Goal: Task Accomplishment & Management: Complete application form

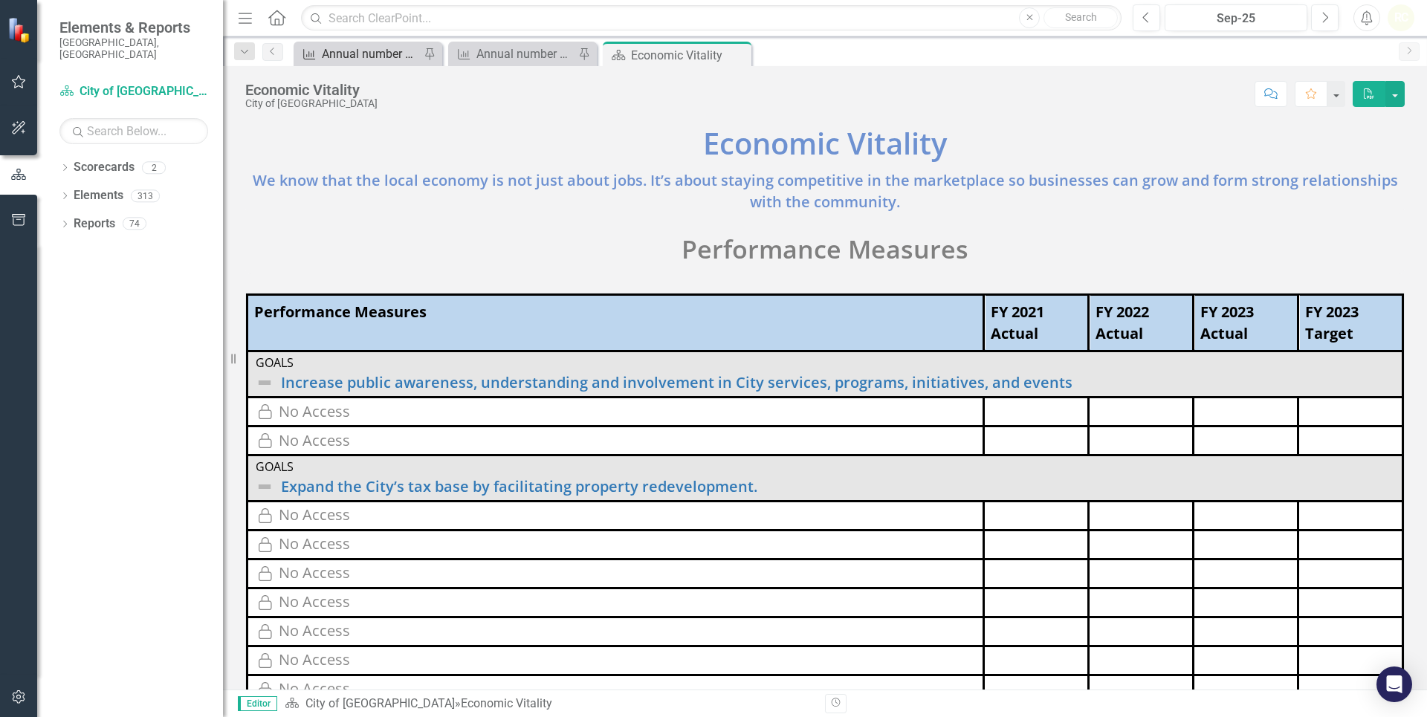
click at [376, 45] on div "Annual number of clients assisted with rental and mortgage assistance" at bounding box center [371, 54] width 98 height 19
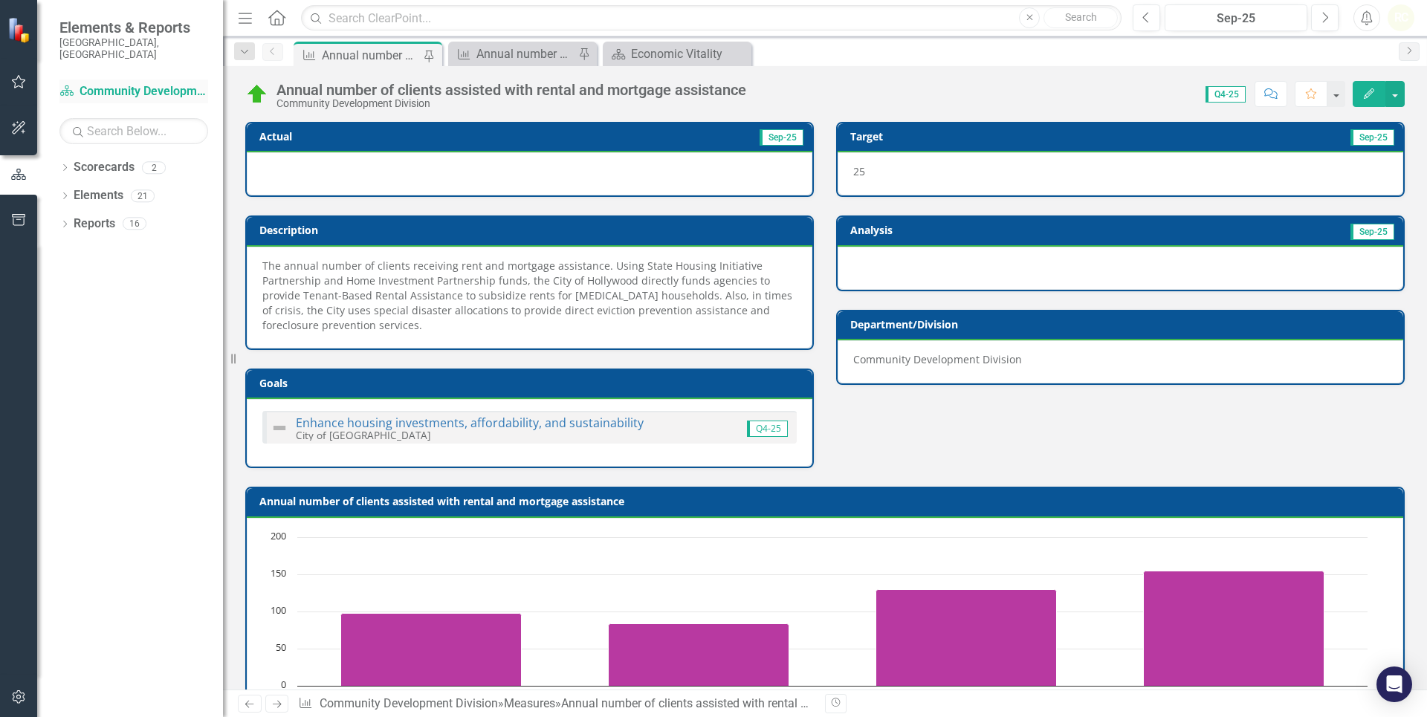
click at [106, 83] on link "Scorecard Community Development Division" at bounding box center [133, 91] width 149 height 17
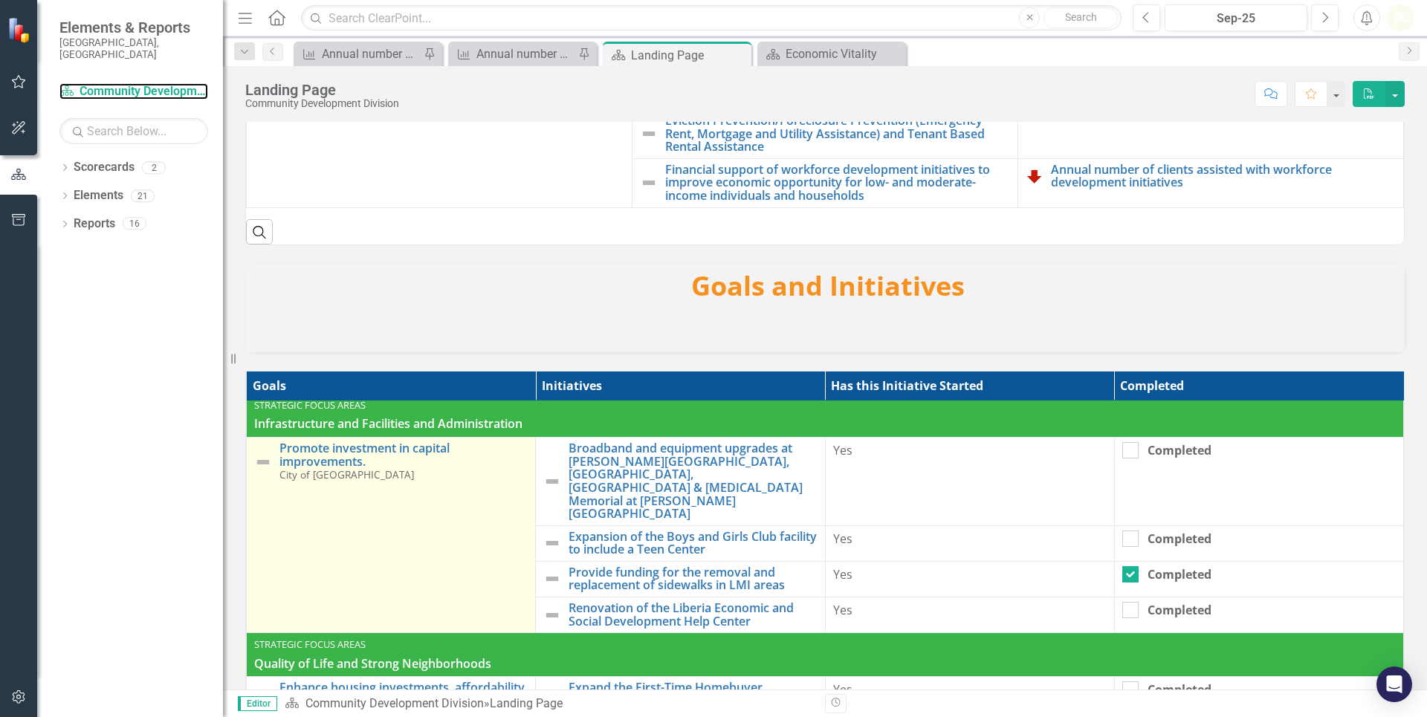
scroll to position [696, 0]
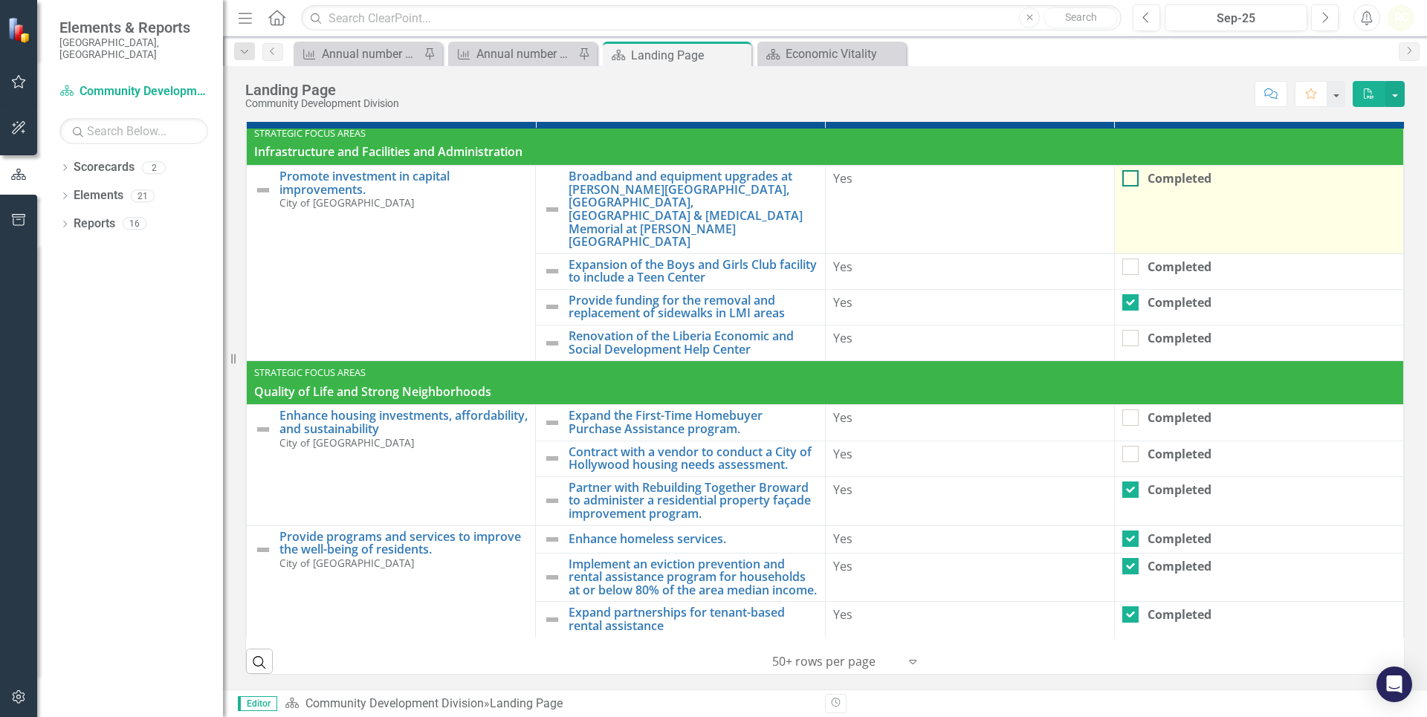
click at [1122, 170] on input "Completed" at bounding box center [1127, 175] width 10 height 10
checkbox input "true"
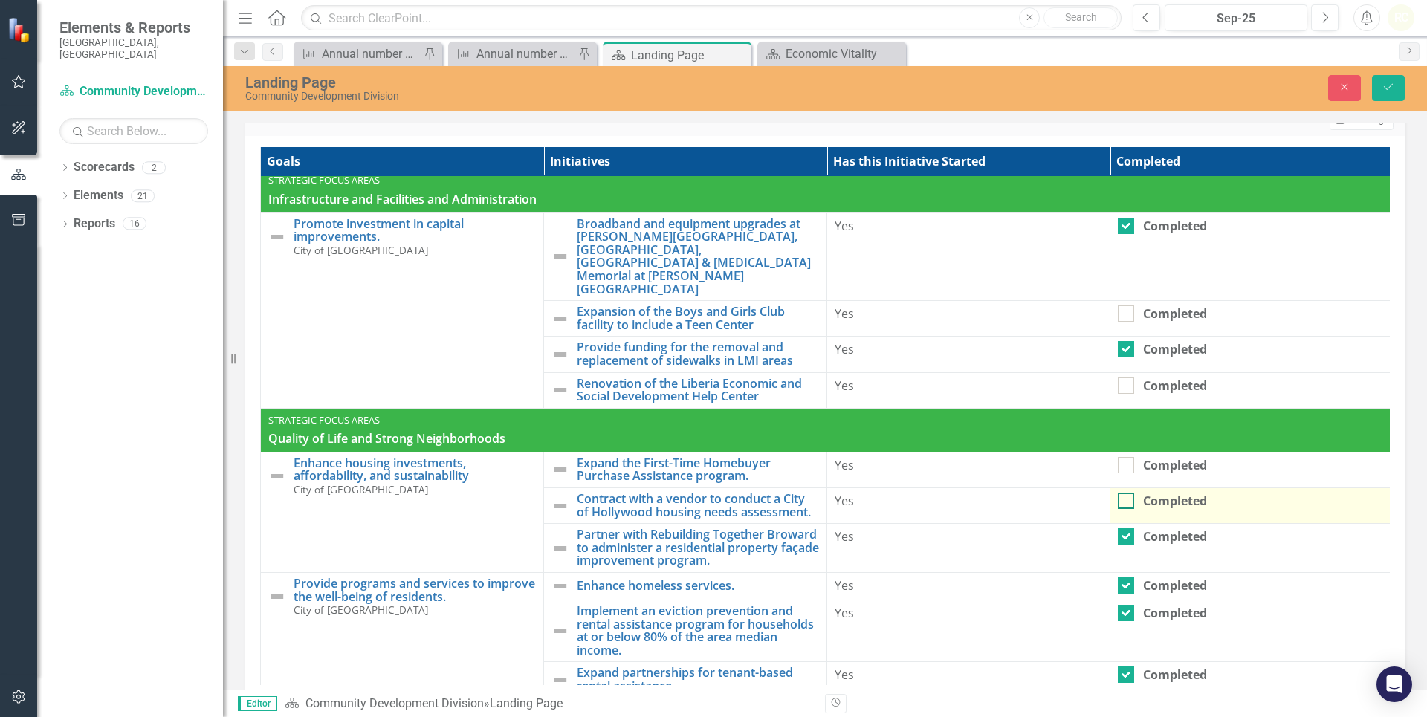
click at [1127, 493] on input "Completed" at bounding box center [1123, 498] width 10 height 10
checkbox input "true"
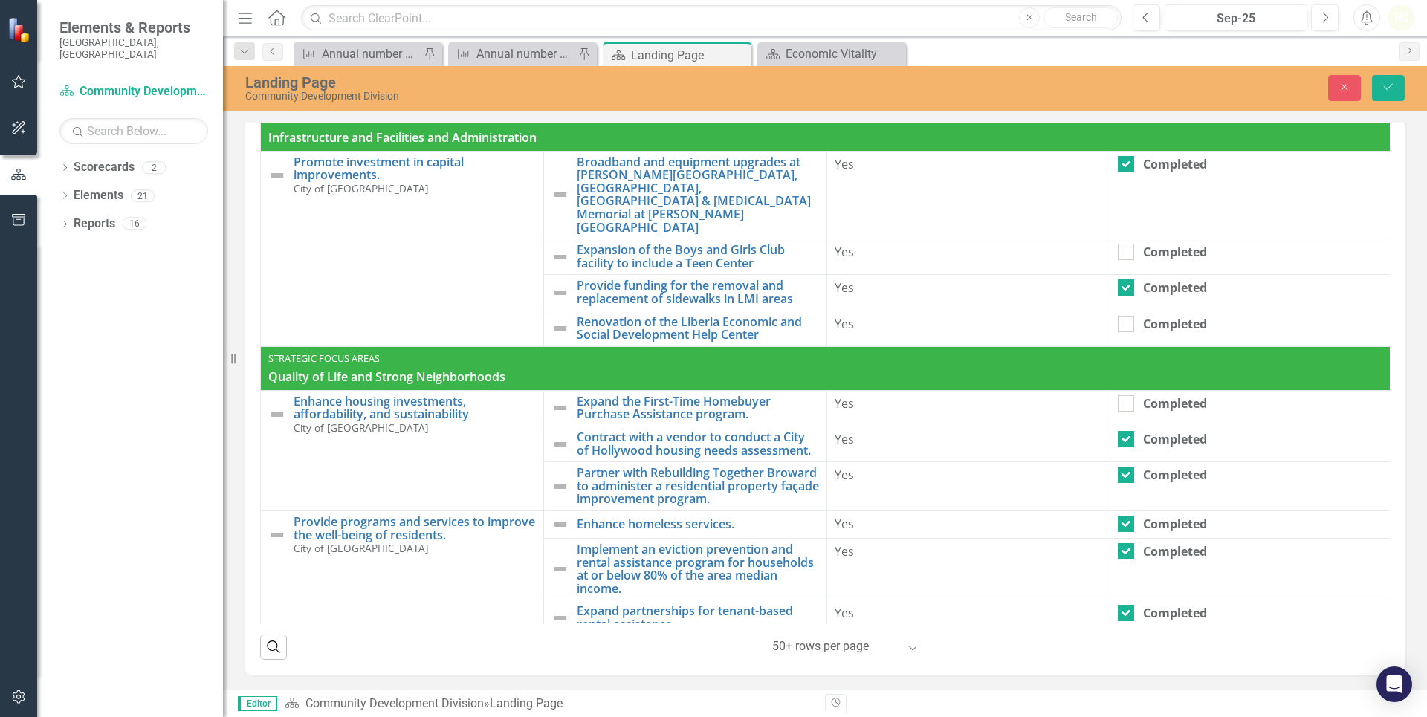
scroll to position [334, 0]
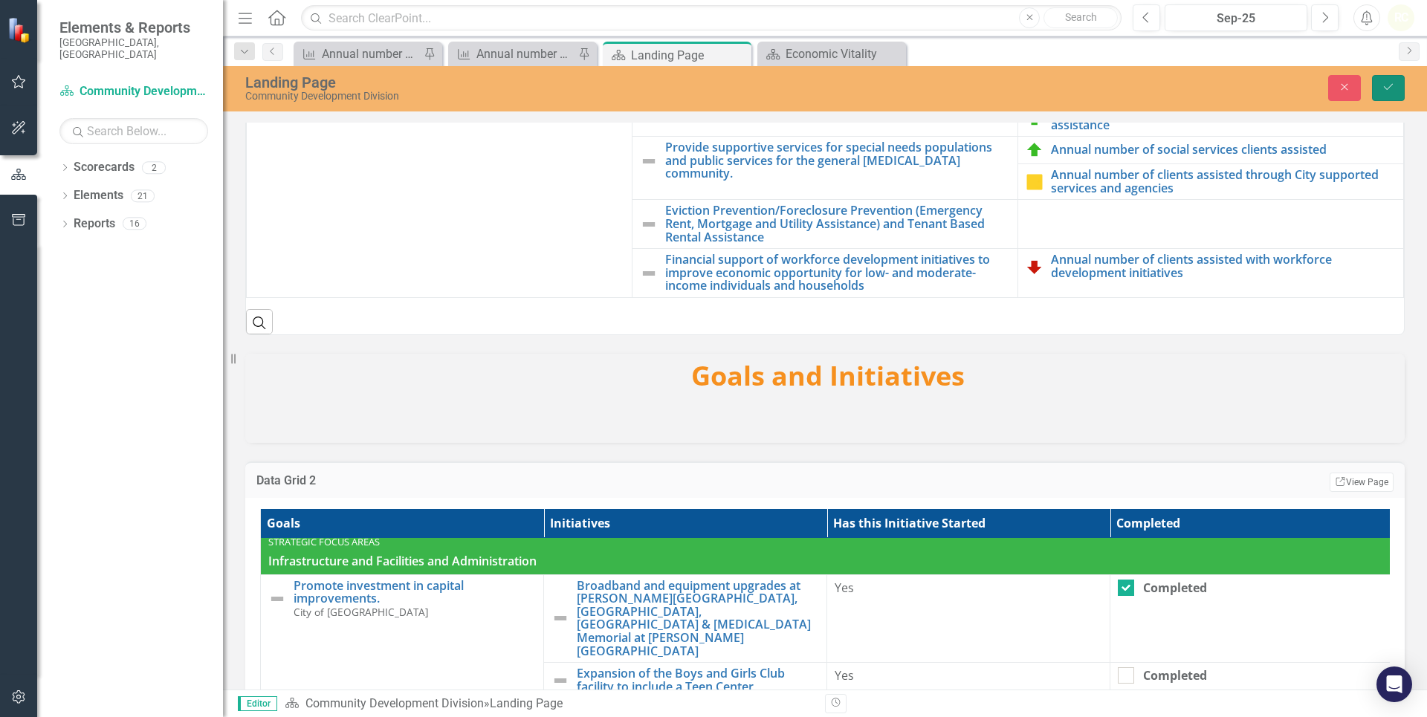
click at [1384, 91] on icon "Save" at bounding box center [1388, 87] width 13 height 10
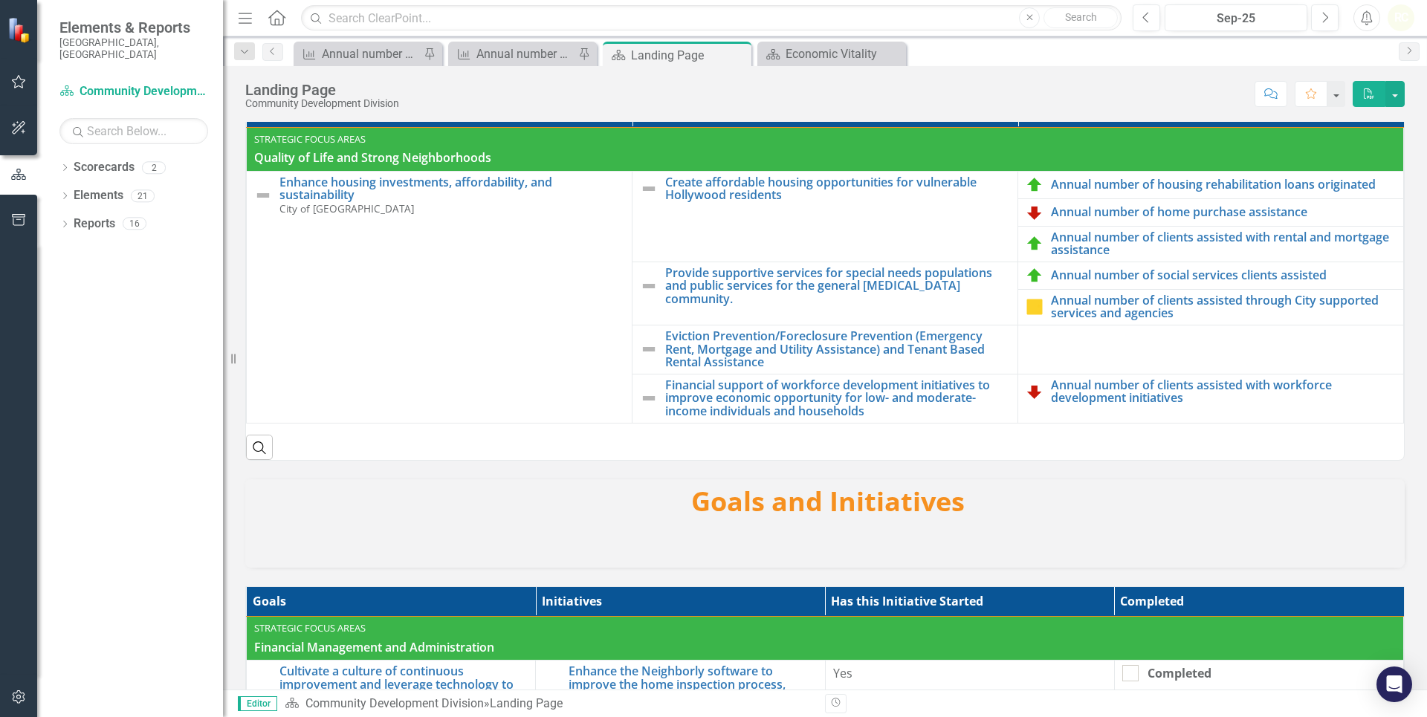
scroll to position [103, 0]
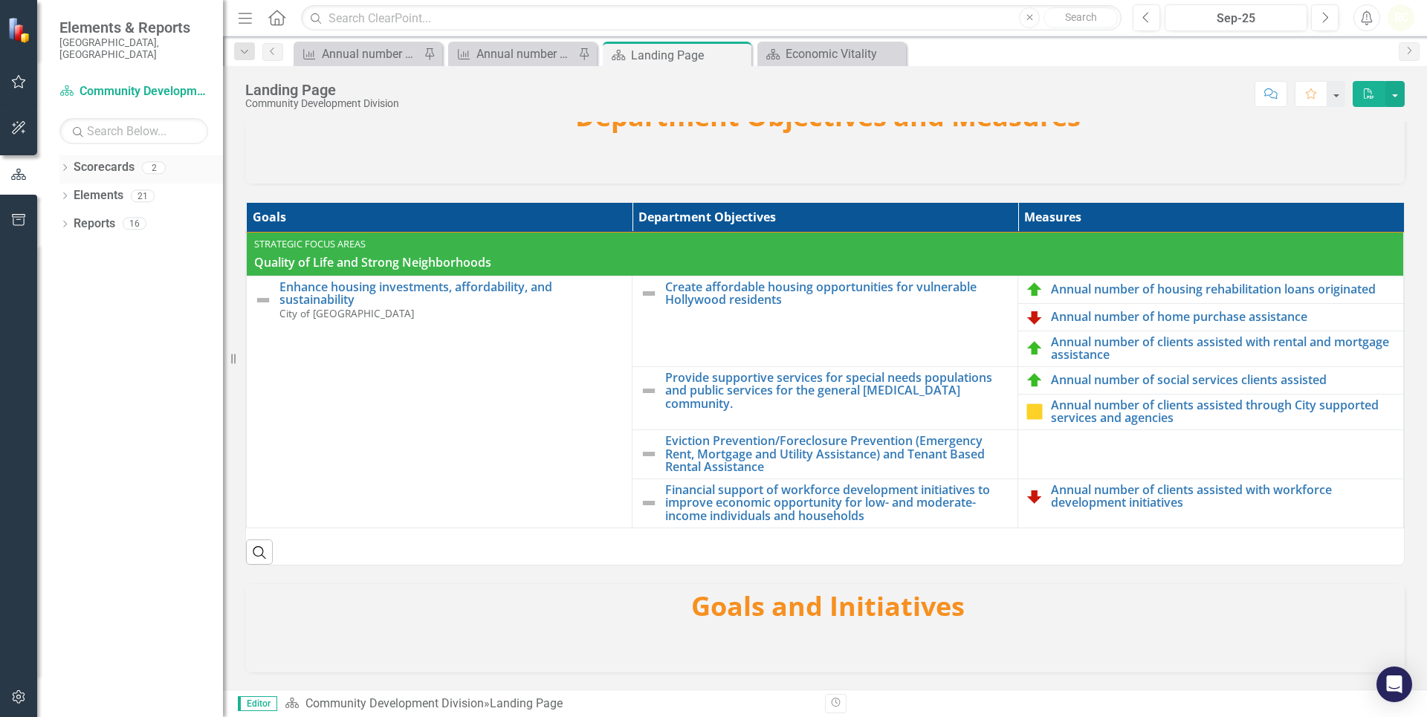
click at [93, 160] on link "Scorecards" at bounding box center [104, 167] width 61 height 17
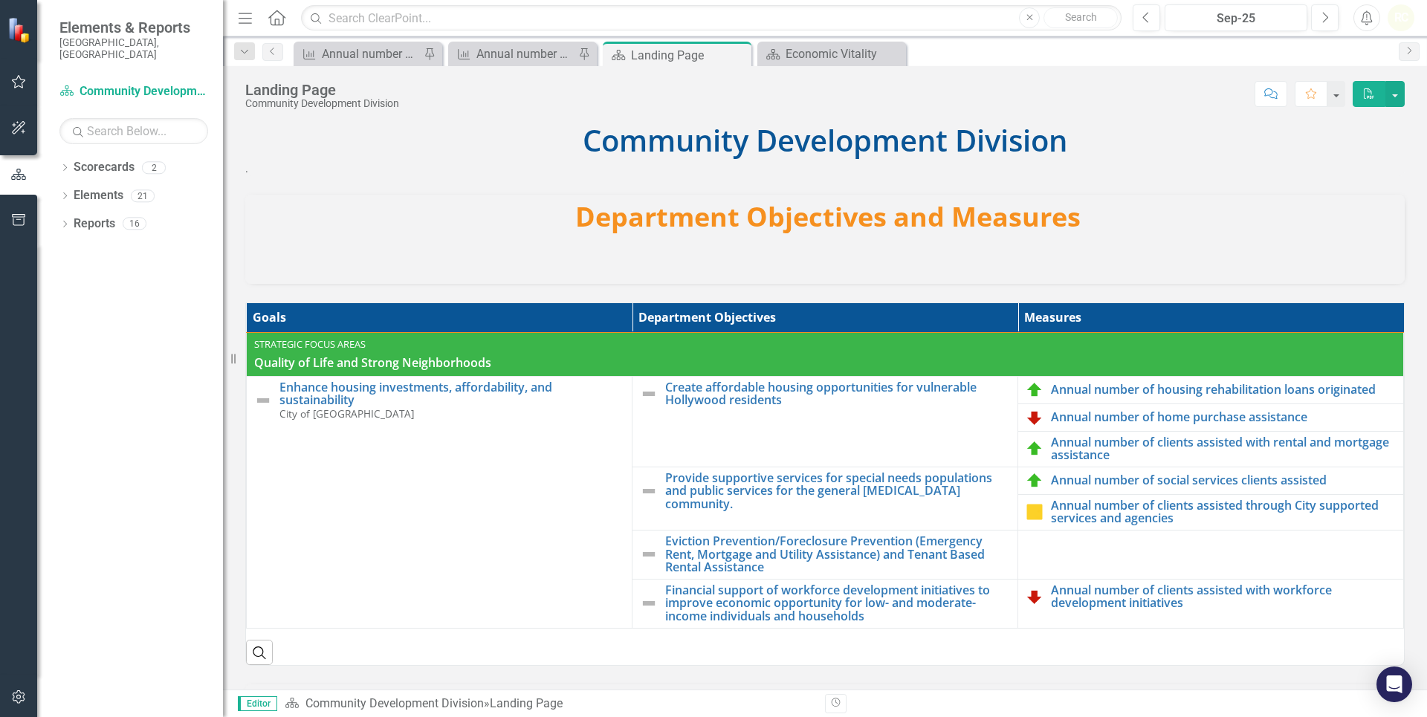
scroll to position [0, 0]
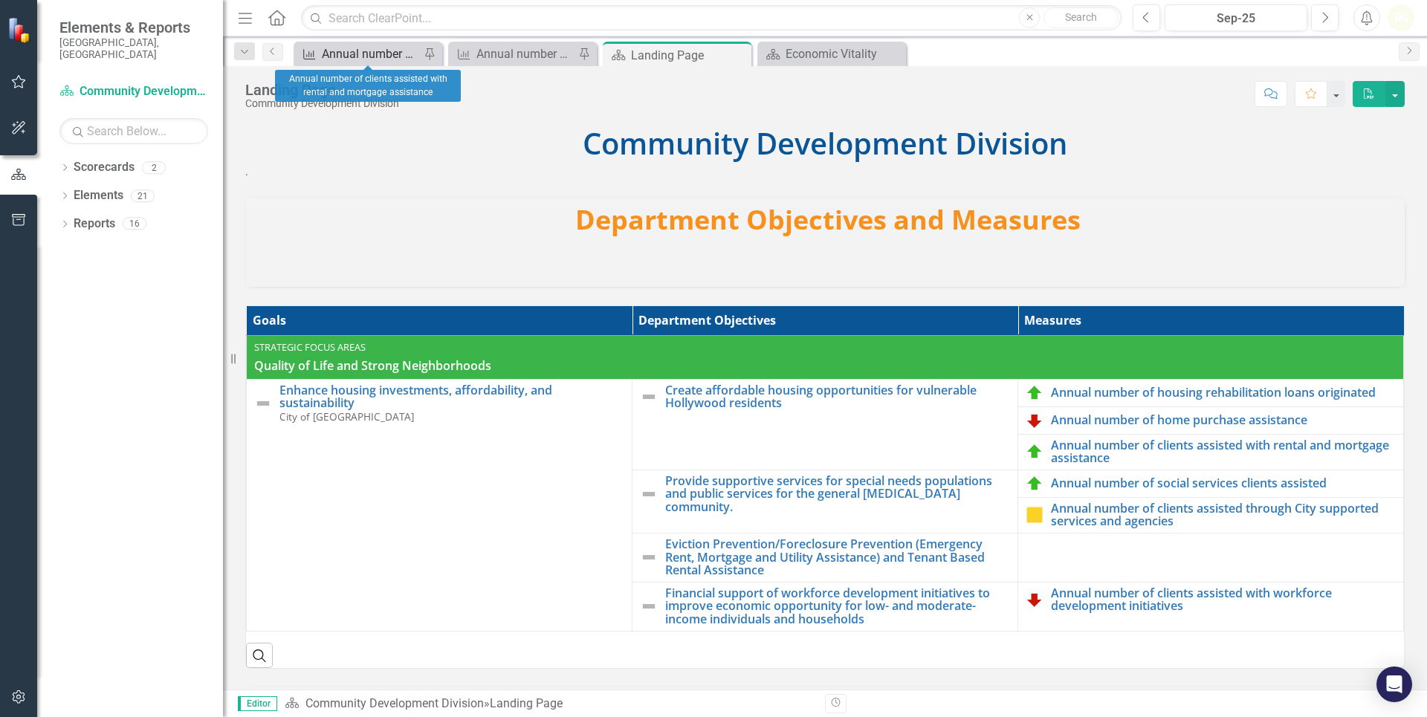
click at [346, 50] on div "Annual number of clients assisted with rental and mortgage assistance" at bounding box center [371, 54] width 98 height 19
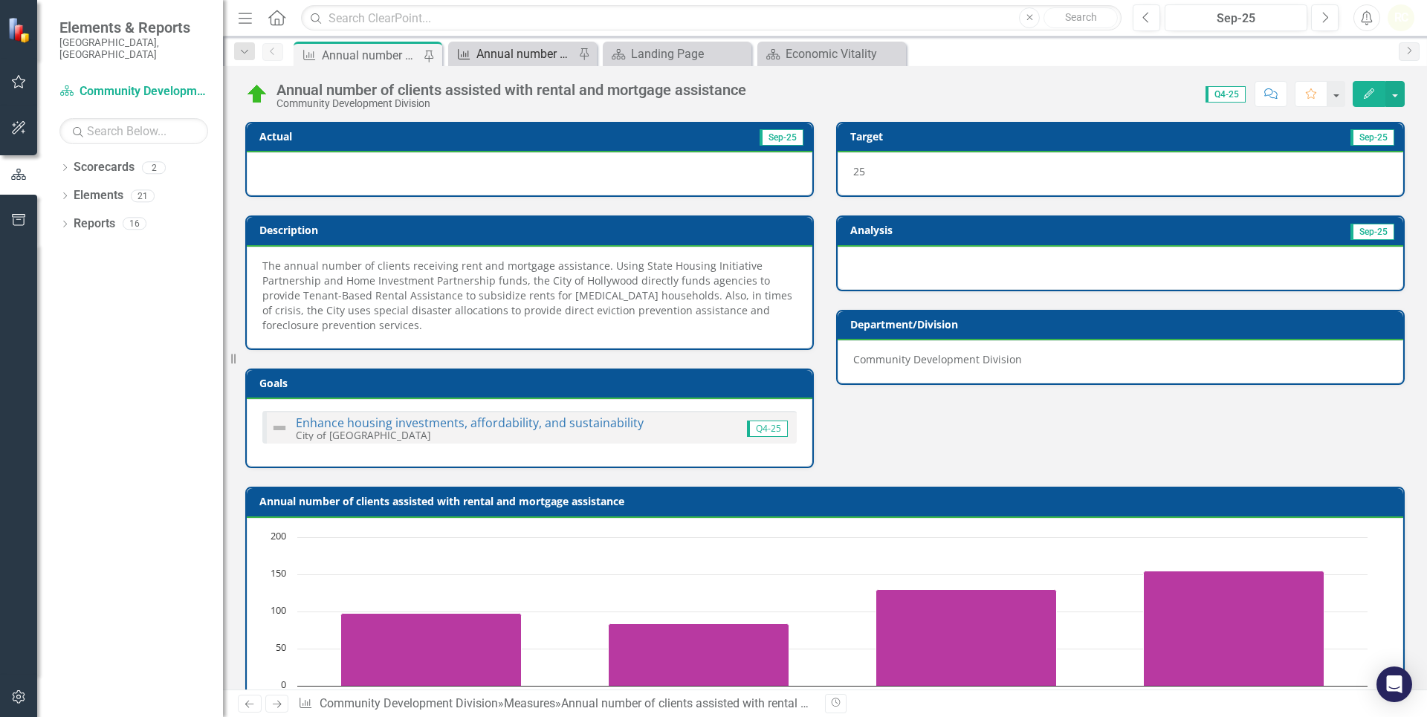
click at [482, 51] on div "Annual number of social services clients assisted" at bounding box center [525, 54] width 98 height 19
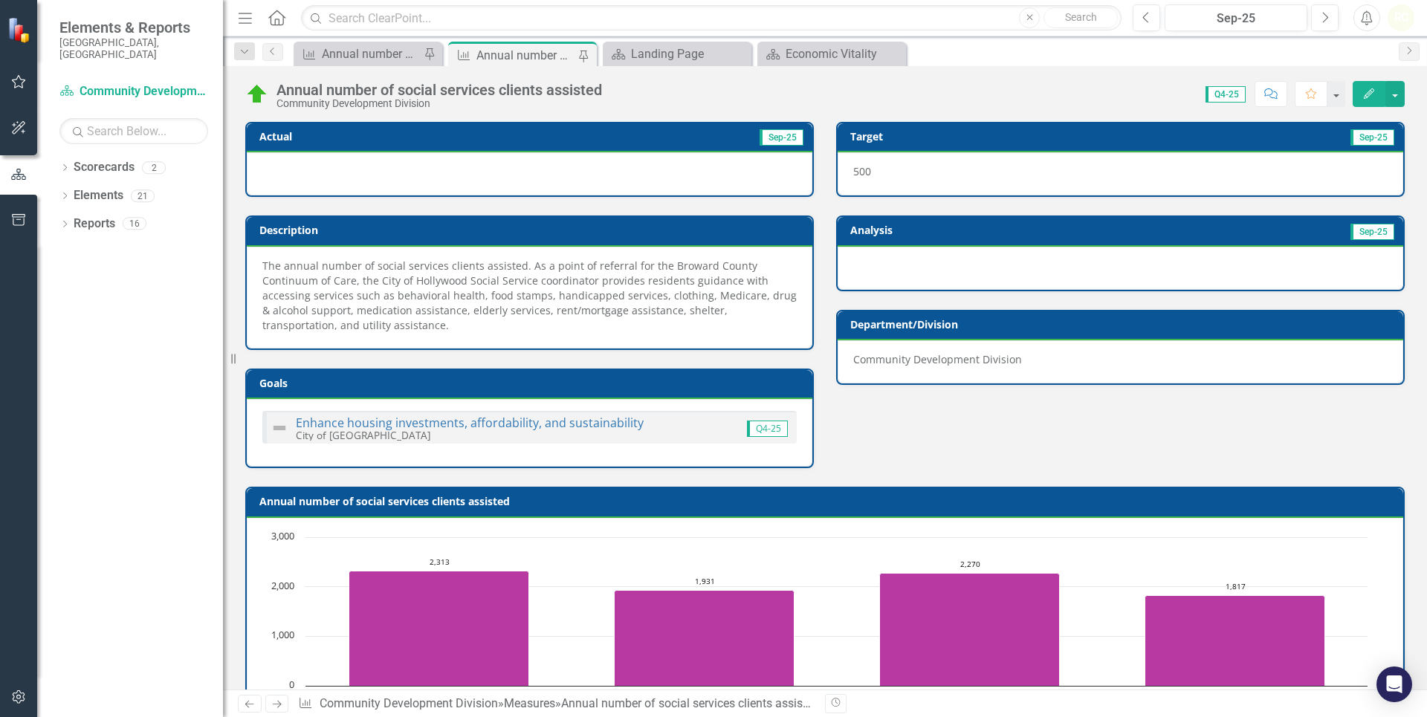
click at [276, 15] on icon "Home" at bounding box center [276, 18] width 19 height 16
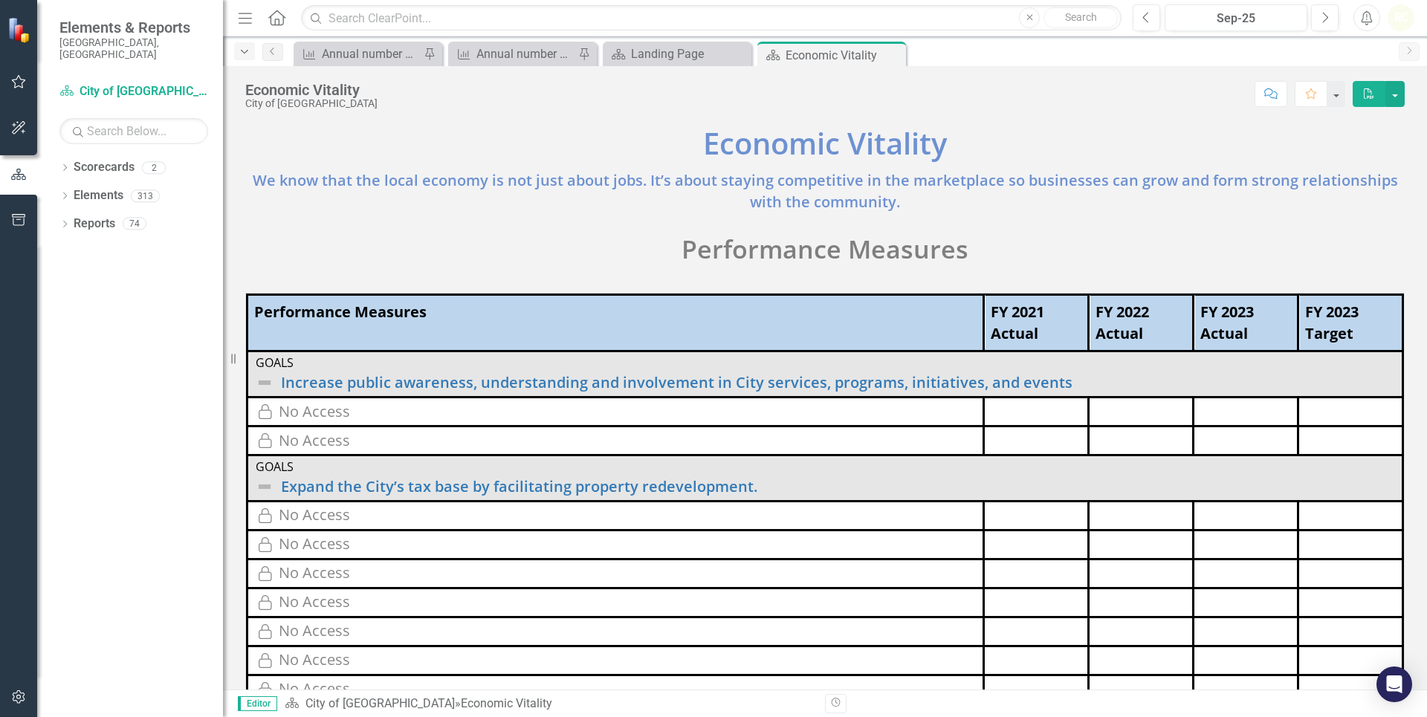
click at [238, 51] on icon "Dropdown" at bounding box center [244, 52] width 13 height 10
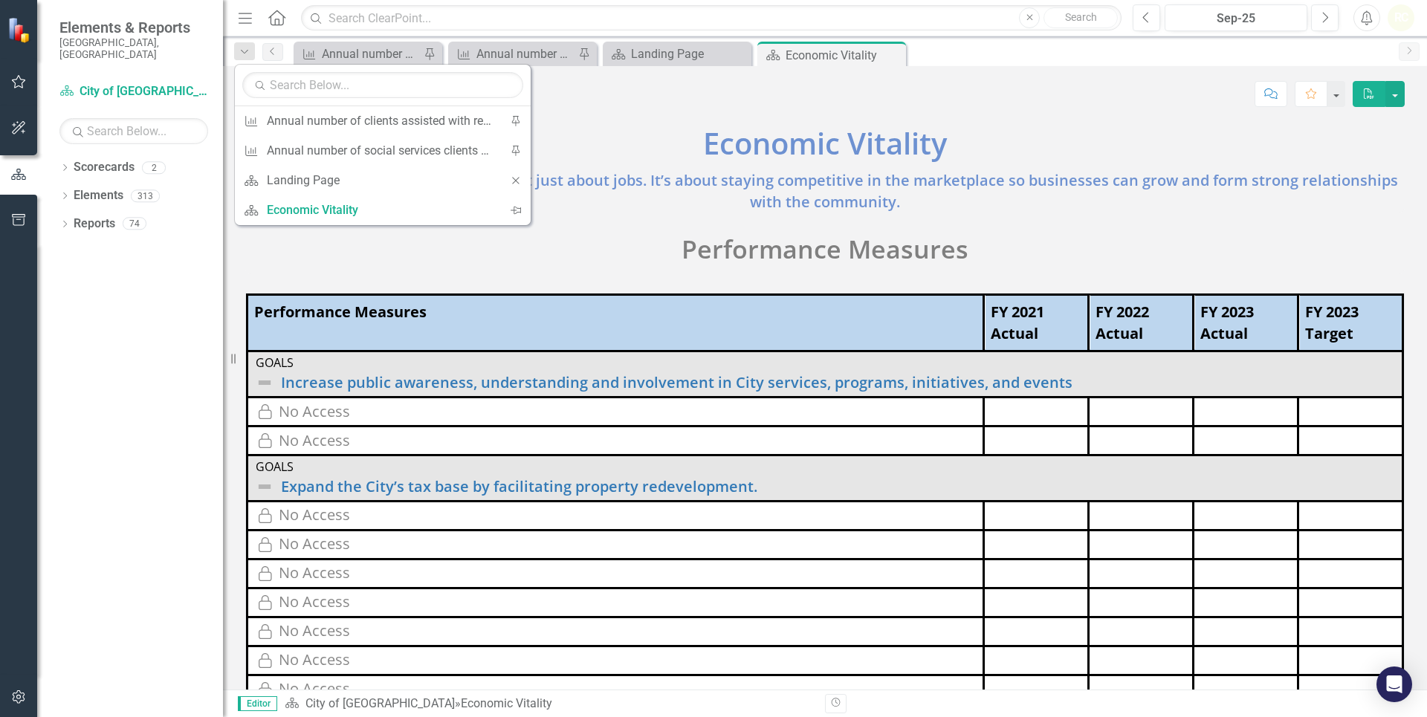
click at [94, 37] on small "[GEOGRAPHIC_DATA], [GEOGRAPHIC_DATA]" at bounding box center [133, 48] width 149 height 25
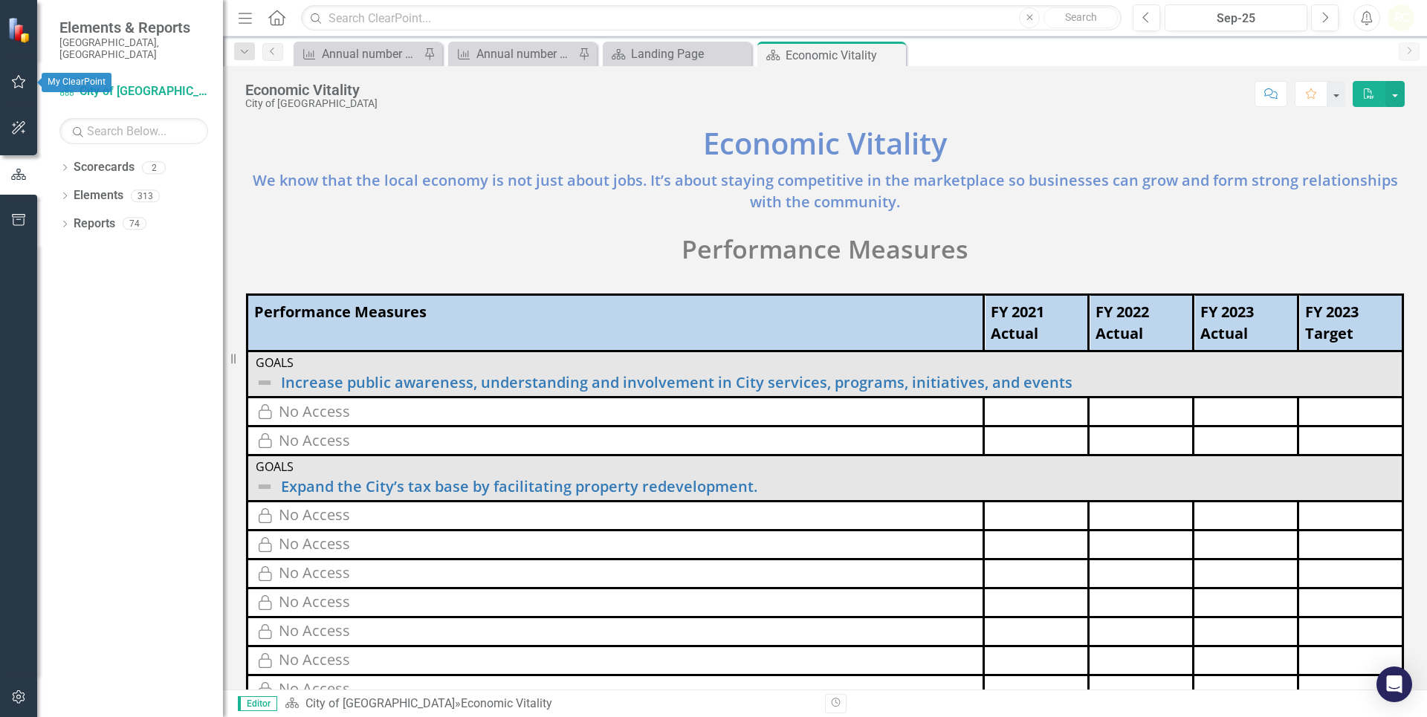
click at [15, 84] on icon "button" at bounding box center [19, 81] width 14 height 13
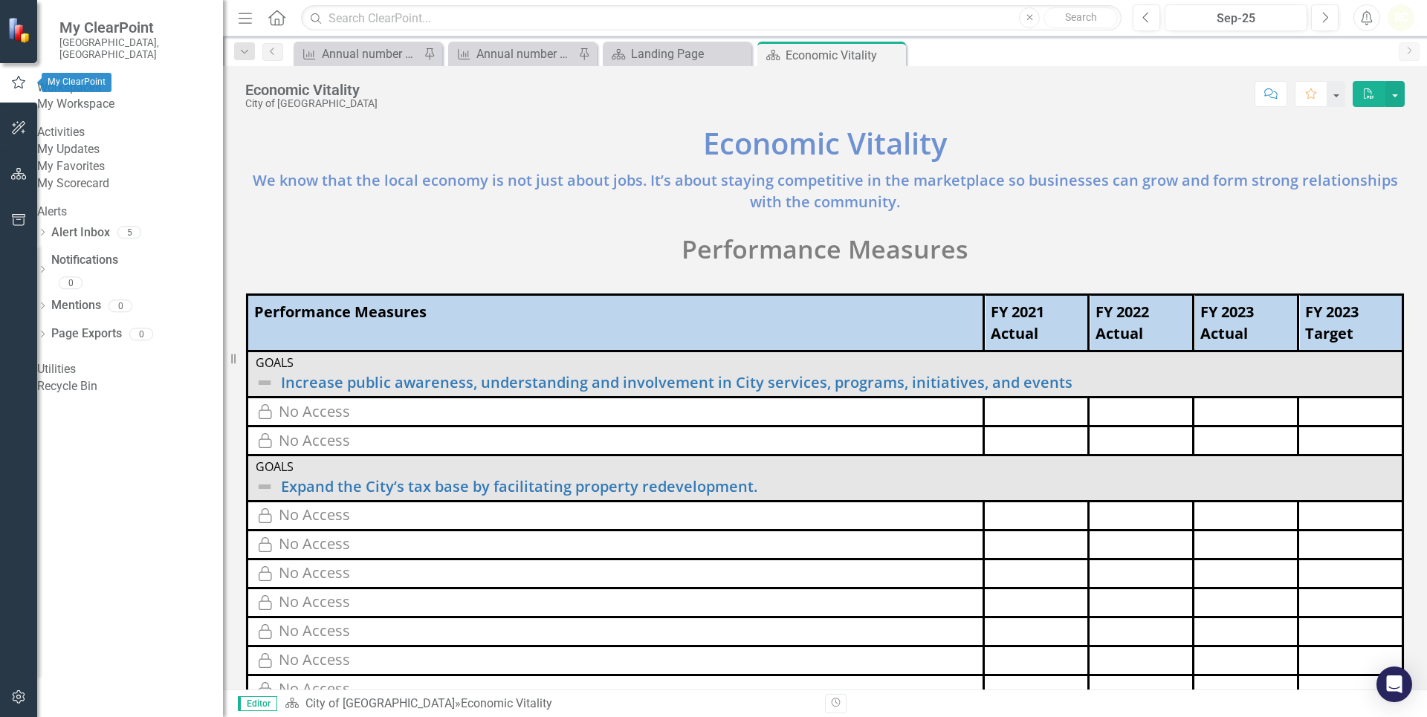
click at [16, 84] on icon "button" at bounding box center [18, 82] width 13 height 13
click at [19, 175] on icon "button" at bounding box center [19, 174] width 16 height 12
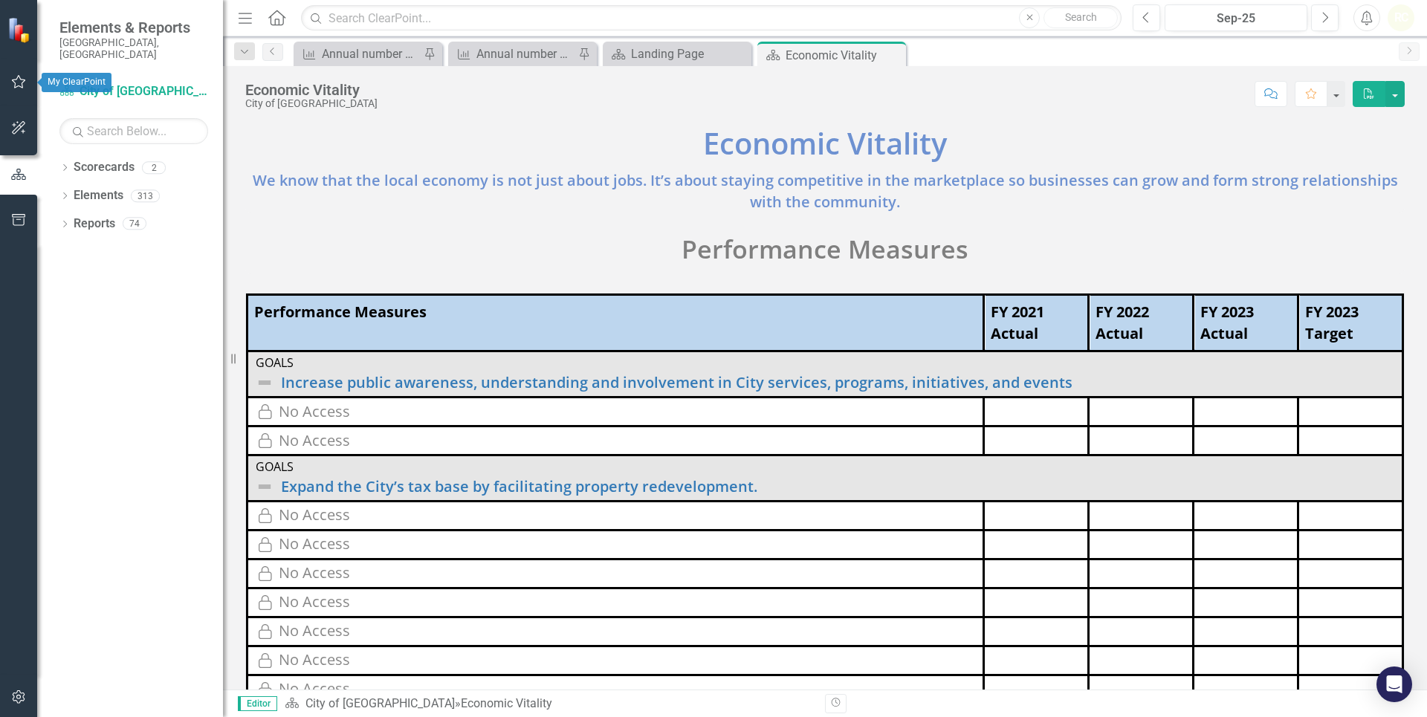
click at [18, 77] on icon "button" at bounding box center [19, 81] width 14 height 13
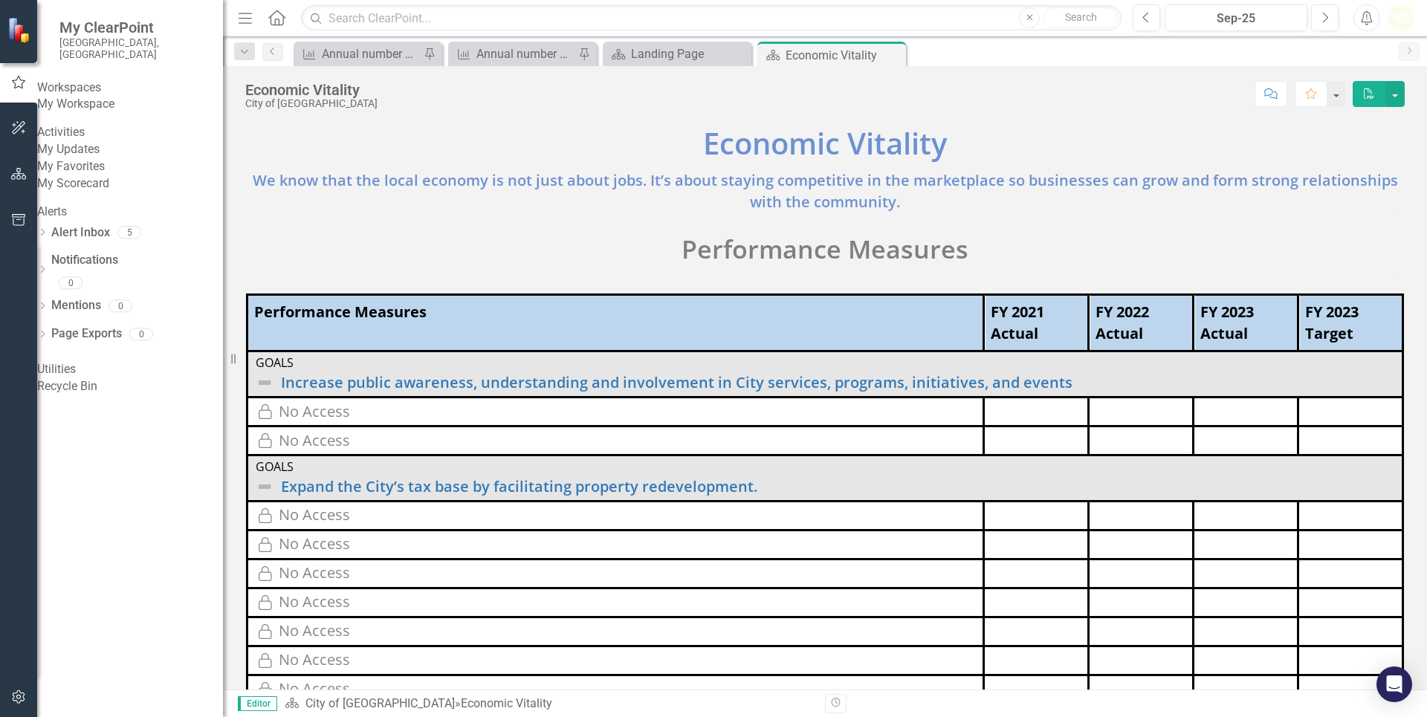
click at [97, 96] on div "My Workspace" at bounding box center [130, 104] width 186 height 17
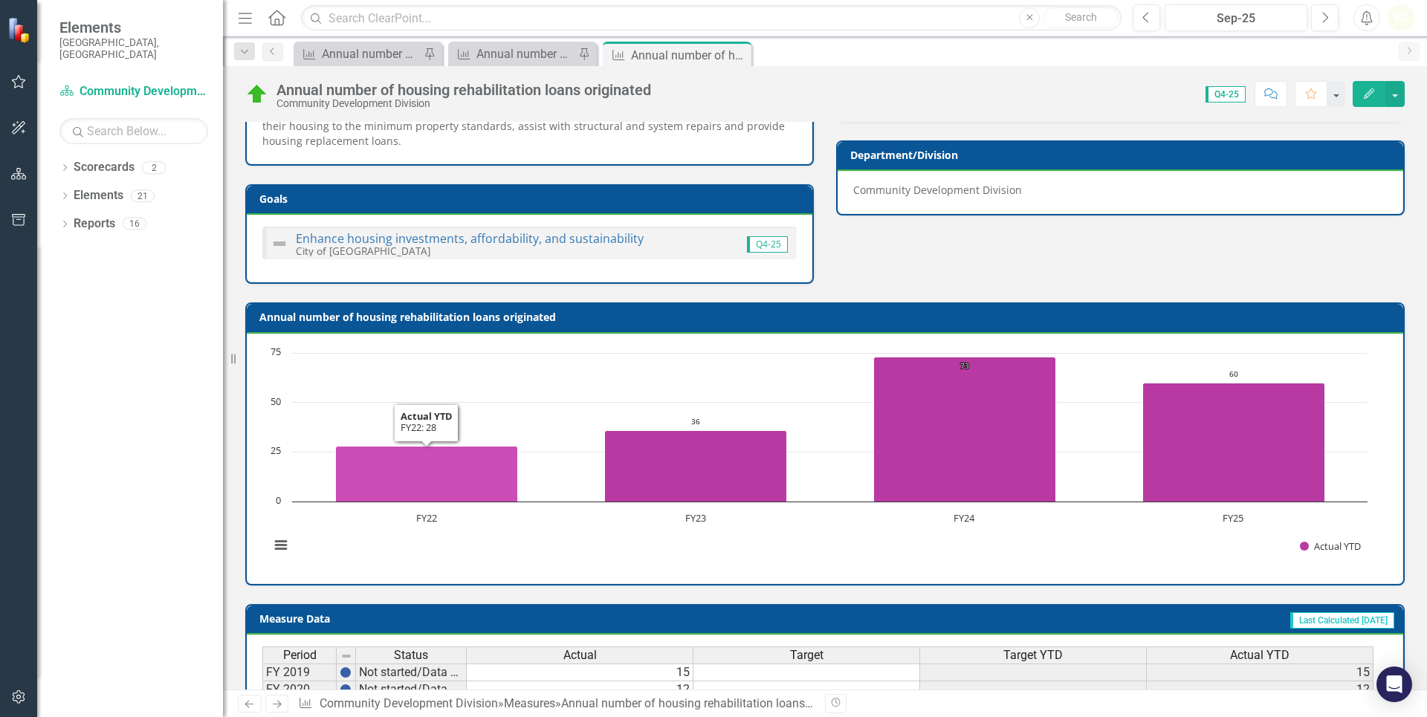
scroll to position [508, 0]
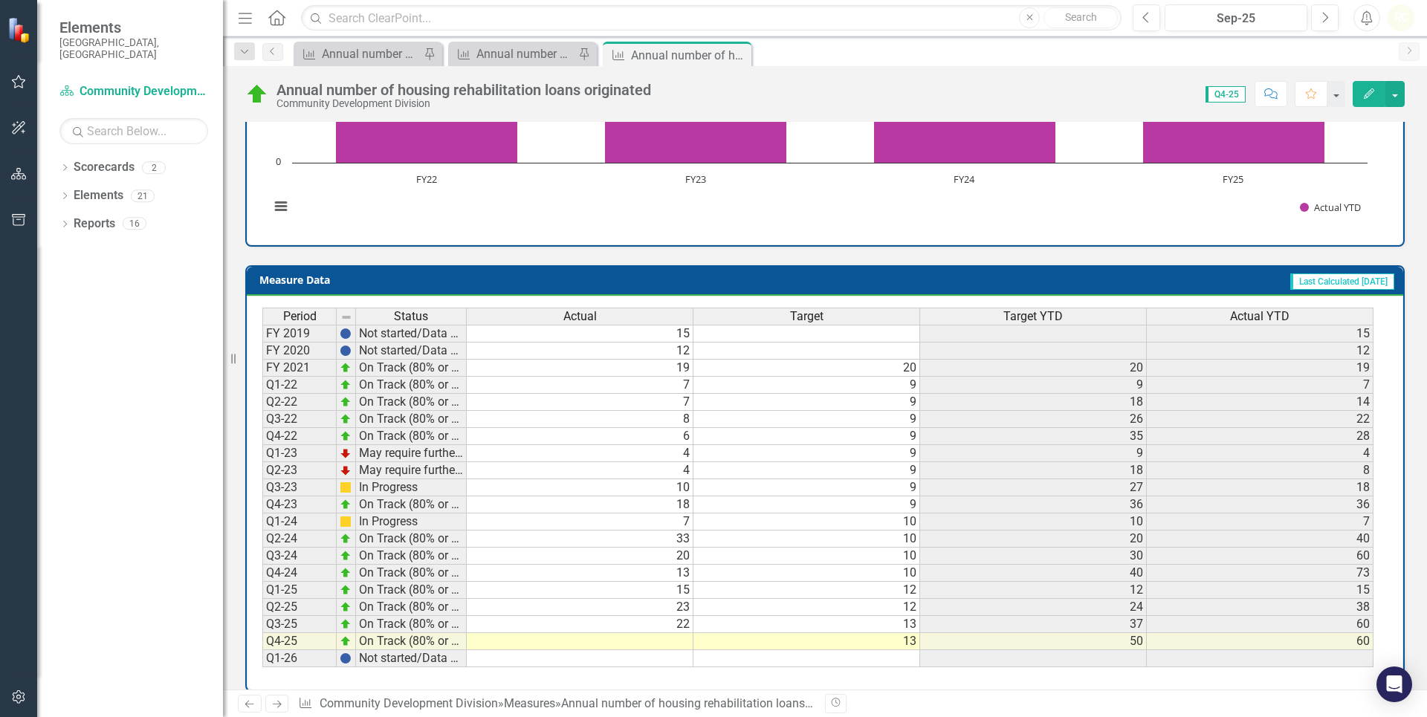
click at [645, 641] on td at bounding box center [580, 641] width 227 height 17
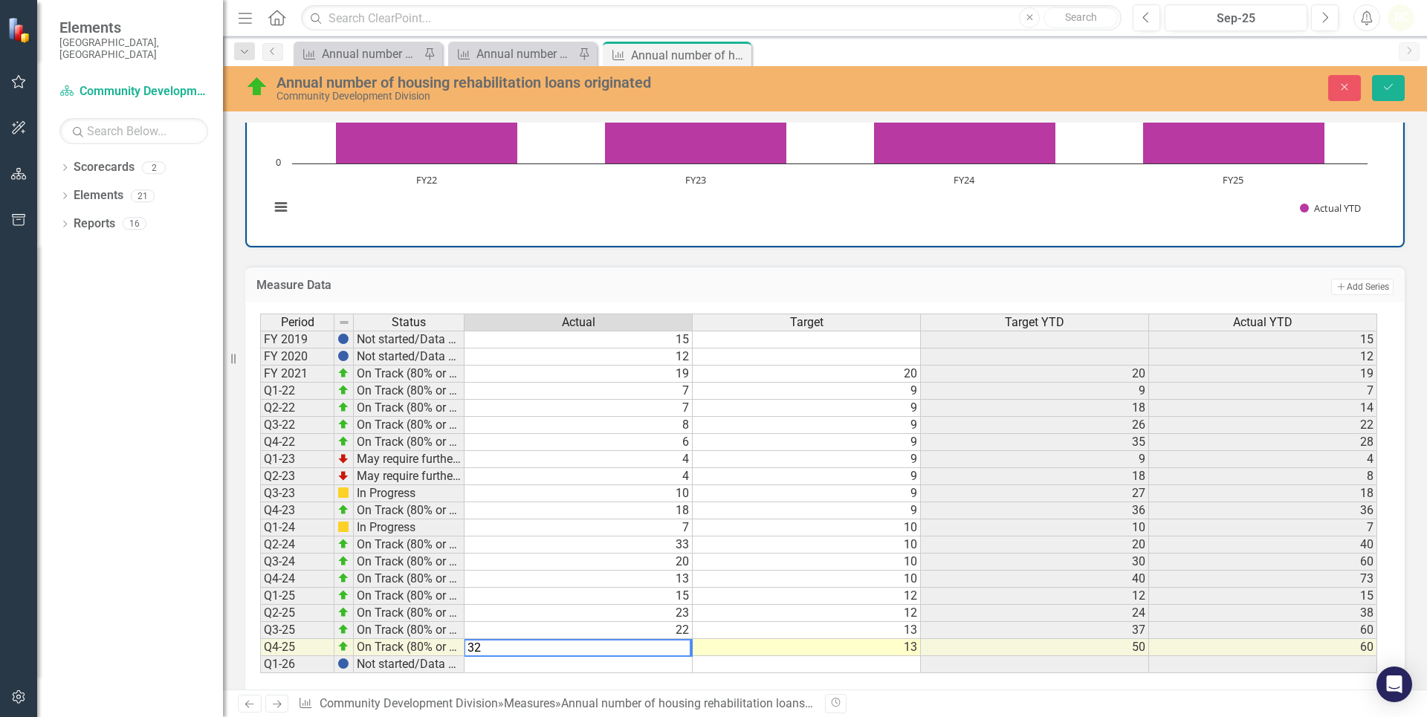
type textarea "32"
click at [996, 615] on td "24" at bounding box center [1035, 613] width 228 height 17
click at [1384, 85] on icon "Save" at bounding box center [1388, 87] width 13 height 10
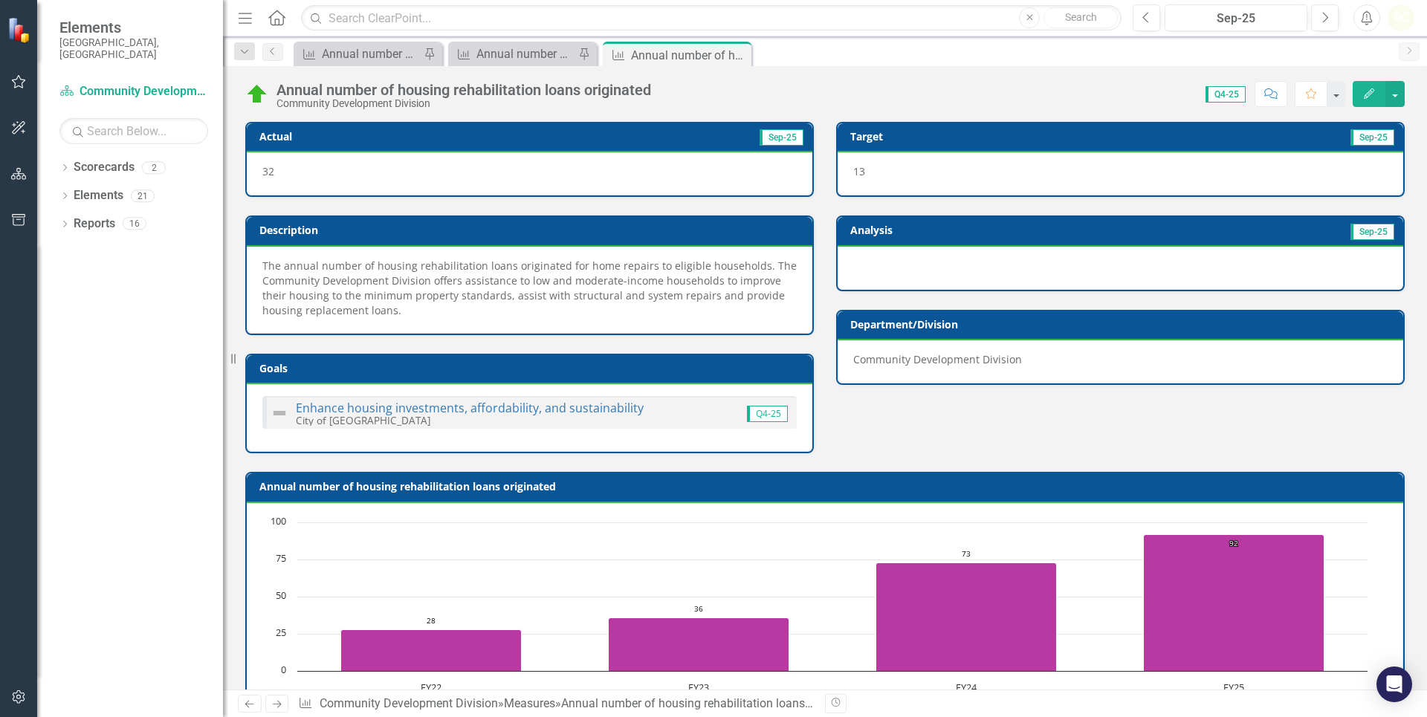
scroll to position [339, 0]
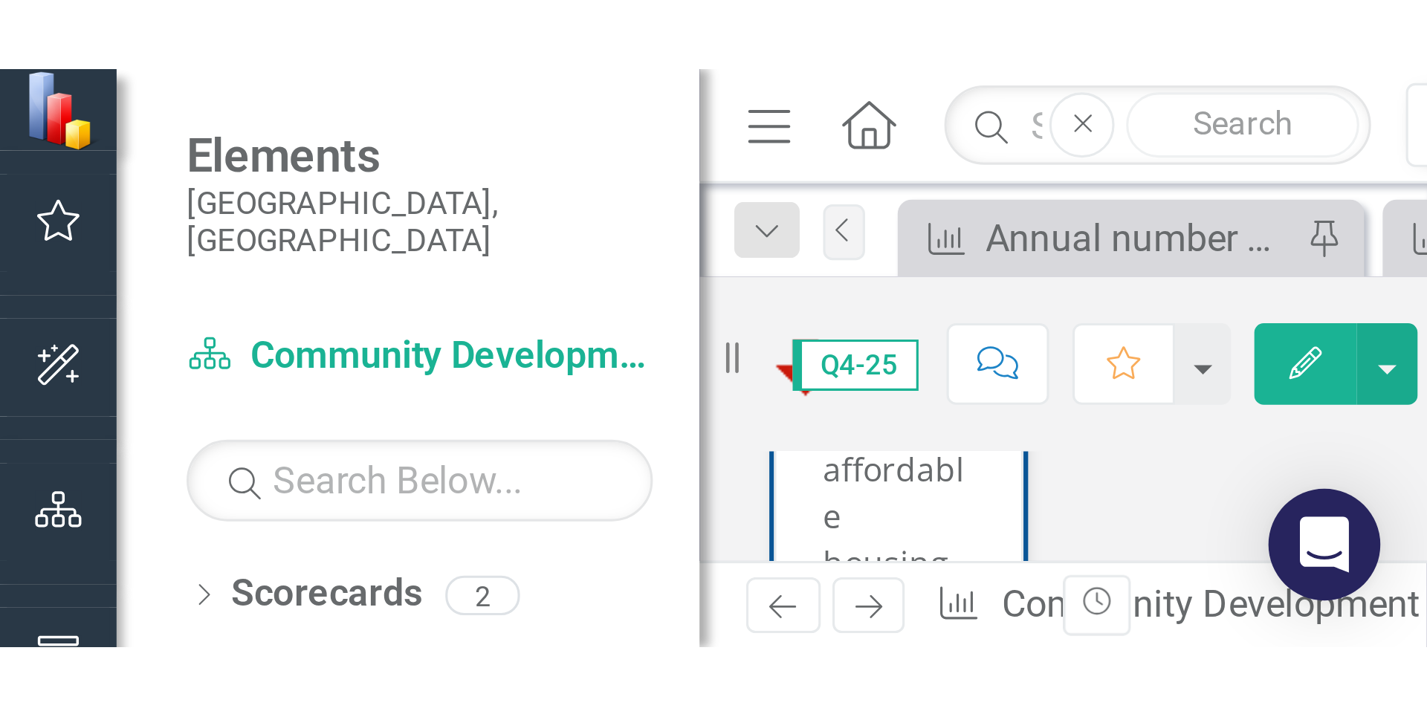
scroll to position [525, 0]
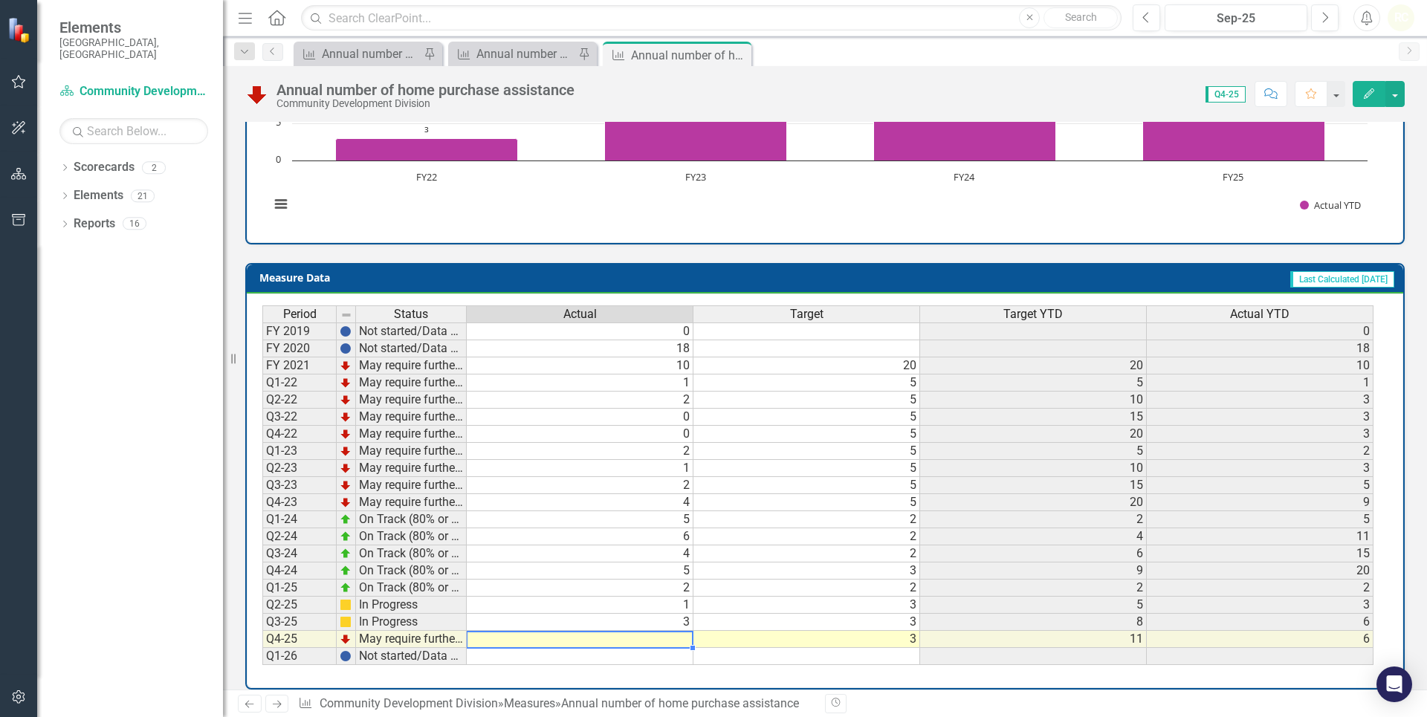
click at [682, 631] on td at bounding box center [580, 639] width 227 height 17
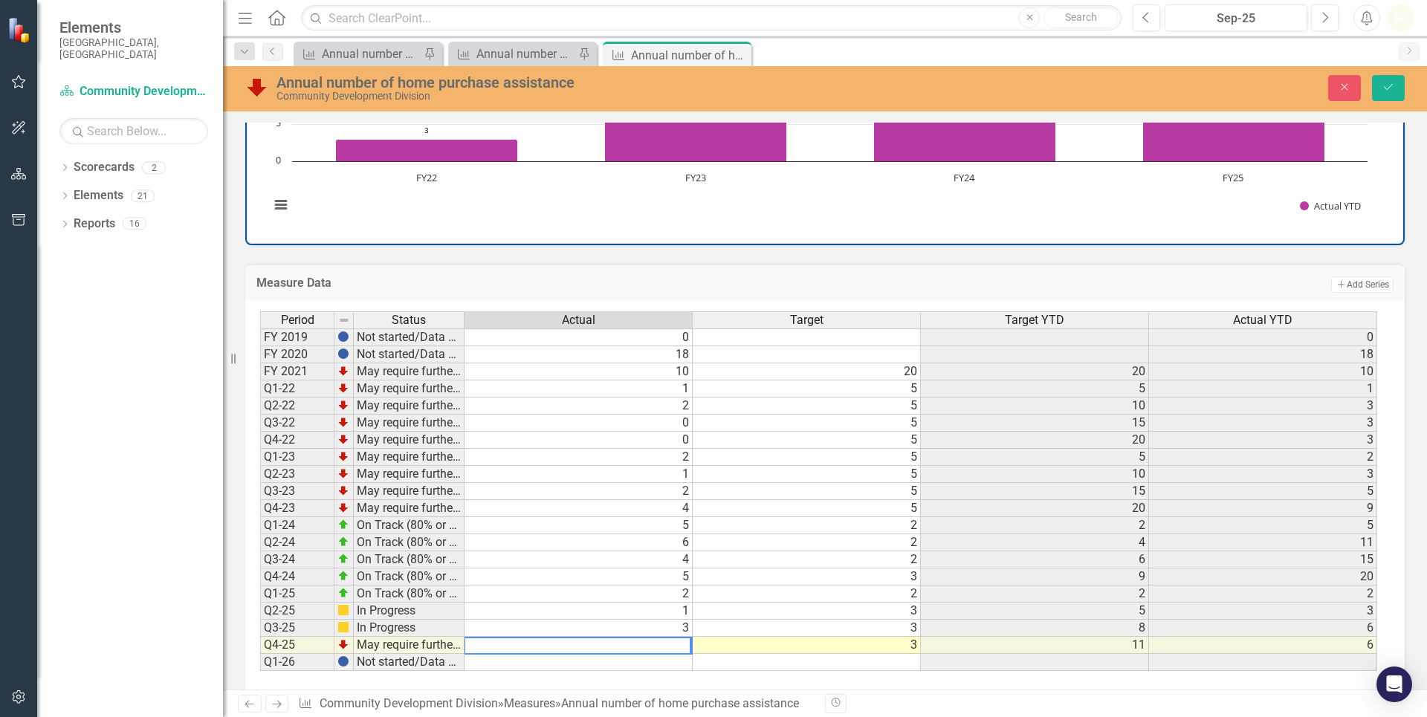
type textarea "3"
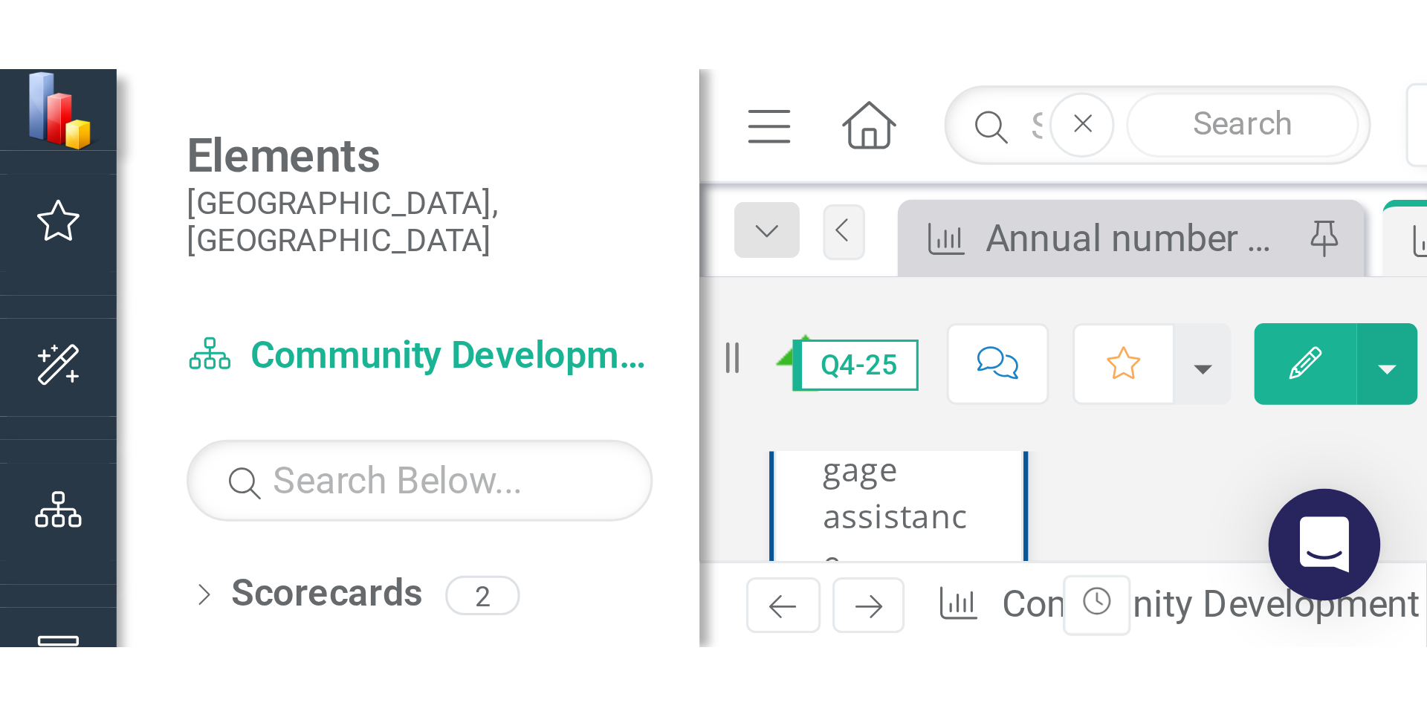
scroll to position [525, 0]
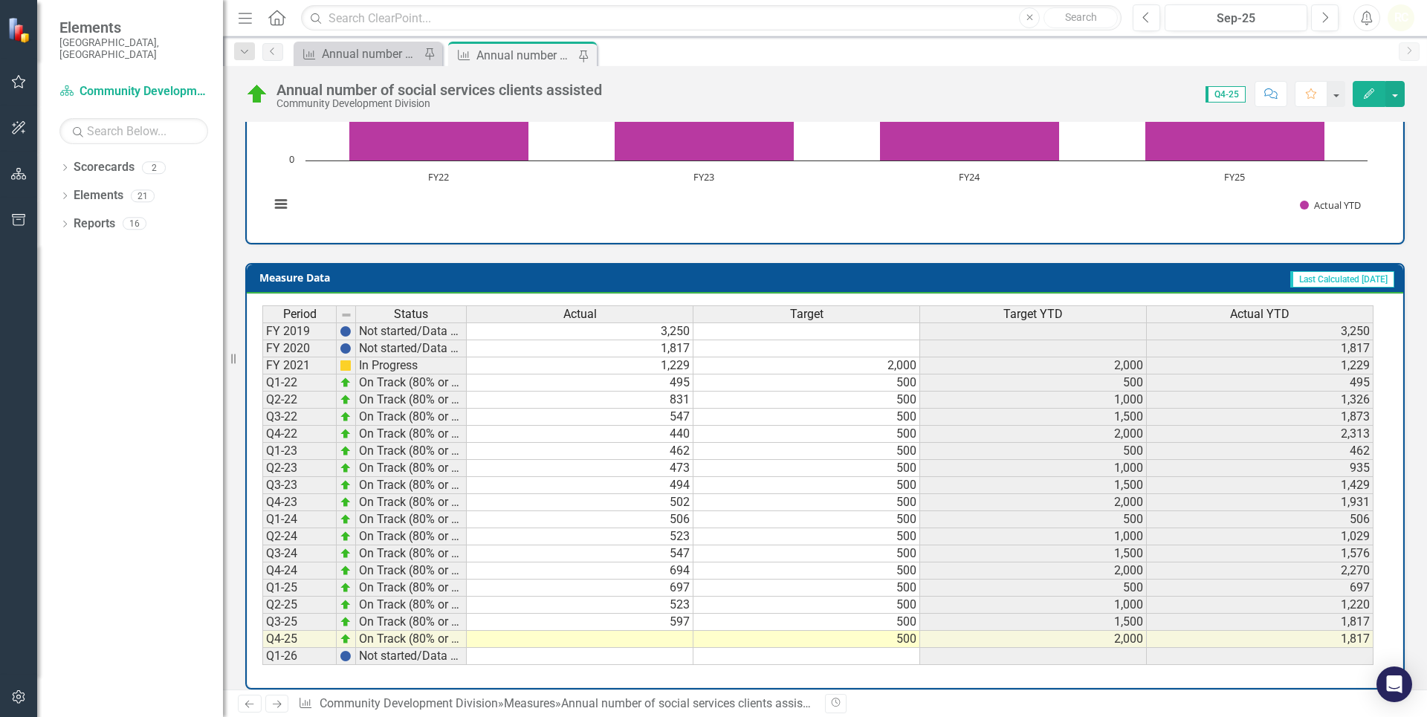
click at [637, 632] on tbody "FY 2019 Not started/Data not yet available 3,250 3,250 FY 2020 Not started/Data…" at bounding box center [817, 494] width 1111 height 343
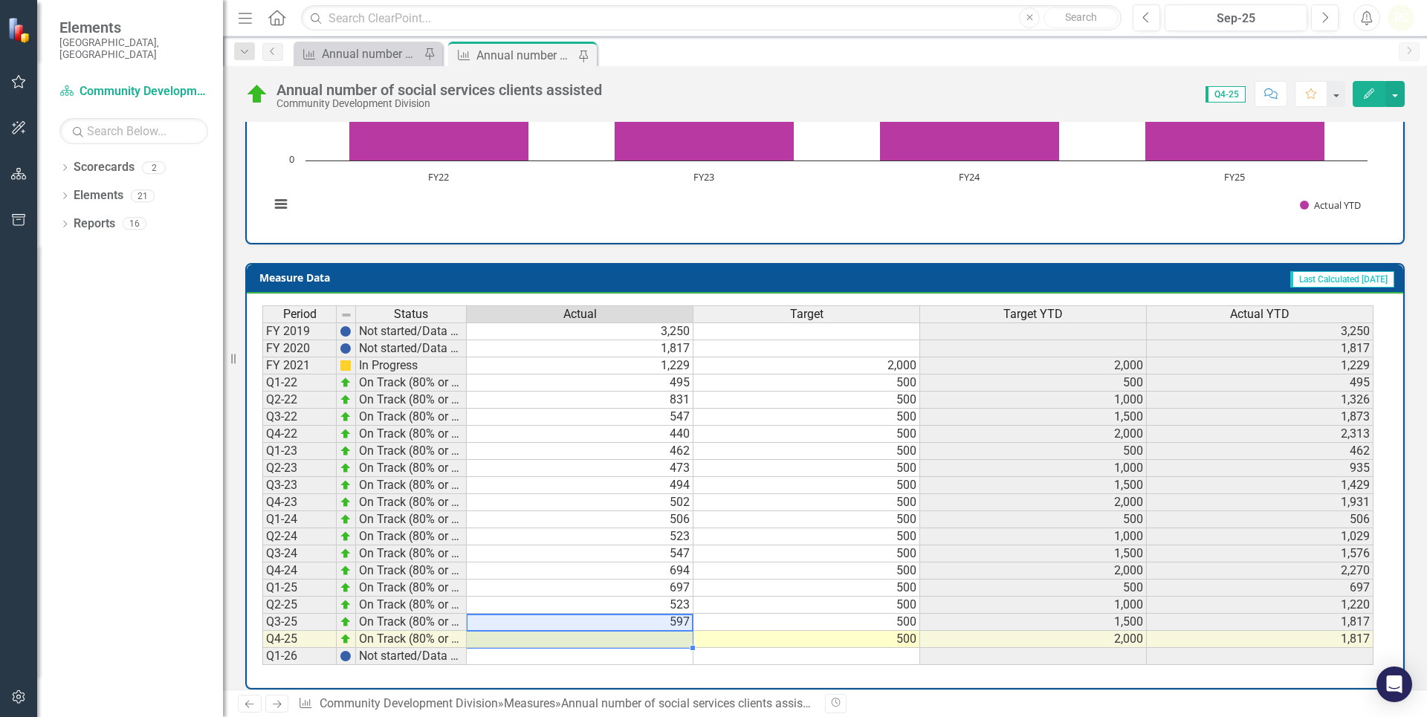
click at [647, 644] on td at bounding box center [580, 639] width 227 height 17
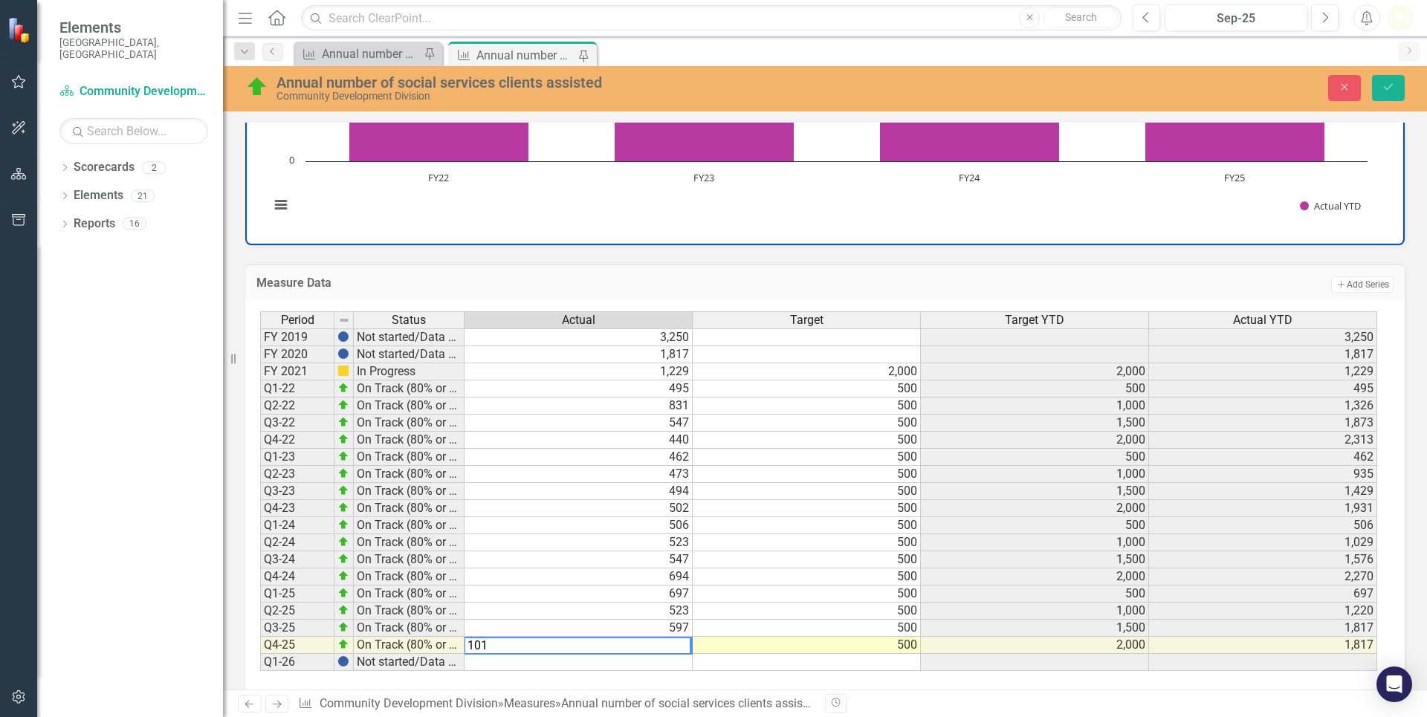
type textarea "1015"
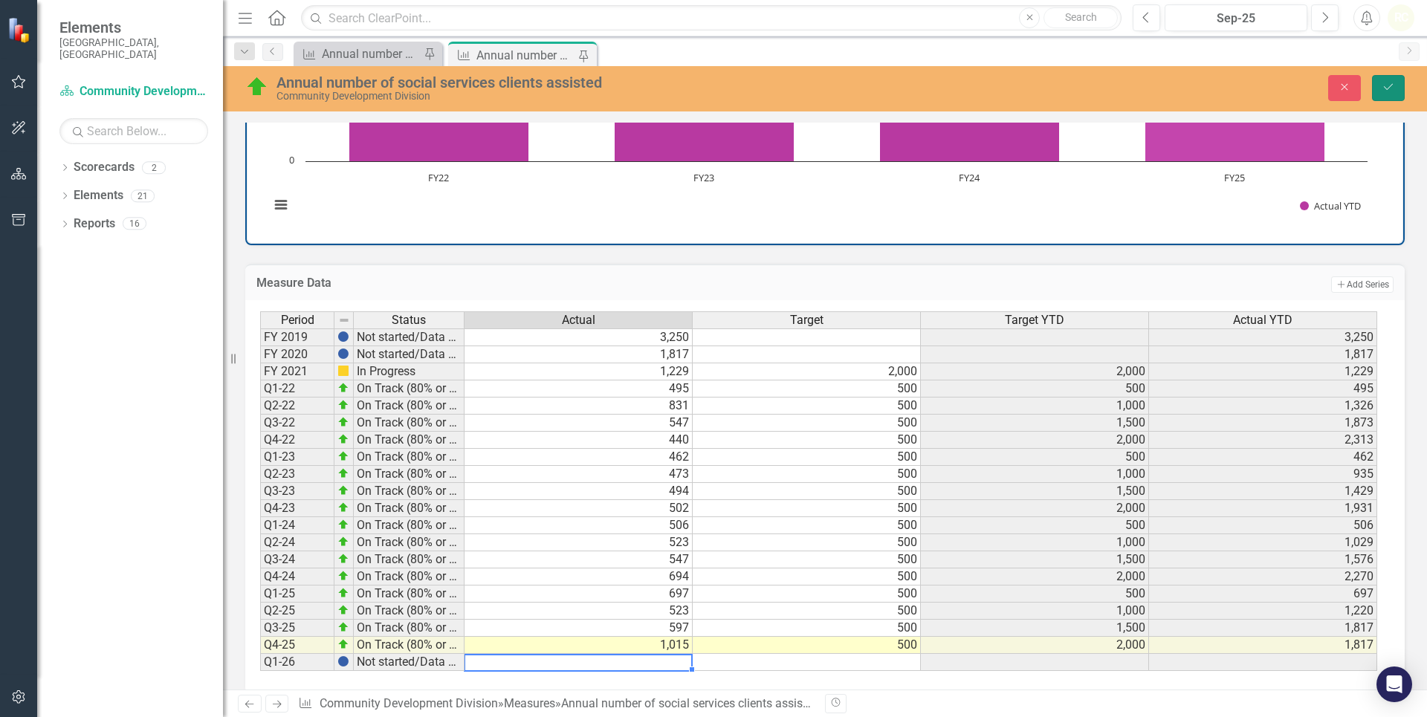
click at [1391, 77] on button "Save" at bounding box center [1388, 88] width 33 height 26
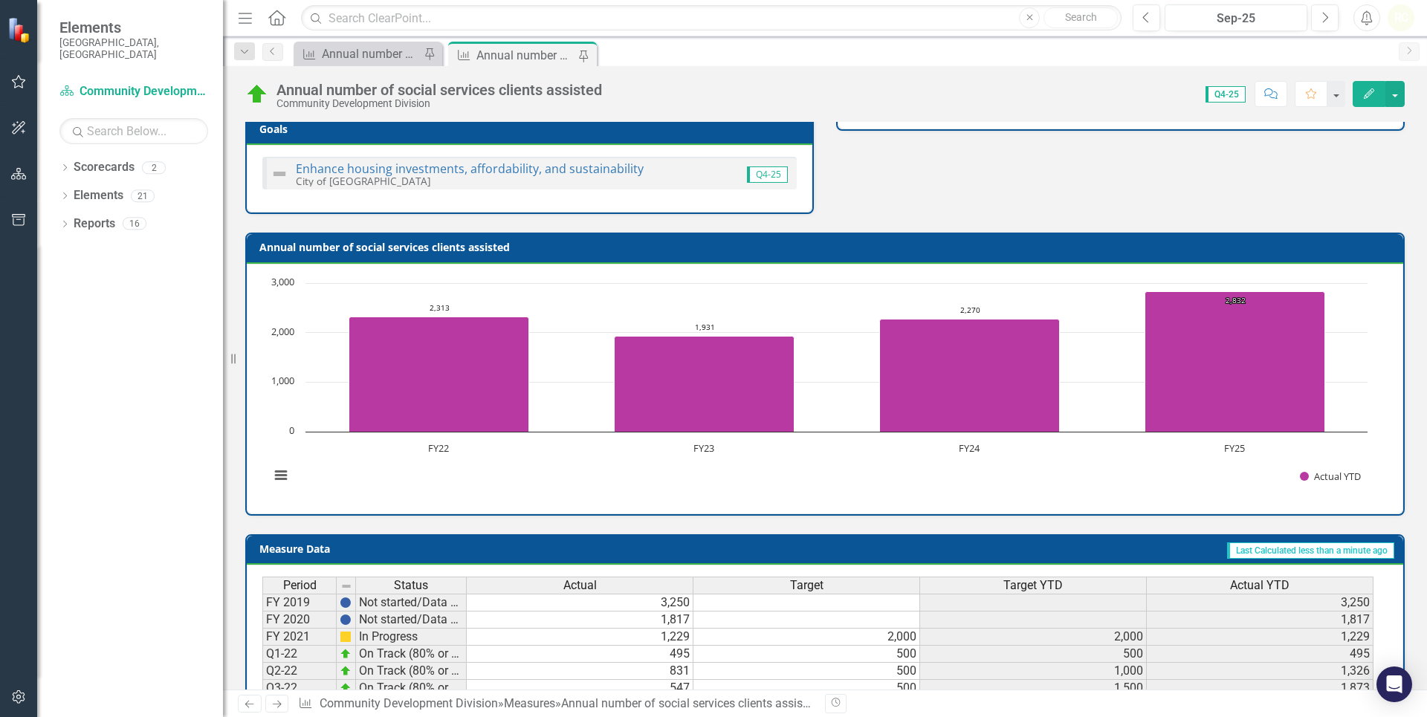
scroll to position [540, 0]
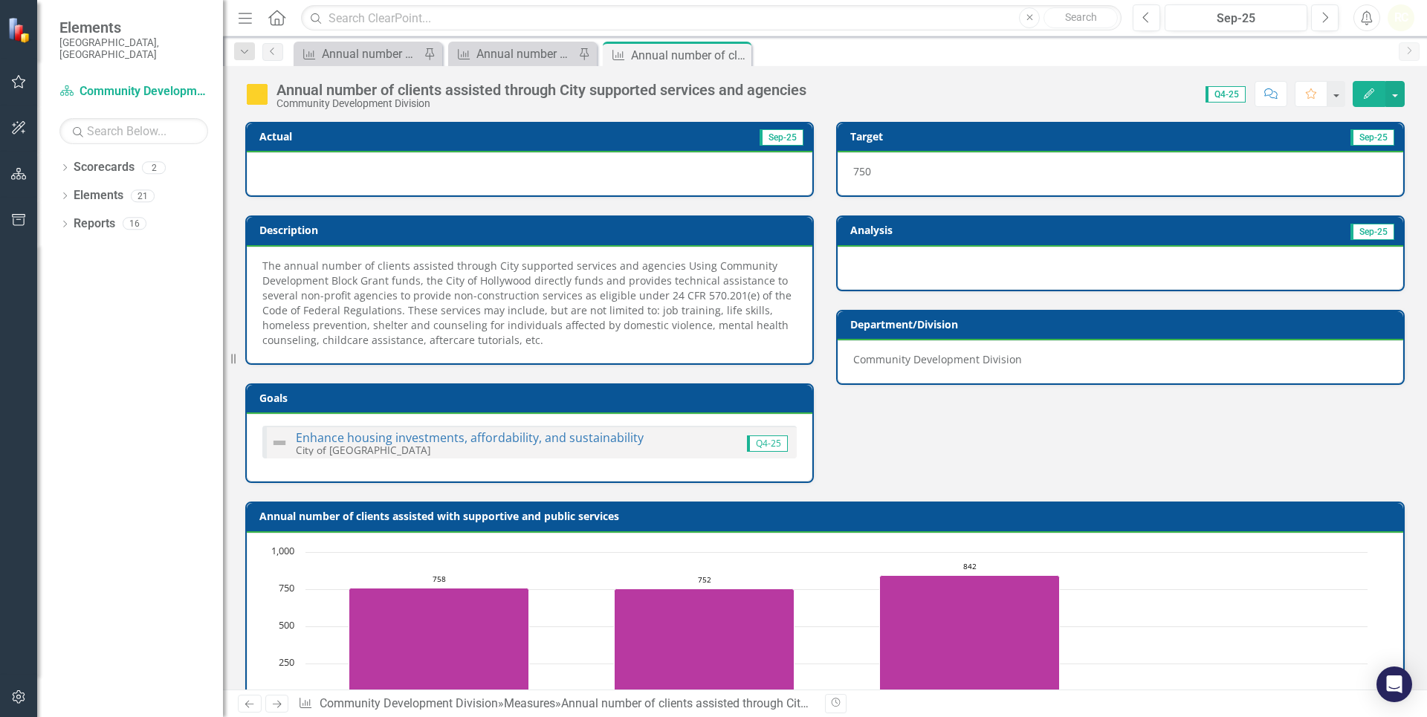
scroll to position [555, 0]
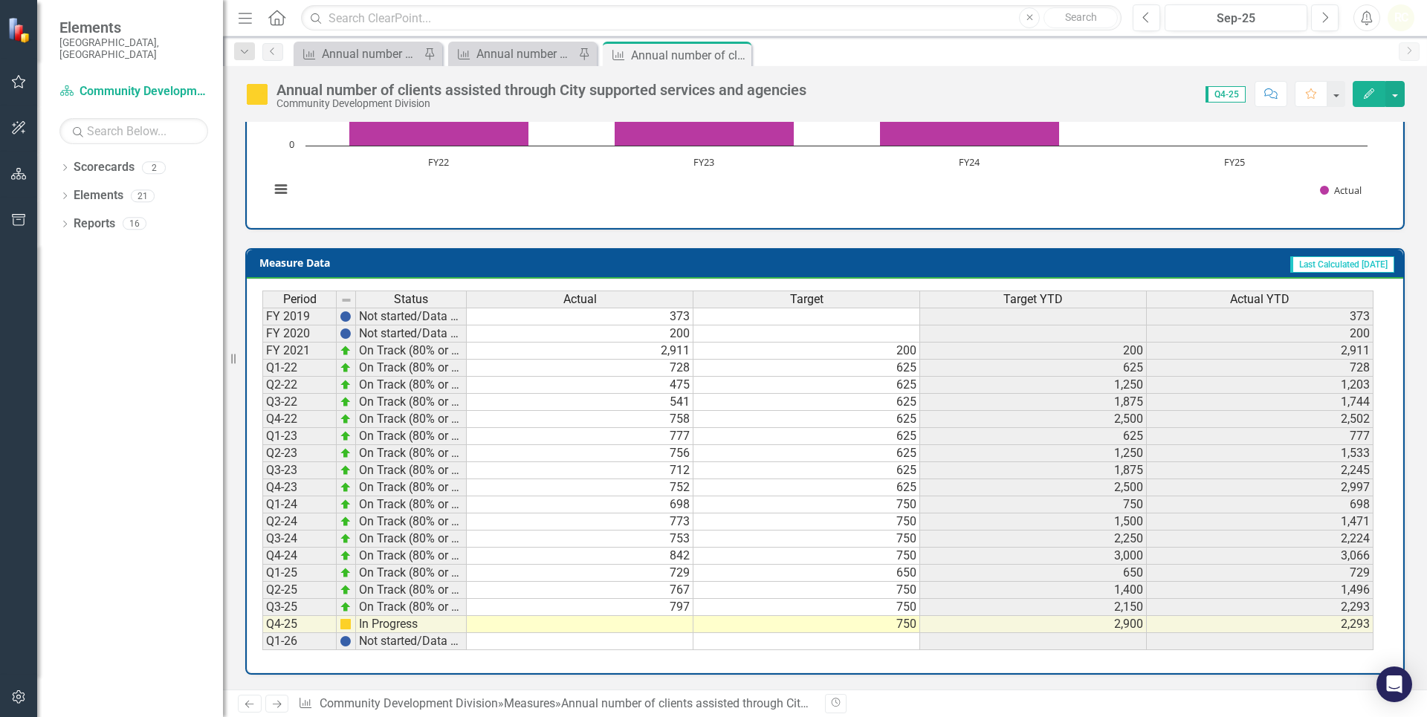
click at [647, 622] on td at bounding box center [580, 624] width 227 height 17
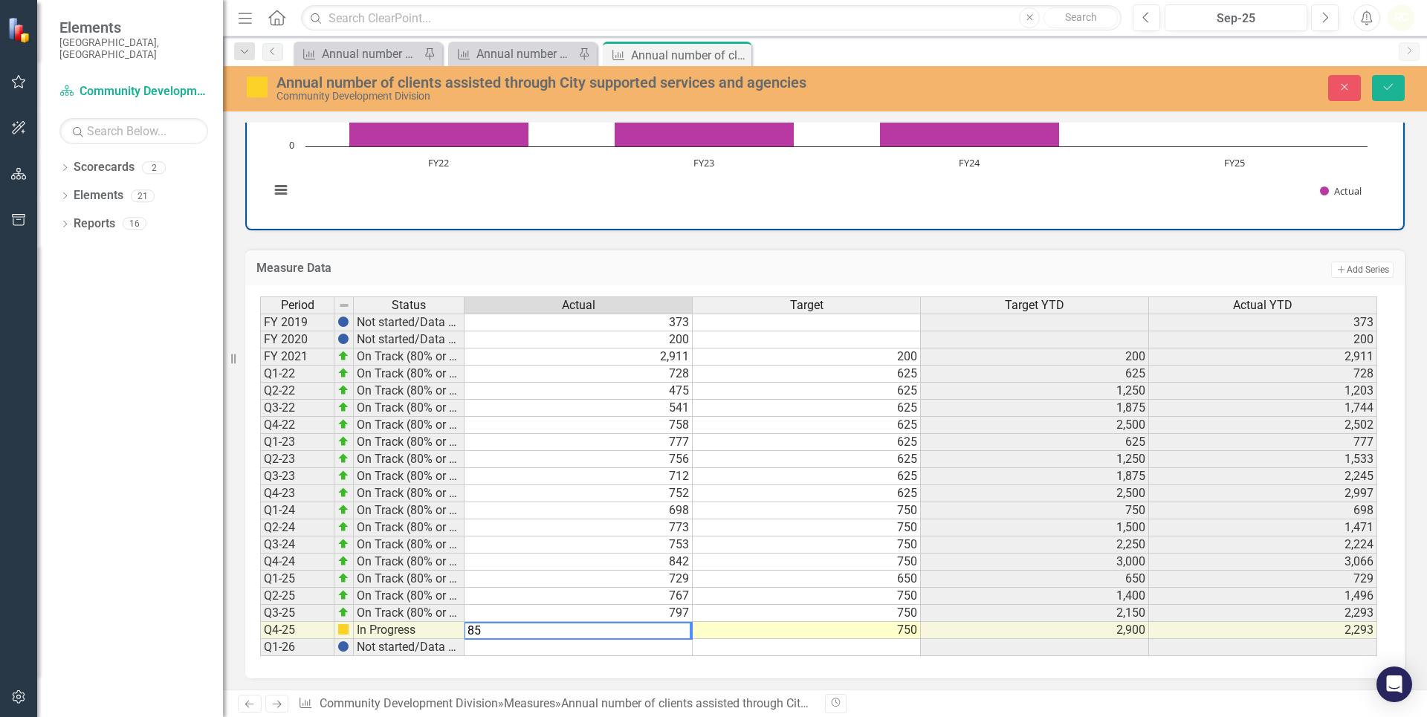
type textarea "858"
click at [1382, 77] on button "Save" at bounding box center [1388, 88] width 33 height 26
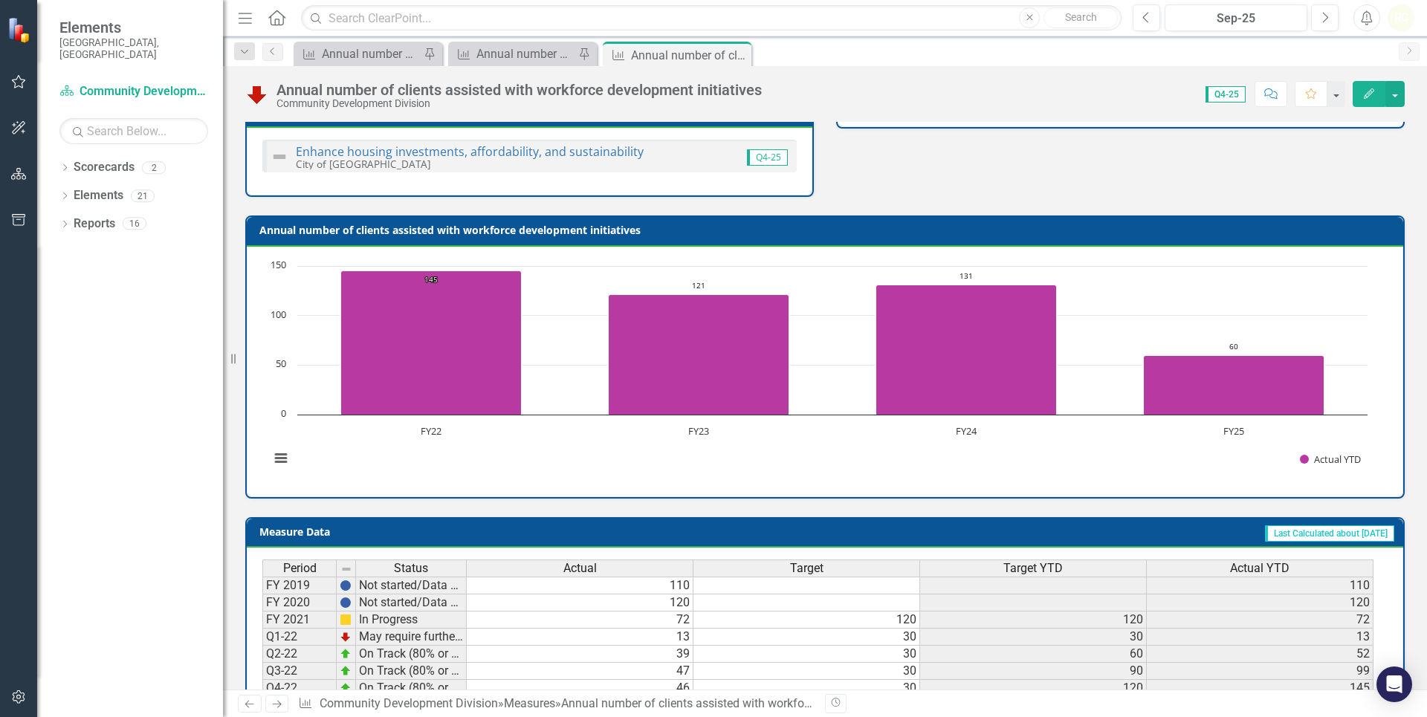
scroll to position [511, 0]
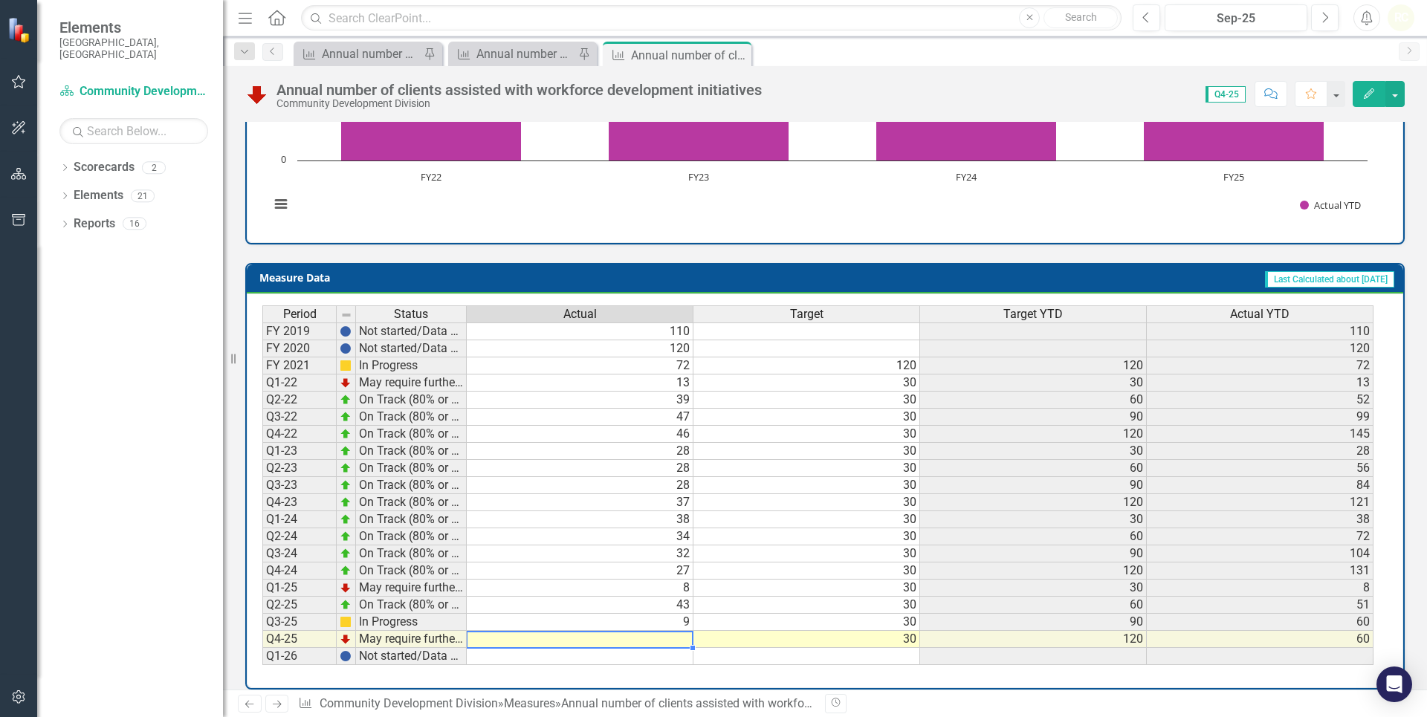
click at [674, 631] on td at bounding box center [580, 639] width 227 height 17
click at [682, 614] on td "9" at bounding box center [580, 622] width 227 height 17
type textarea "26"
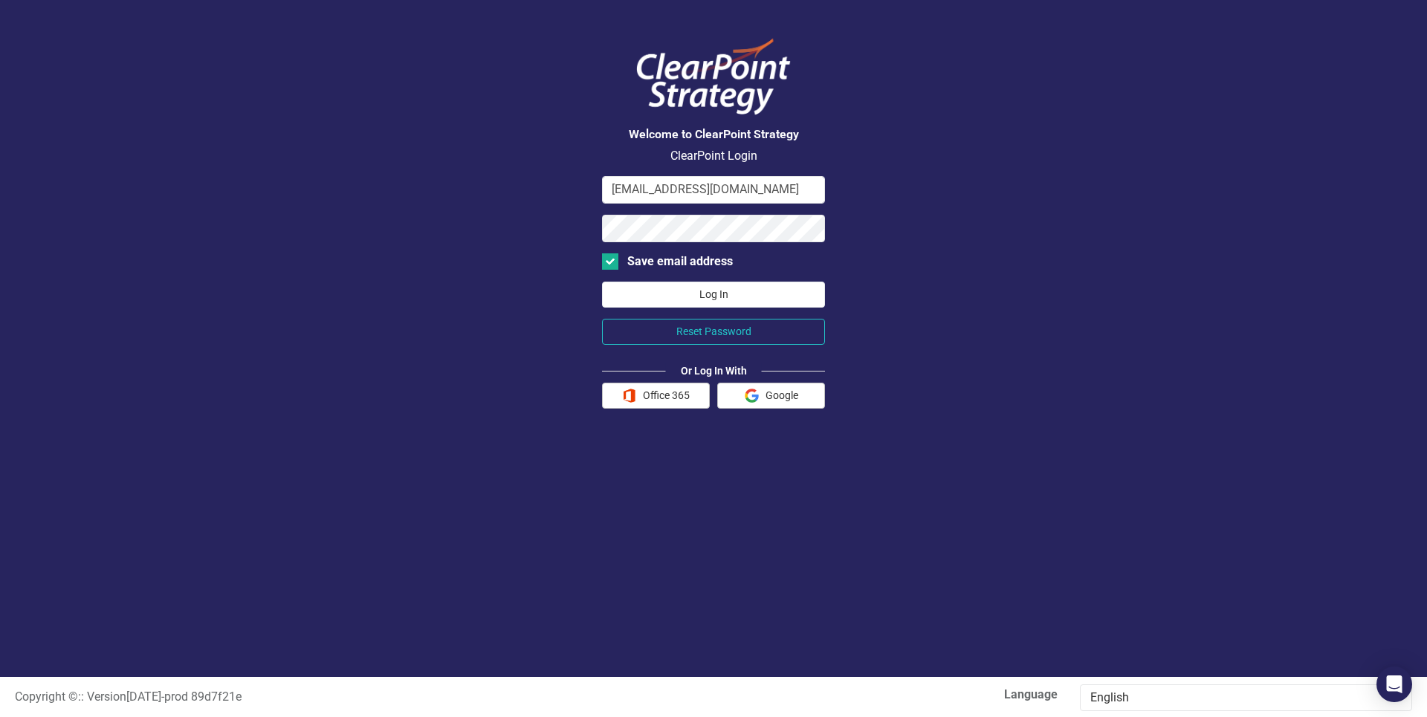
click at [792, 298] on button "Log In" at bounding box center [713, 295] width 223 height 26
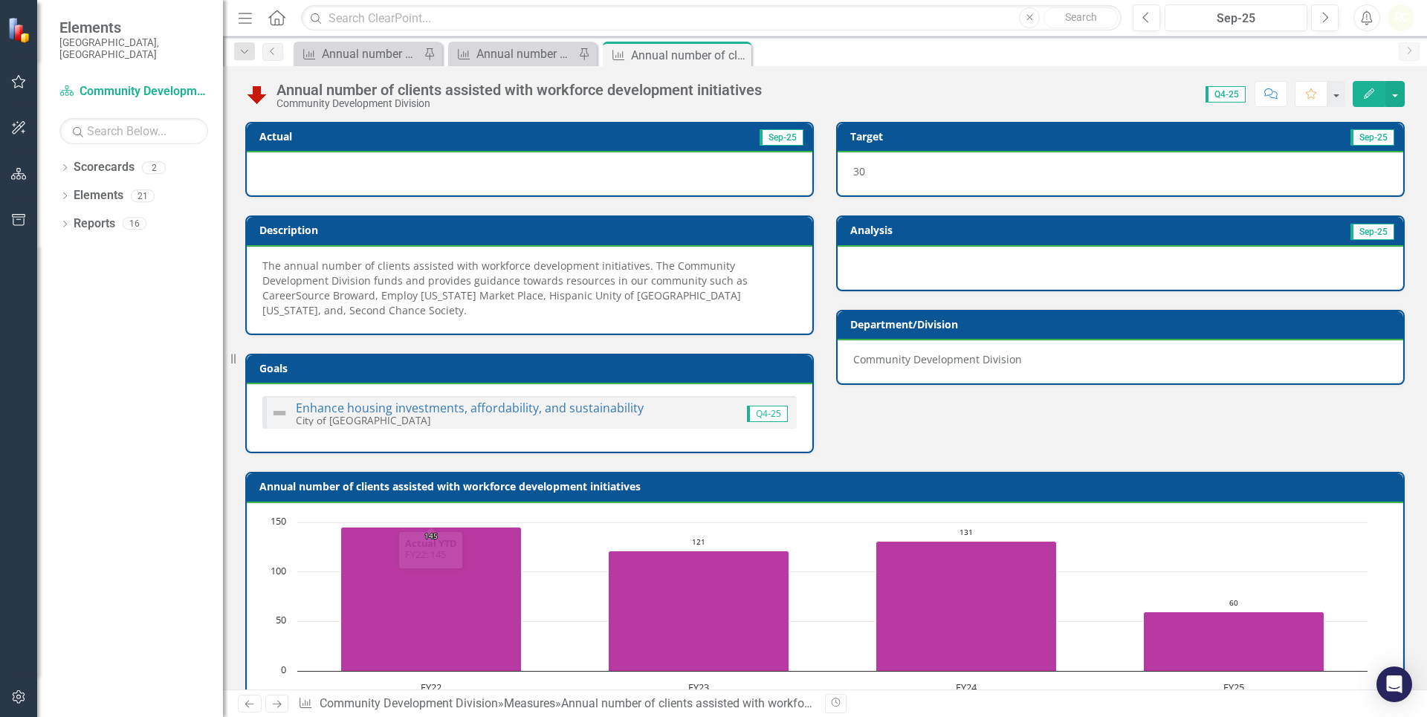
scroll to position [511, 0]
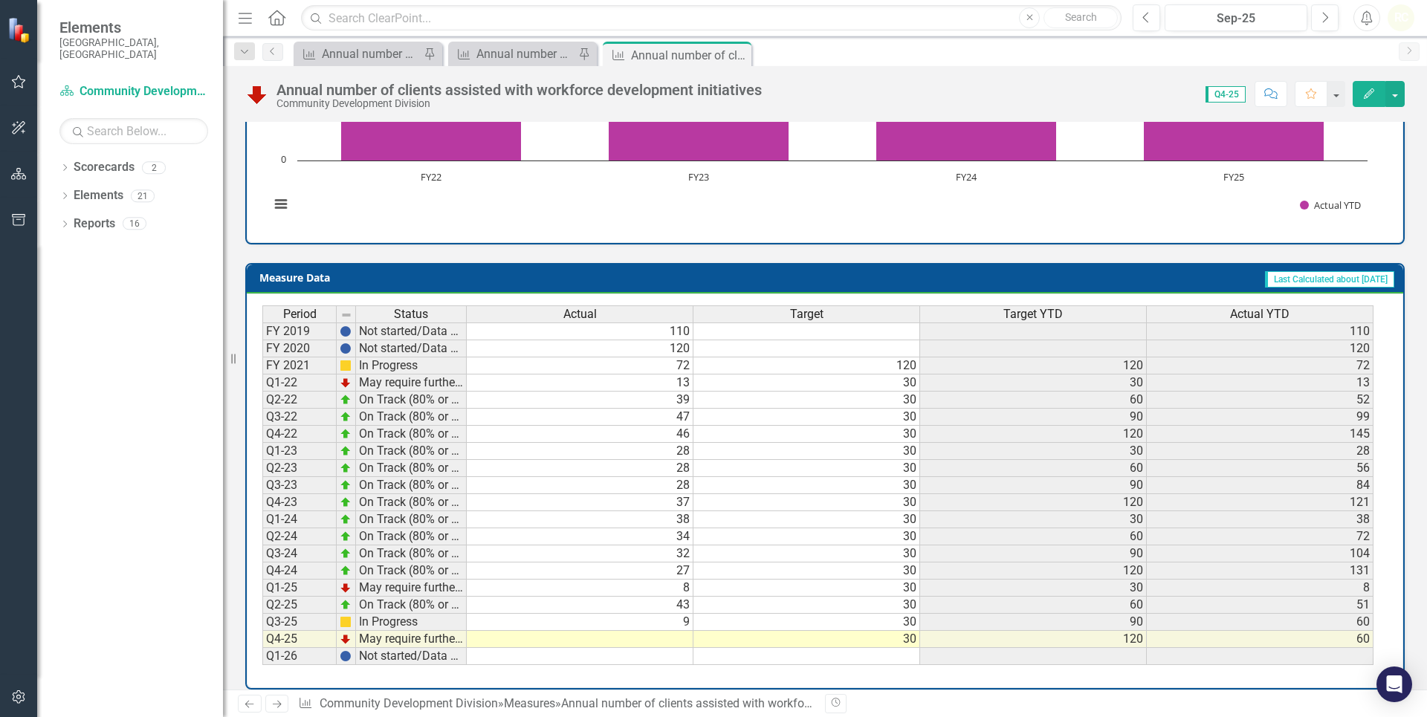
click at [655, 631] on td at bounding box center [580, 639] width 227 height 17
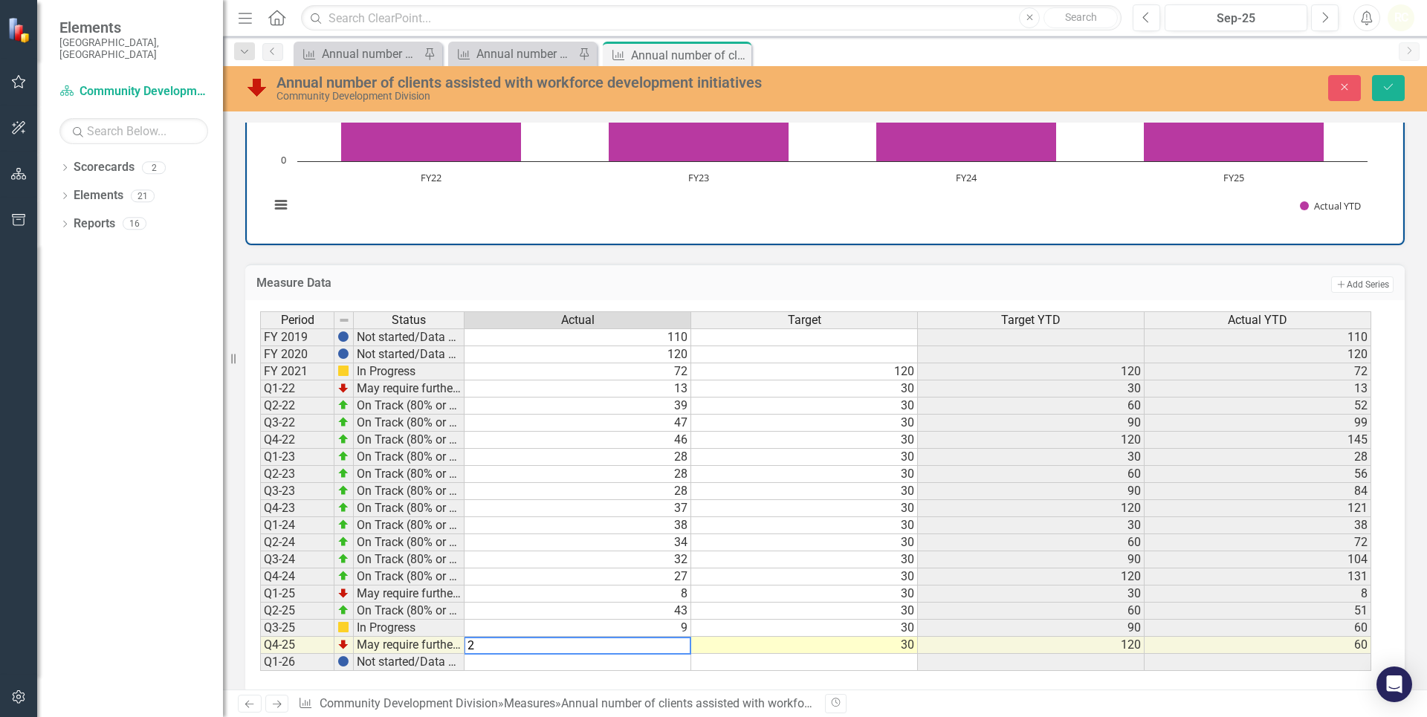
type textarea "26"
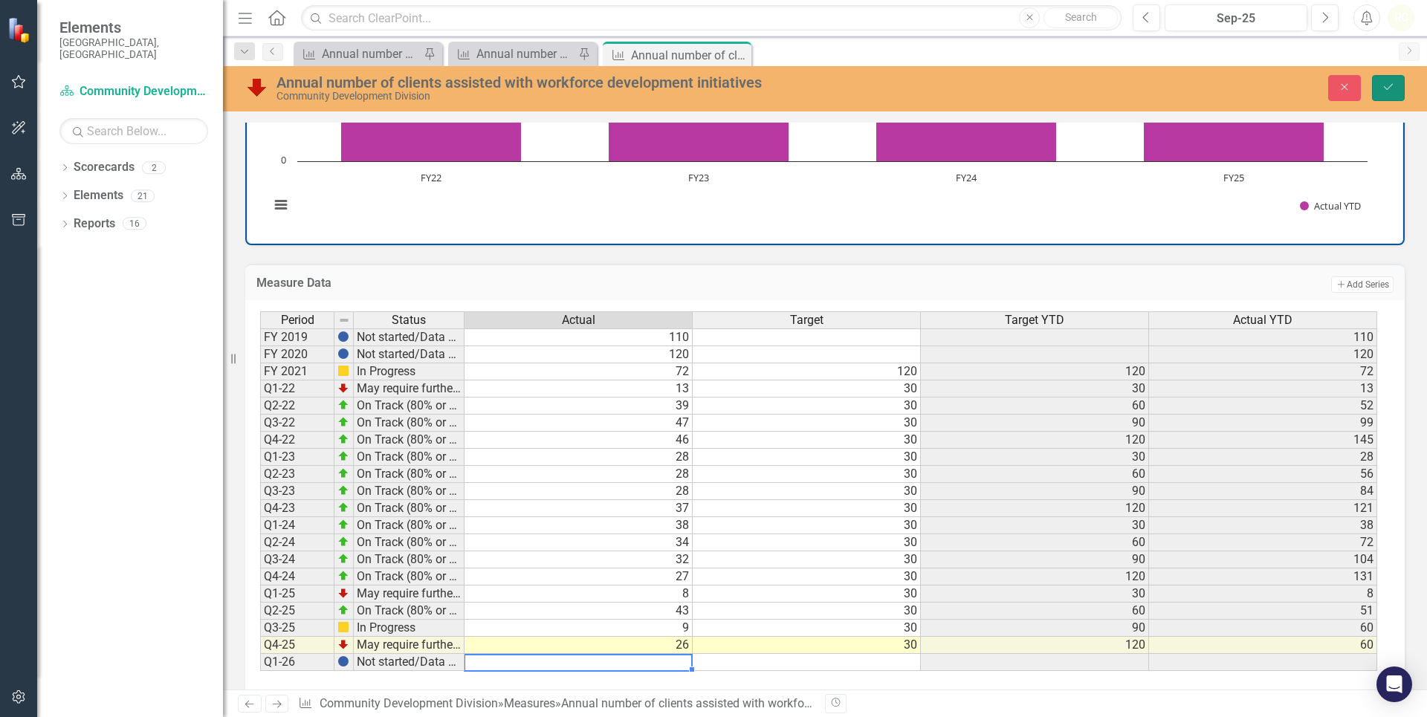
click at [1378, 80] on button "Save" at bounding box center [1388, 88] width 33 height 26
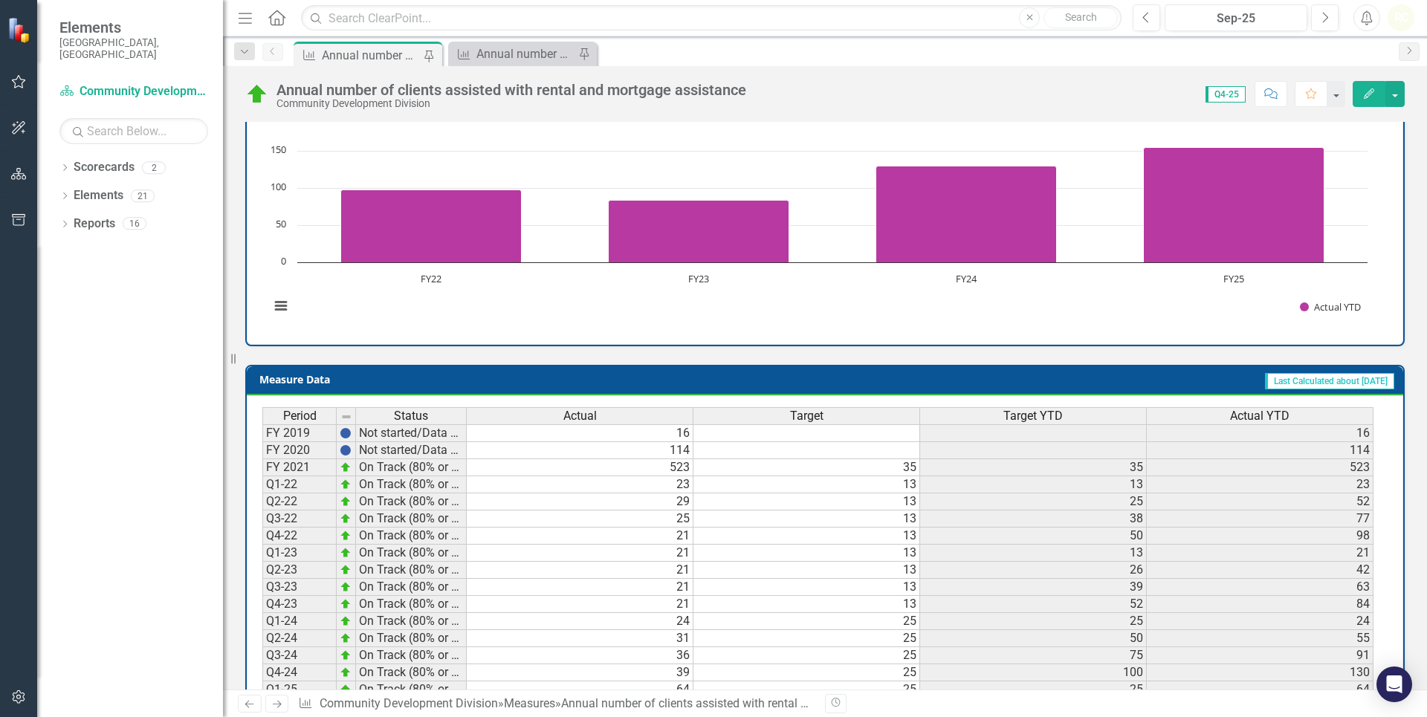
scroll to position [540, 0]
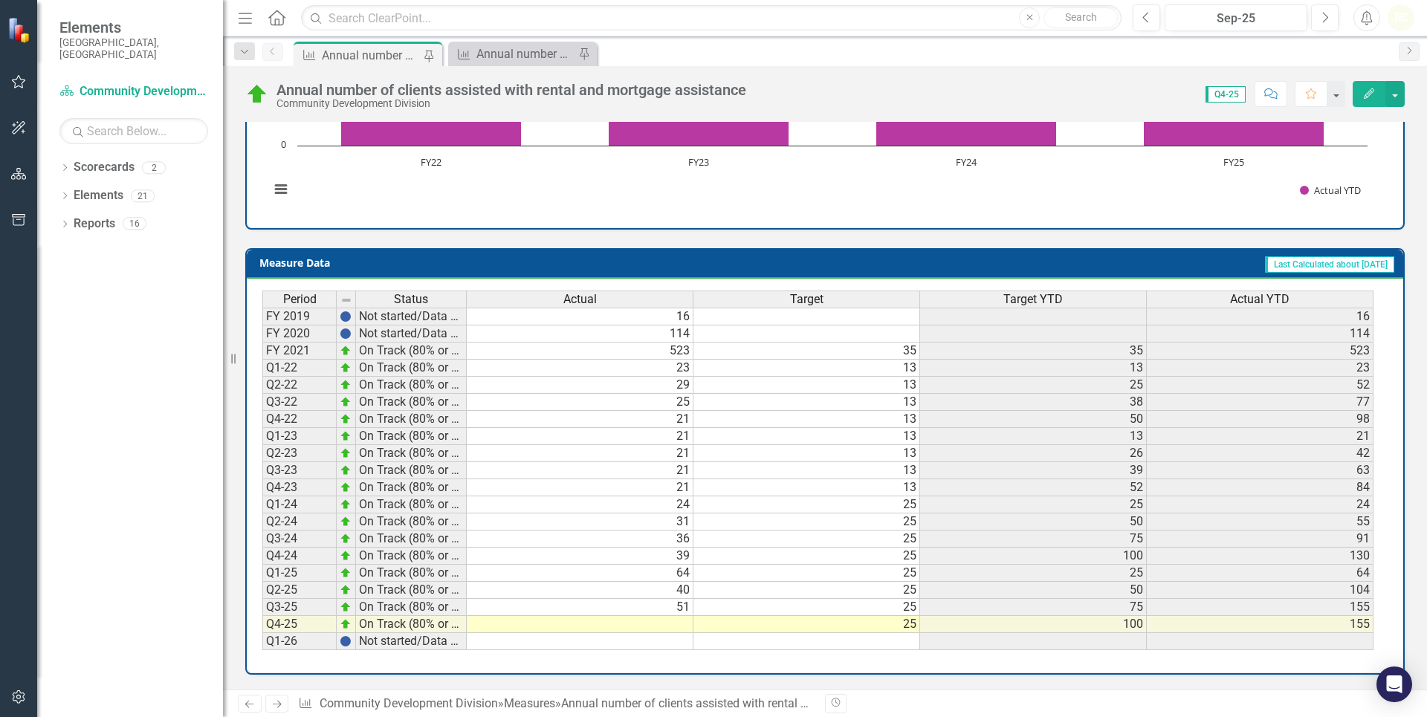
click at [667, 624] on td at bounding box center [580, 624] width 227 height 17
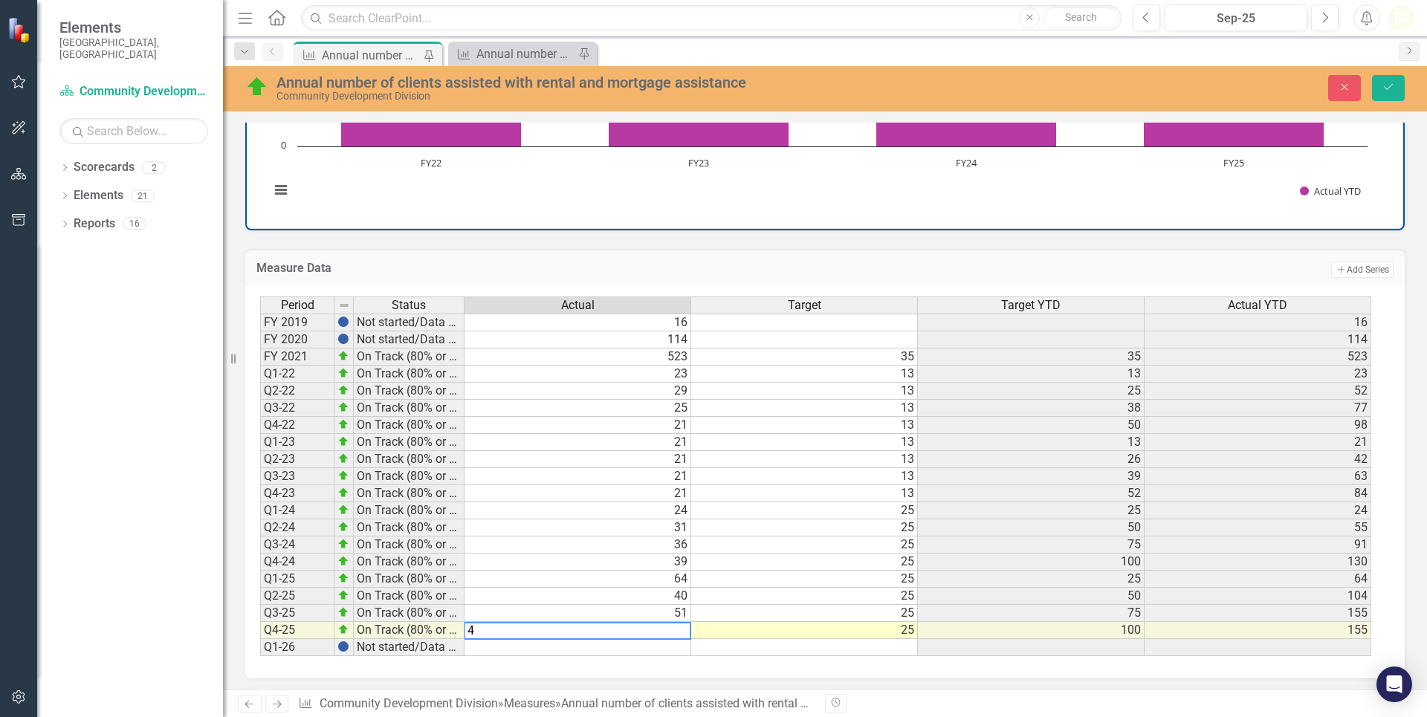
type textarea "49"
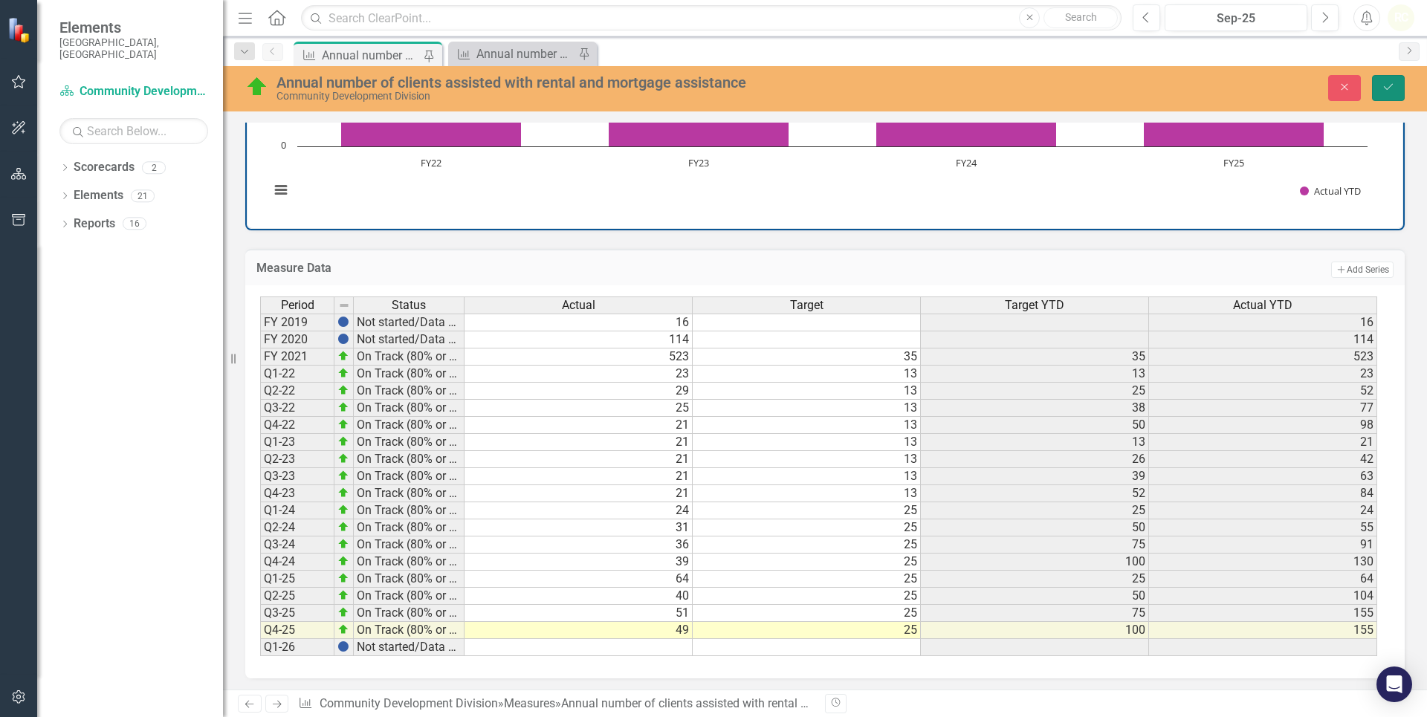
click at [1388, 88] on icon "Save" at bounding box center [1388, 87] width 13 height 10
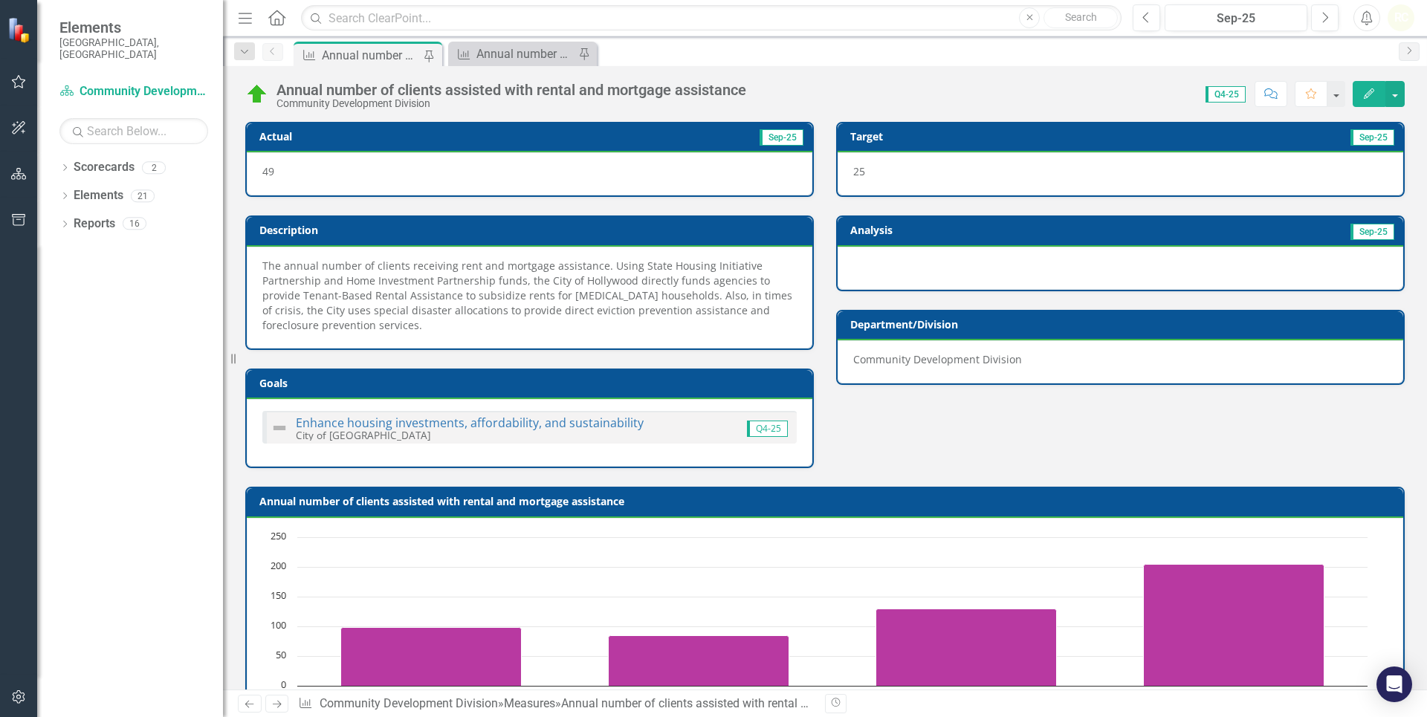
scroll to position [254, 0]
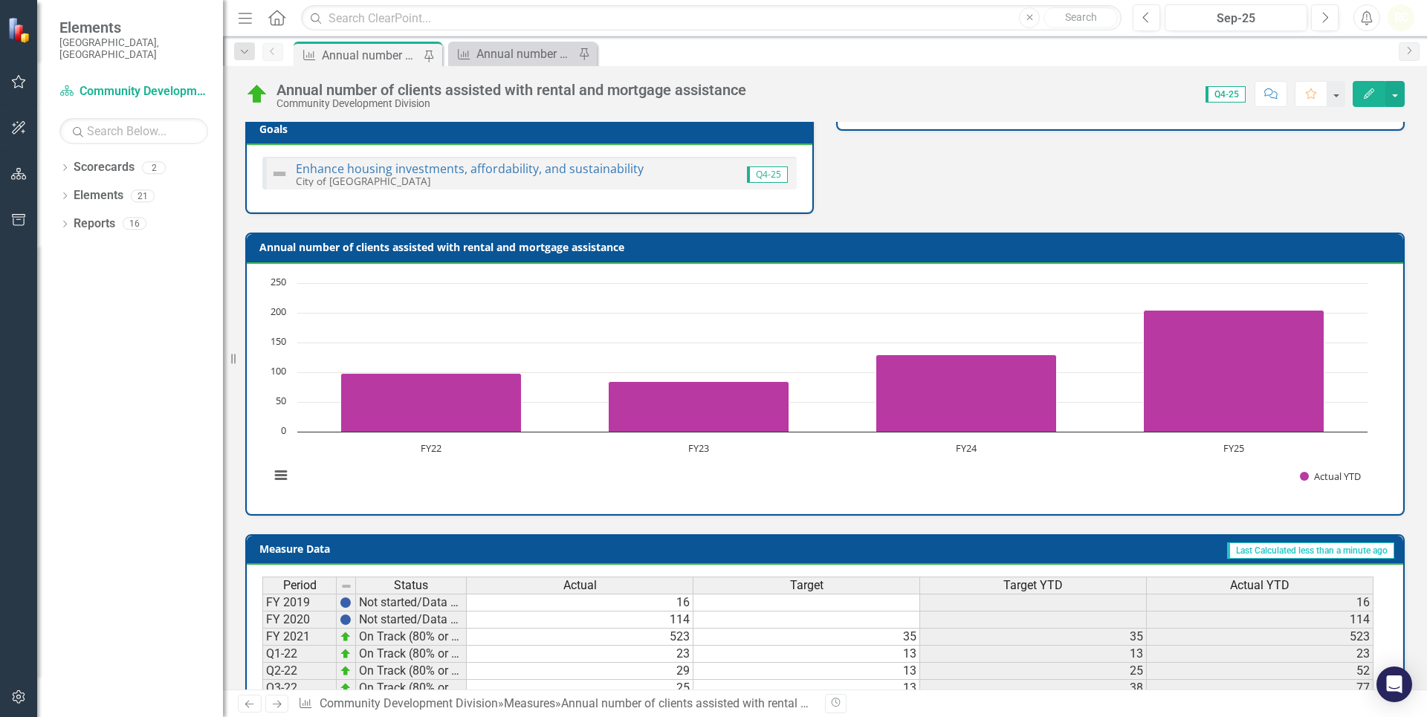
click at [419, 85] on div "Annual number of clients assisted with rental and mortgage assistance" at bounding box center [511, 90] width 470 height 16
click at [1398, 94] on button "button" at bounding box center [1394, 94] width 19 height 26
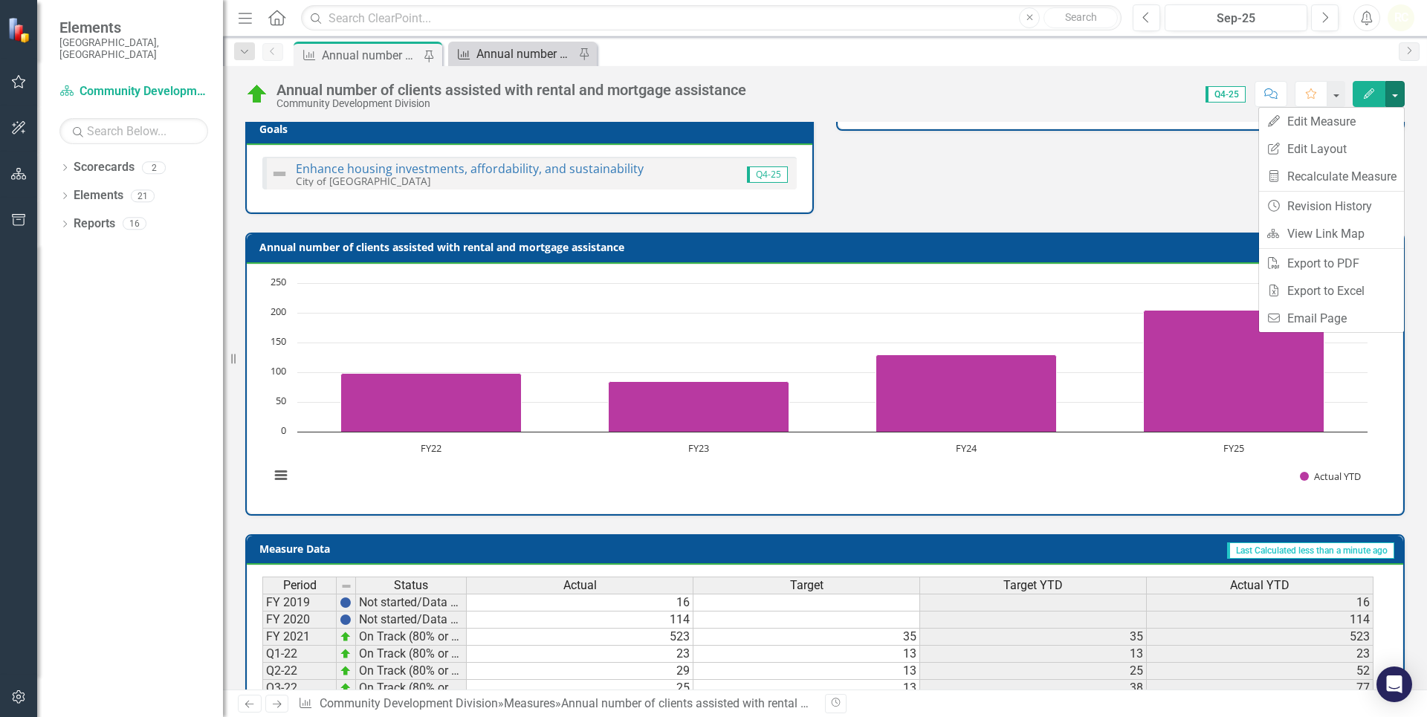
click at [508, 54] on div "Annual number of social services clients assisted" at bounding box center [525, 54] width 98 height 19
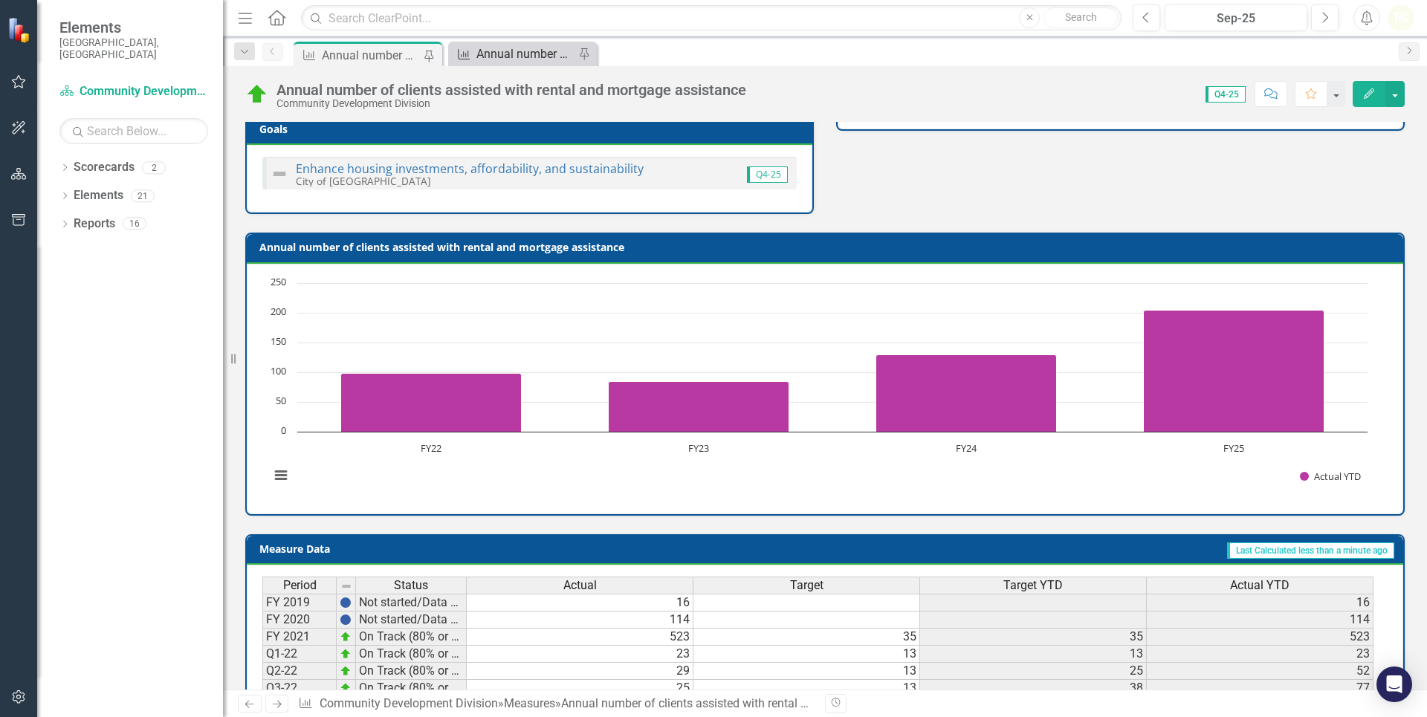
scroll to position [0, 0]
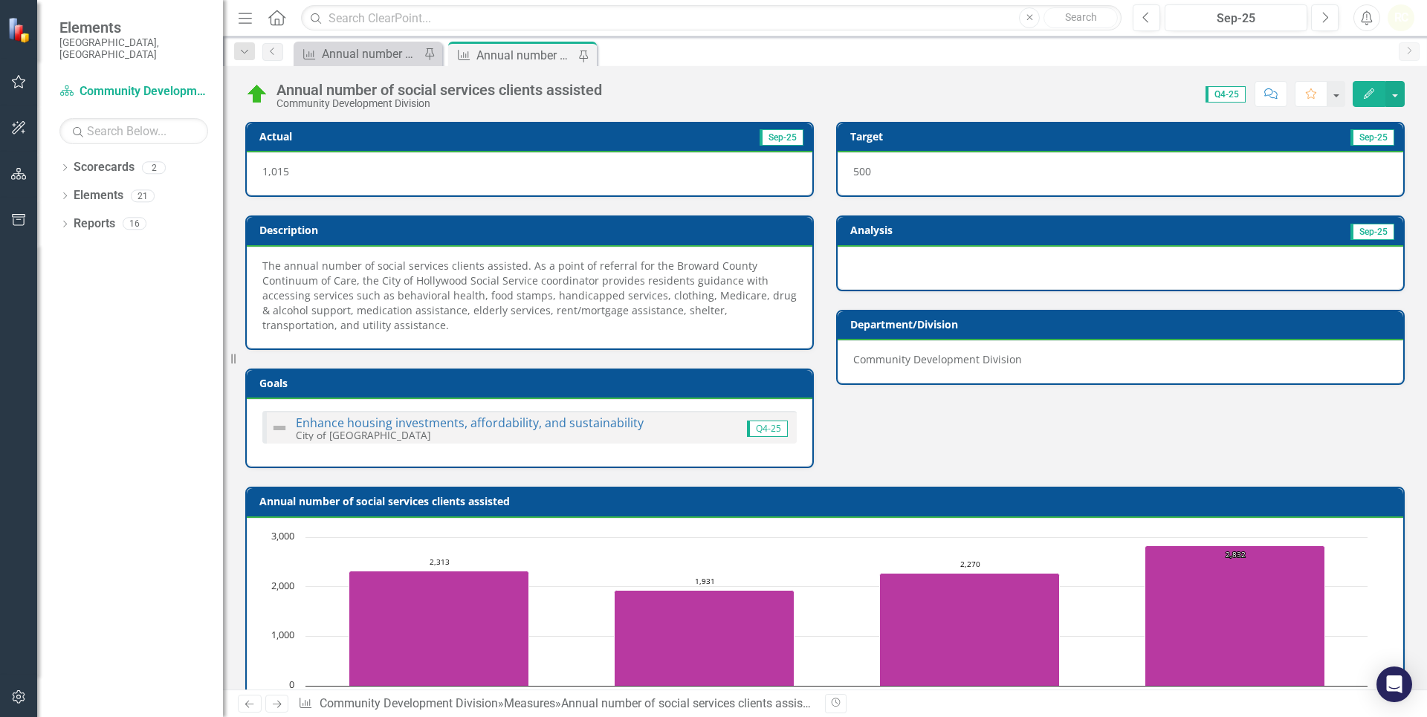
click at [248, 16] on icon "Menu" at bounding box center [245, 18] width 19 height 16
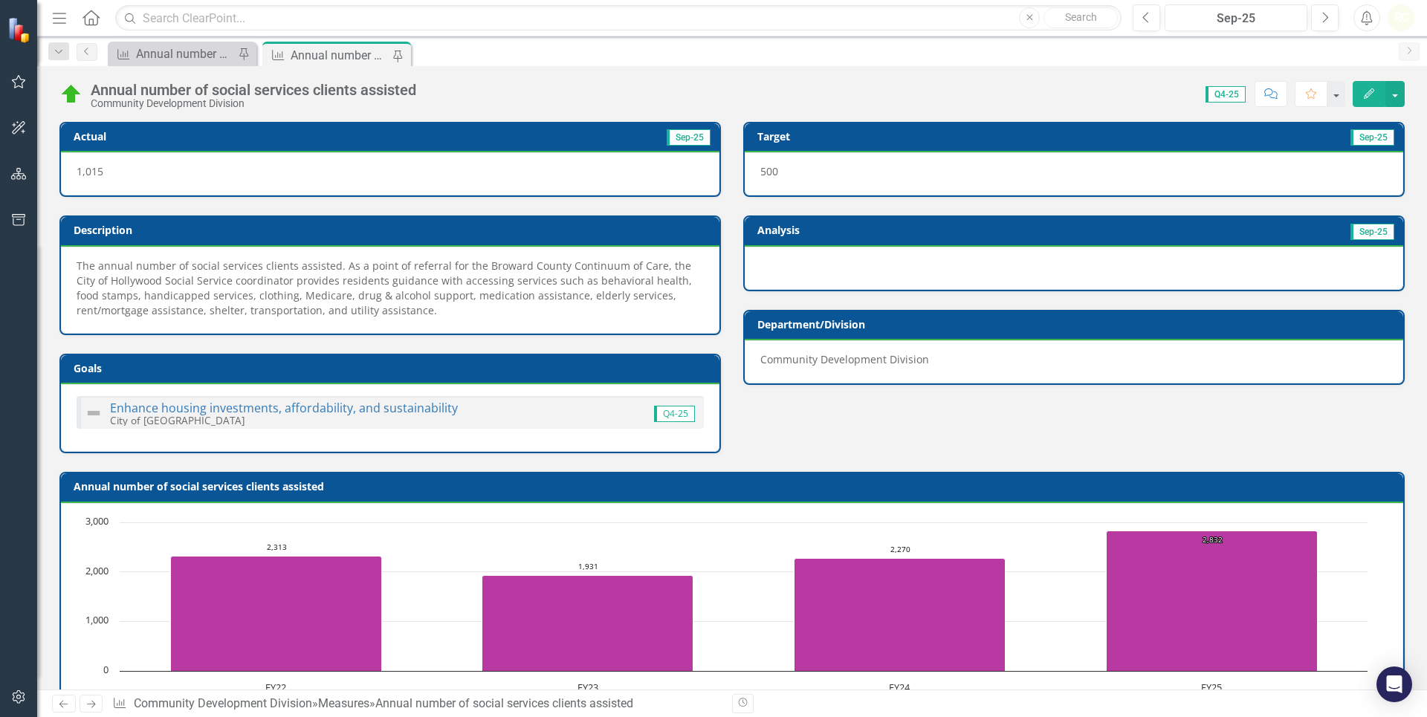
click at [62, 19] on icon "button" at bounding box center [59, 18] width 13 height 10
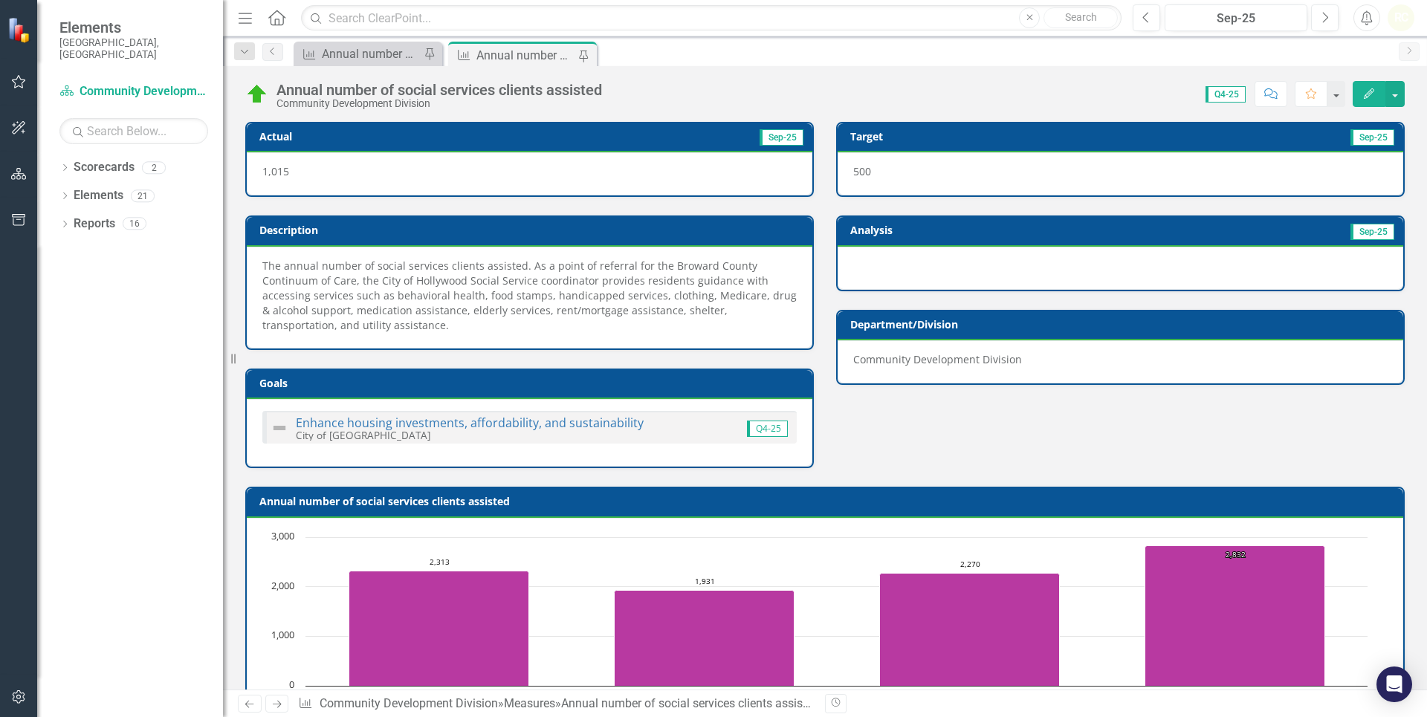
click at [243, 22] on icon "Menu" at bounding box center [245, 18] width 19 height 16
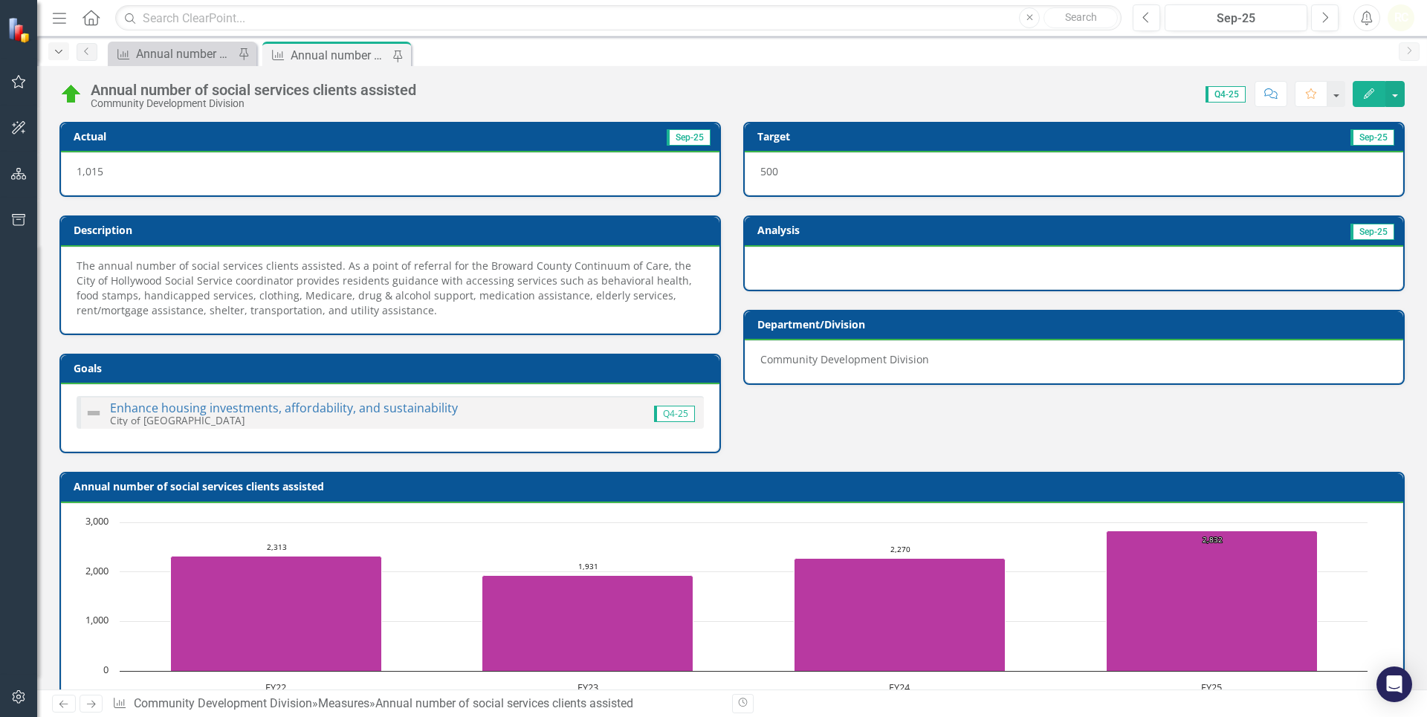
click at [59, 54] on icon "Dropdown" at bounding box center [58, 52] width 13 height 10
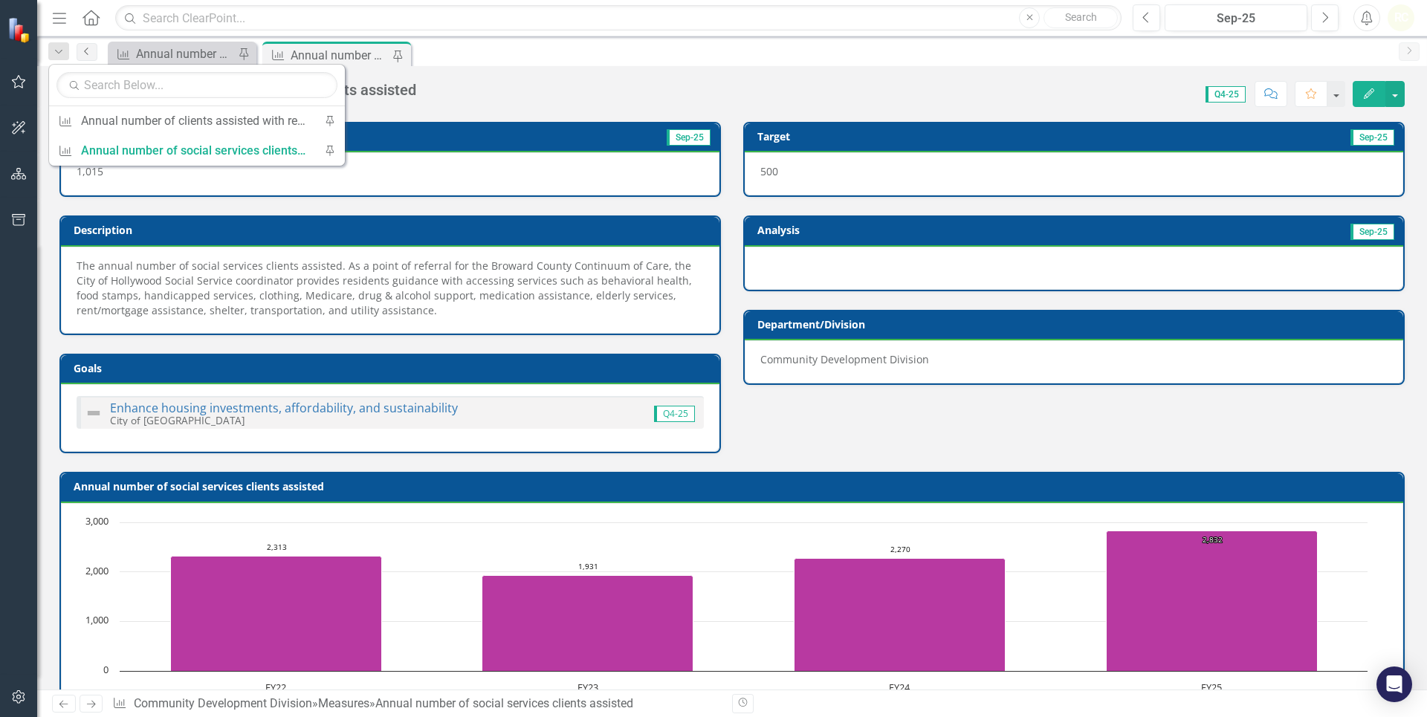
click at [85, 48] on icon "Previous" at bounding box center [87, 51] width 12 height 9
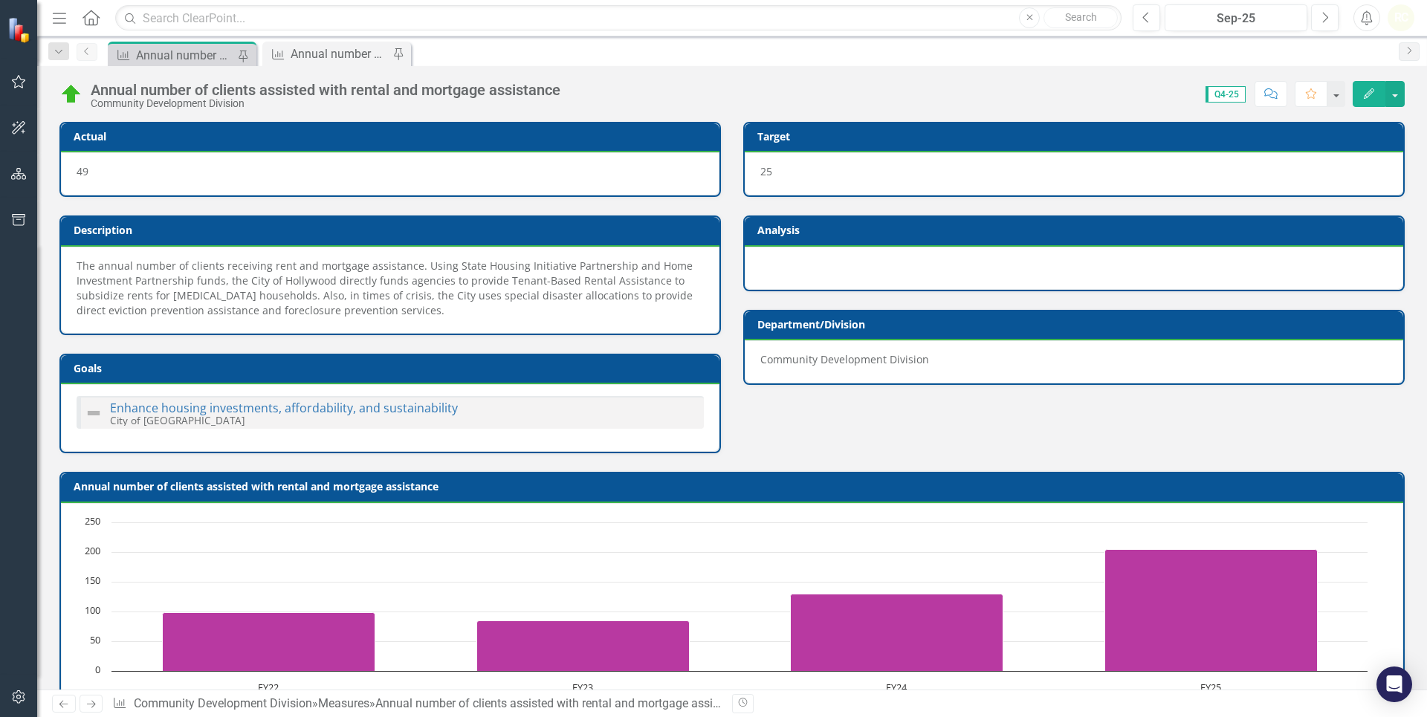
click at [82, 49] on icon "Previous" at bounding box center [87, 51] width 12 height 9
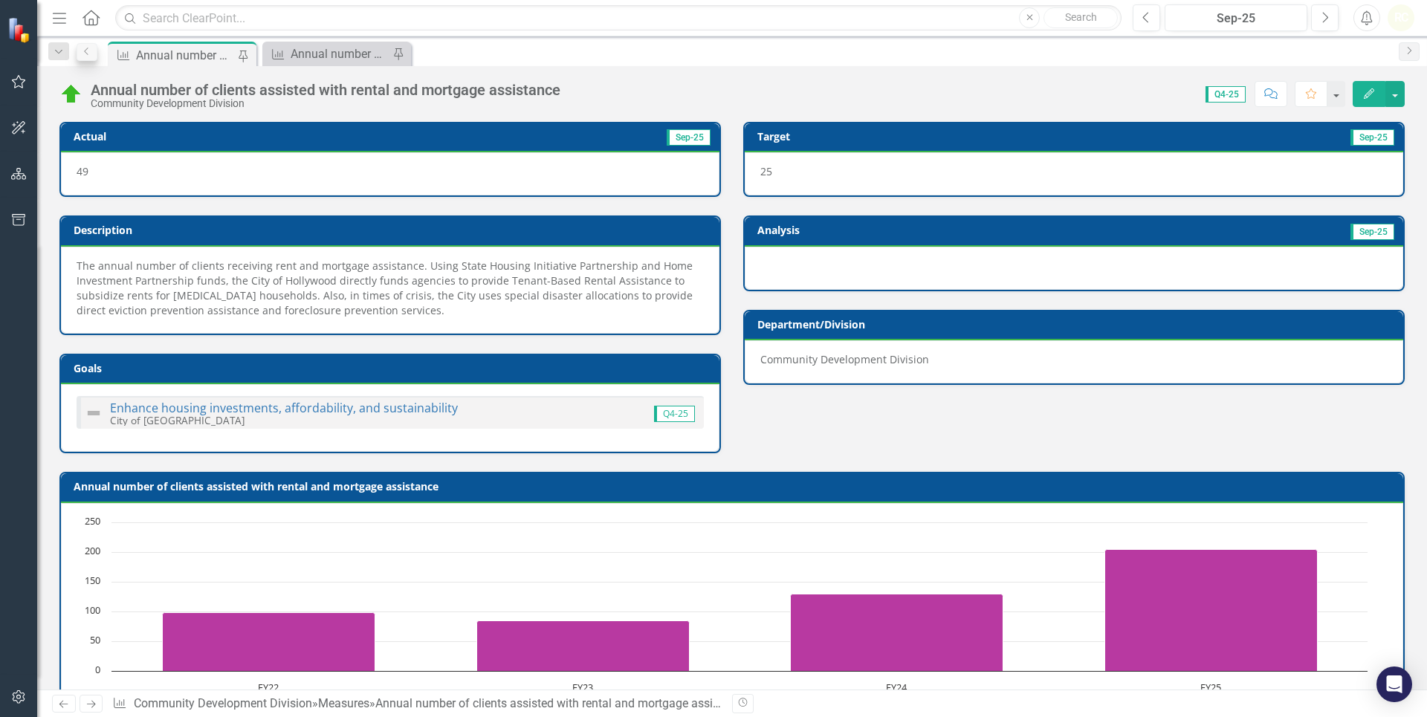
click at [62, 54] on icon "Dropdown" at bounding box center [58, 52] width 13 height 10
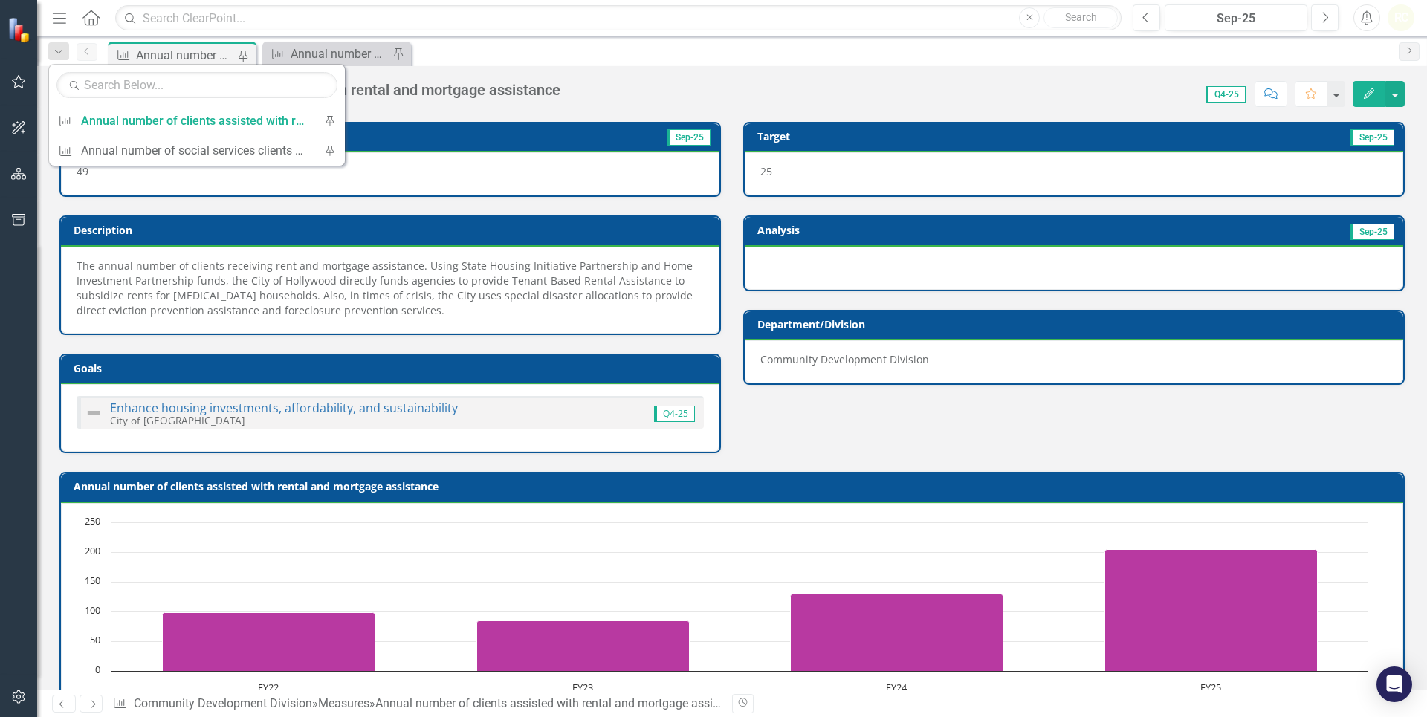
click at [493, 60] on div "Measure Annual number of clients assisted with rental and mortgage assistance P…" at bounding box center [748, 54] width 1287 height 24
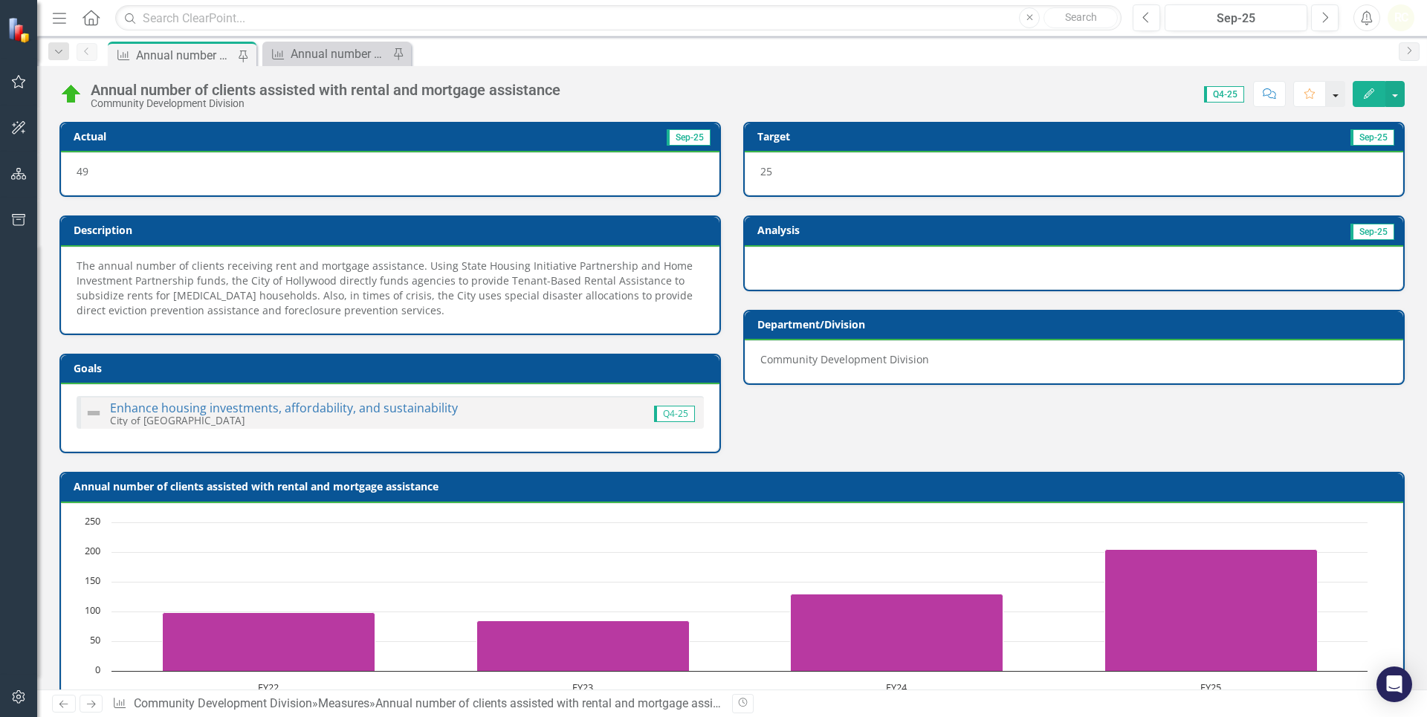
click at [1339, 95] on button "button" at bounding box center [1335, 94] width 19 height 26
click at [19, 176] on icon "button" at bounding box center [19, 174] width 16 height 12
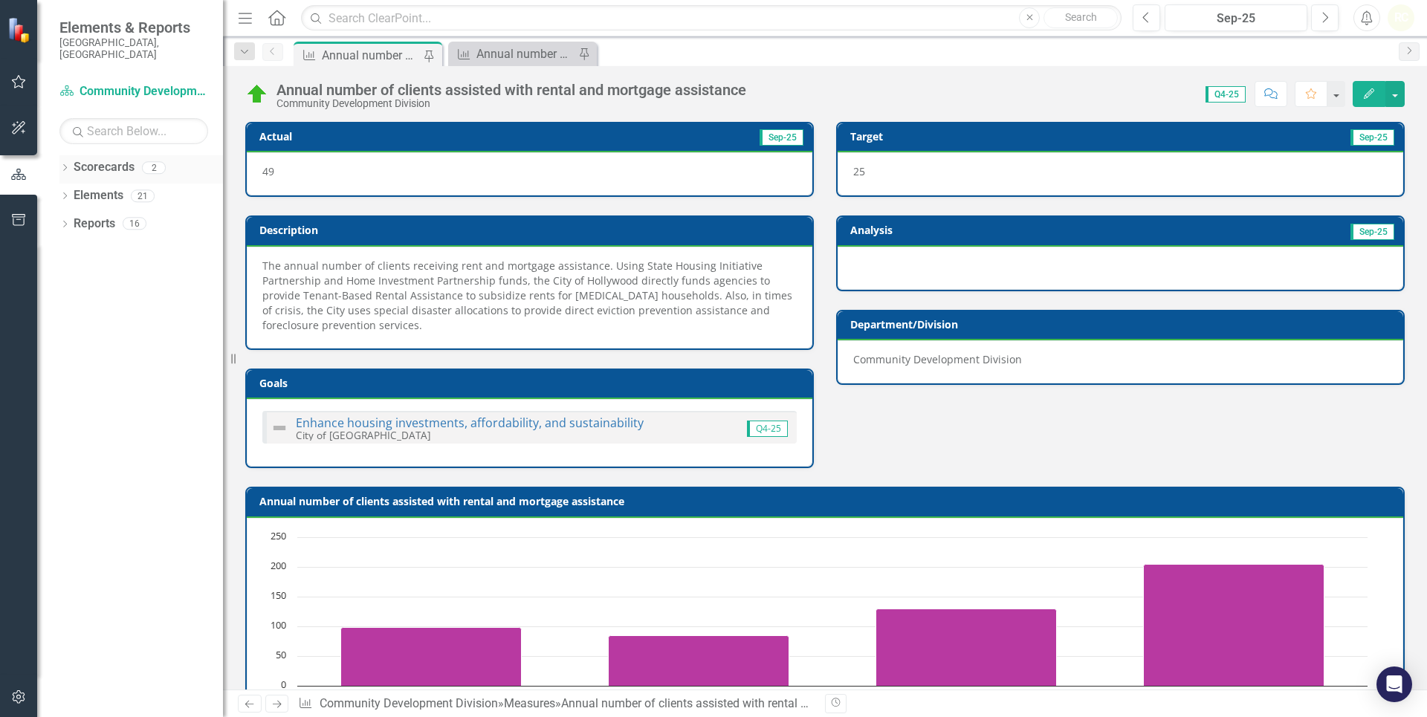
click at [87, 159] on link "Scorecards" at bounding box center [104, 167] width 61 height 17
click at [106, 83] on link "Scorecard Community Development Division" at bounding box center [133, 91] width 149 height 17
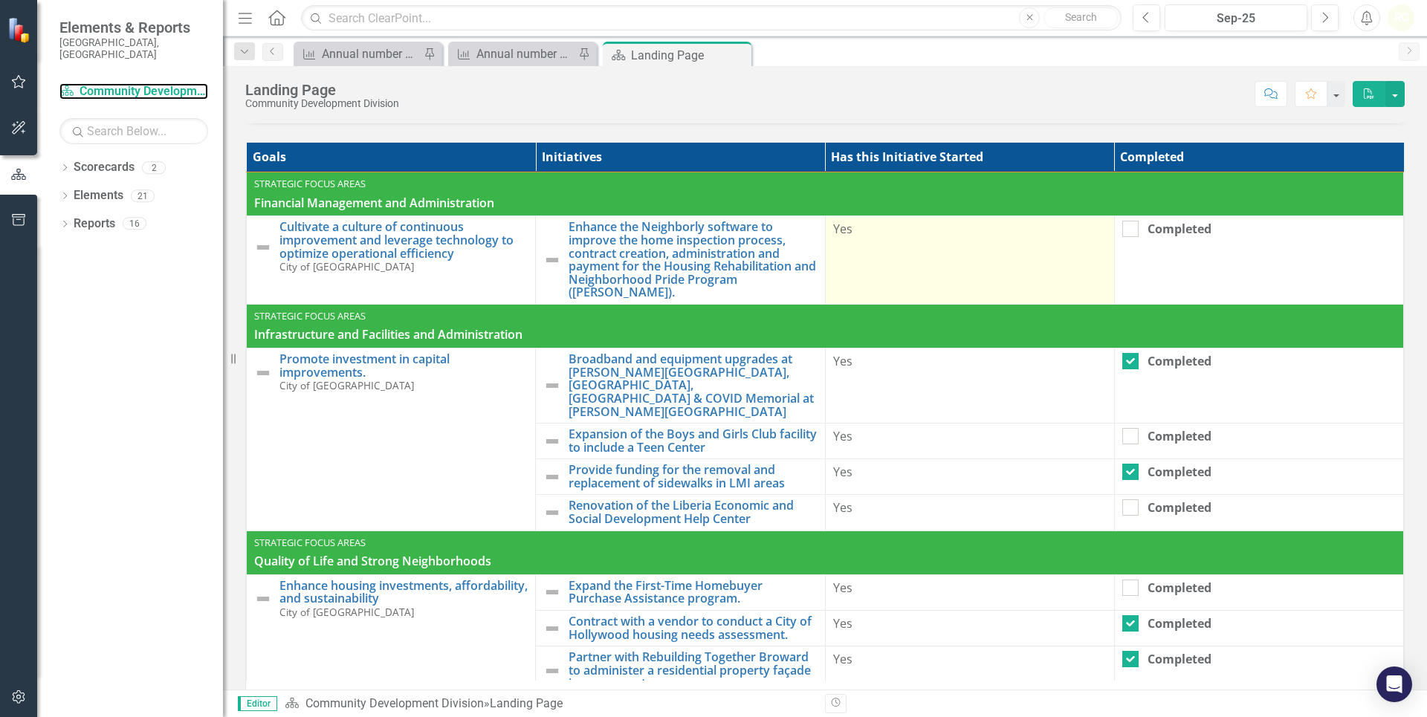
scroll to position [678, 0]
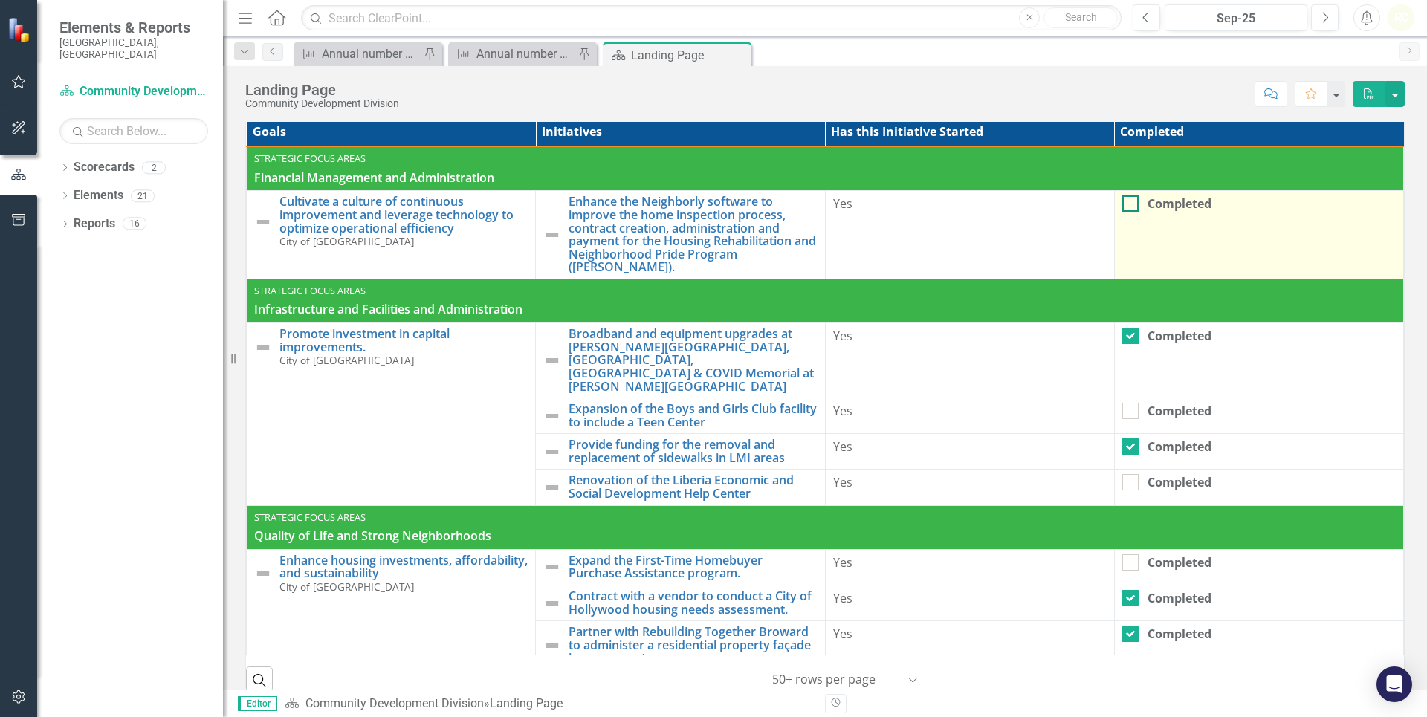
click at [1122, 203] on input "Completed" at bounding box center [1127, 200] width 10 height 10
checkbox input "true"
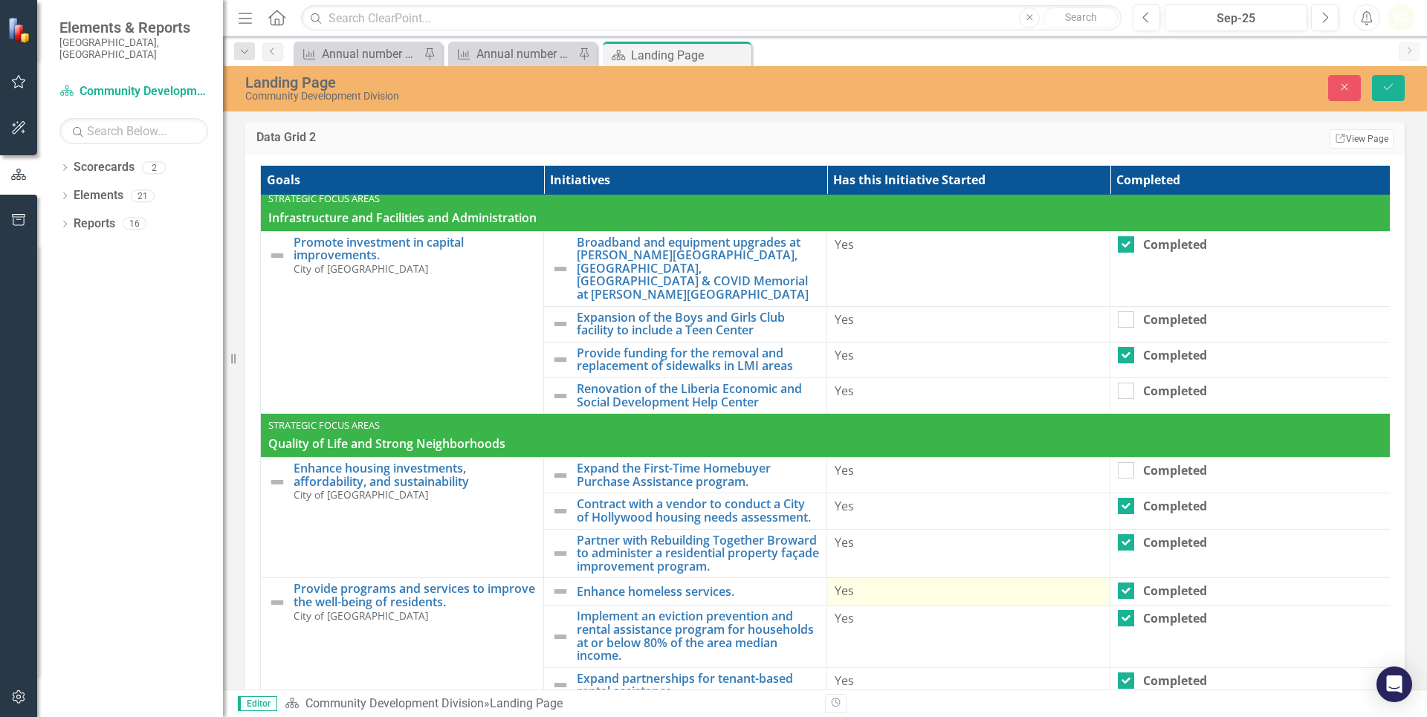
scroll to position [758, 0]
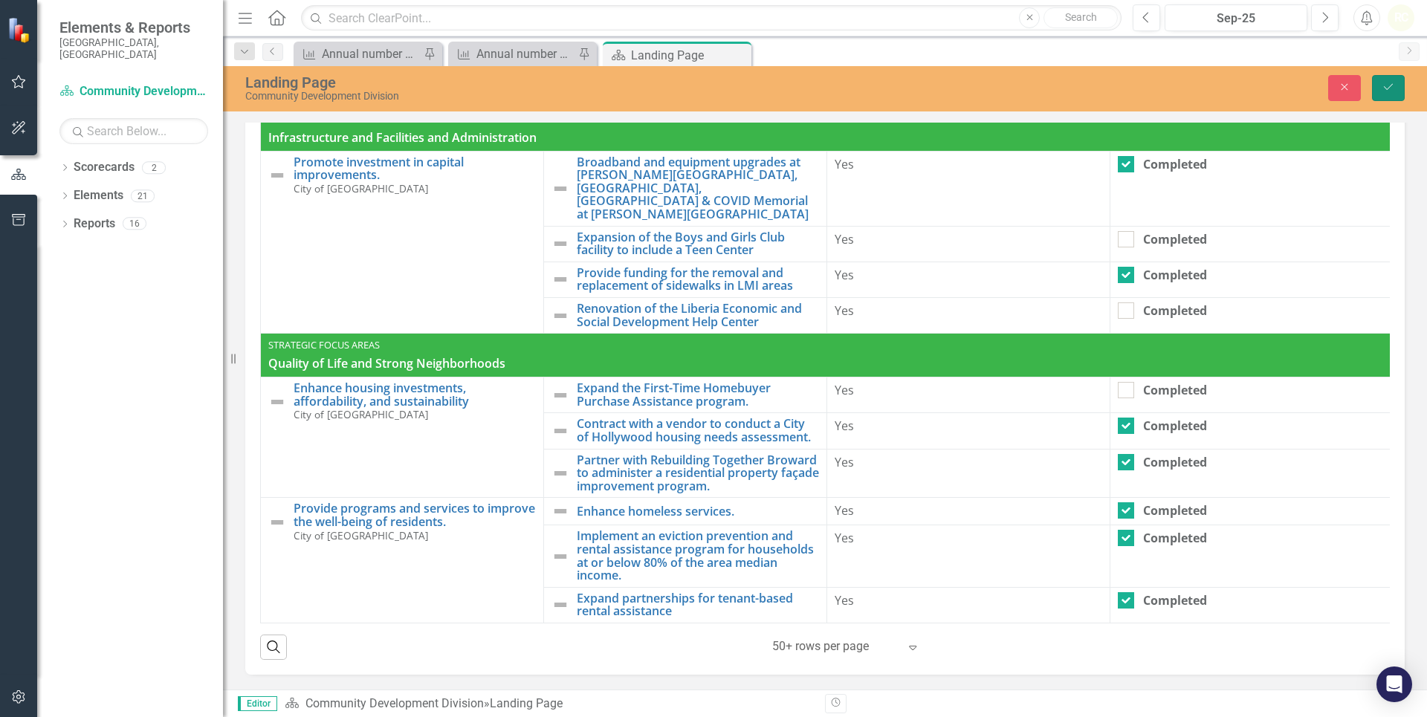
click at [1389, 87] on icon "Save" at bounding box center [1388, 87] width 13 height 10
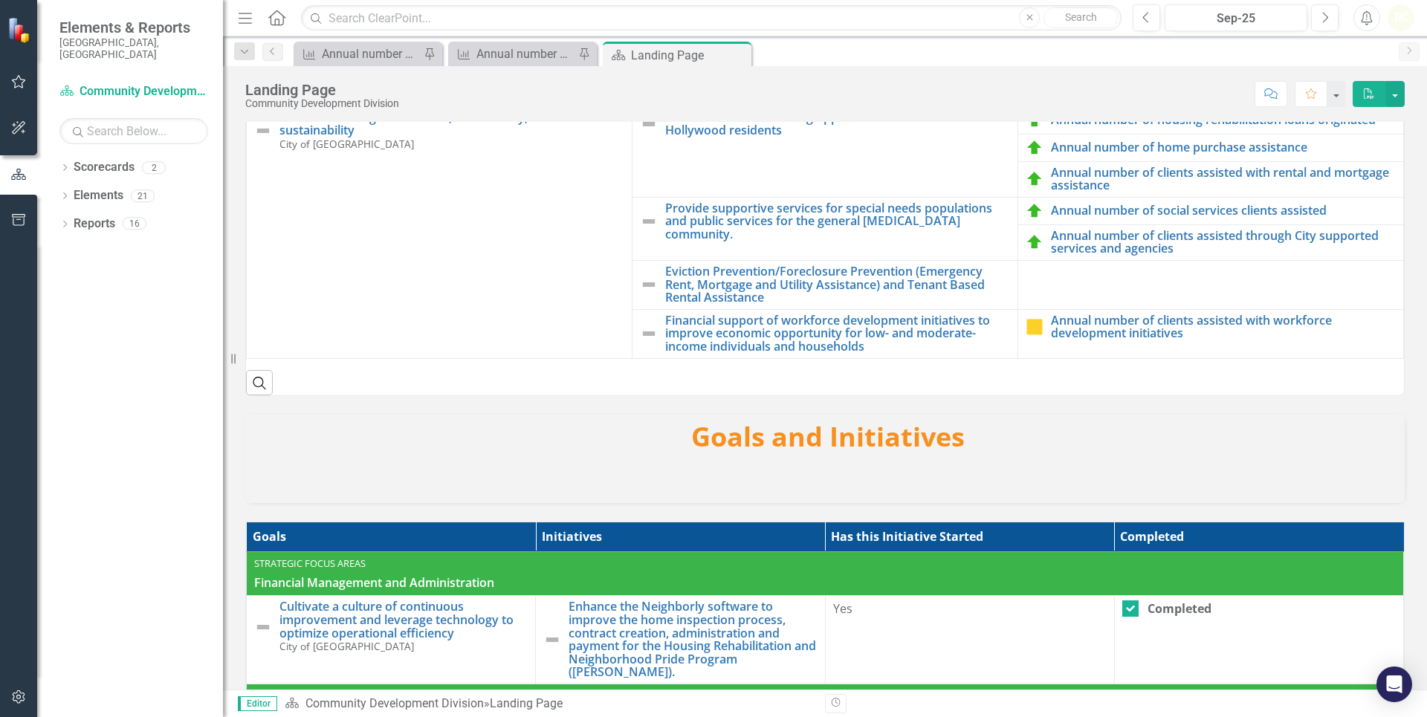
scroll to position [0, 0]
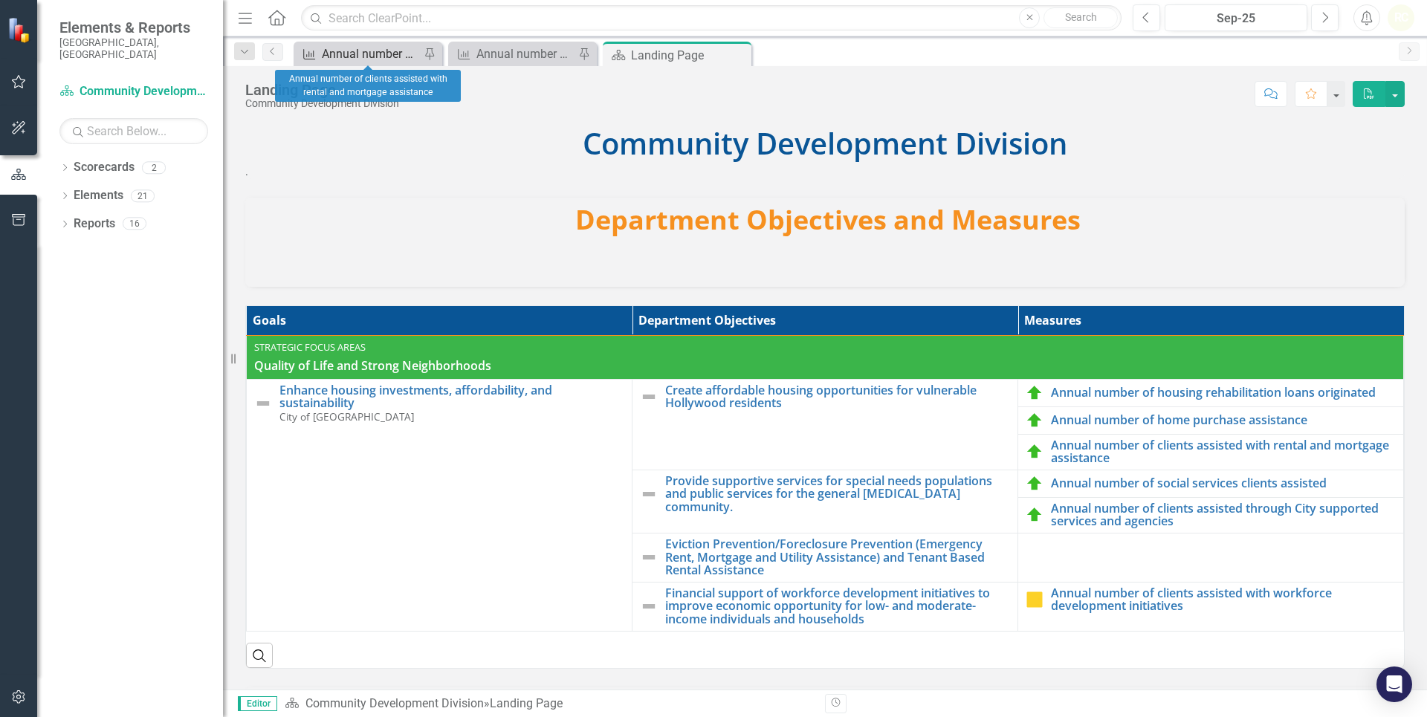
click at [354, 49] on div "Annual number of clients assisted with rental and mortgage assistance" at bounding box center [371, 54] width 98 height 19
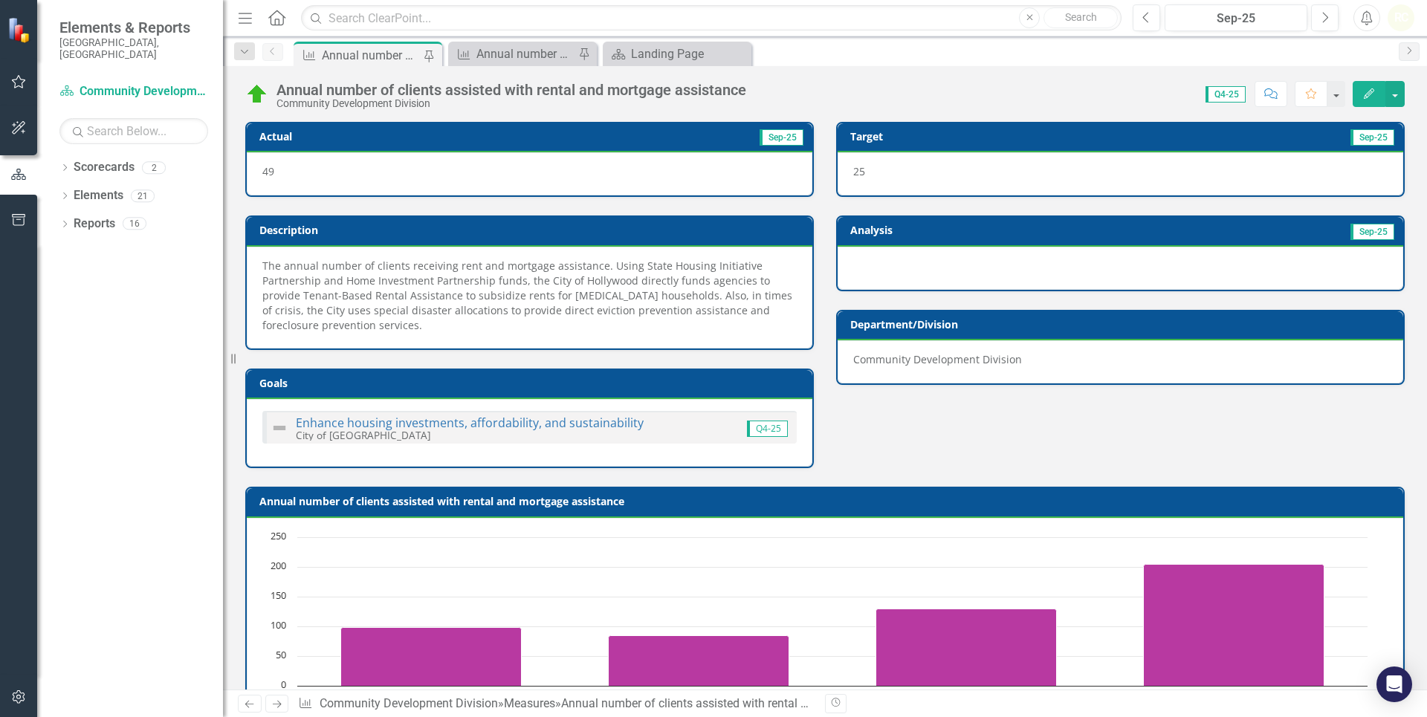
click at [308, 87] on div "Annual number of clients assisted with rental and mortgage assistance" at bounding box center [511, 90] width 470 height 16
click at [404, 59] on div "Annual number of clients assisted with rental and mortgage assistance" at bounding box center [371, 55] width 98 height 19
click at [314, 57] on icon "Measure" at bounding box center [309, 55] width 15 height 12
click at [305, 56] on icon "Measure" at bounding box center [309, 55] width 15 height 12
click at [245, 50] on icon "Dropdown" at bounding box center [244, 52] width 13 height 10
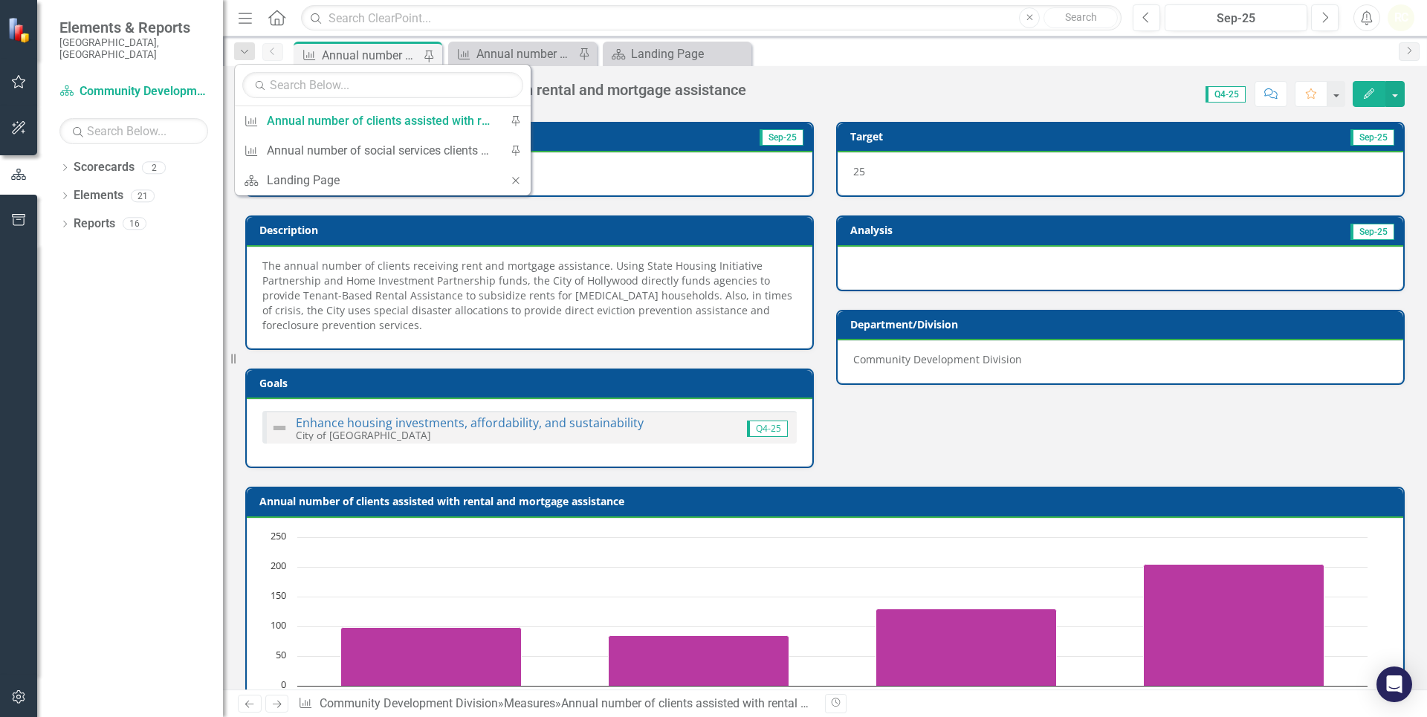
drag, startPoint x: 274, startPoint y: 19, endPoint x: 267, endPoint y: 39, distance: 21.2
click at [263, 41] on div "Menu Home Search Close Search Previous Sep-25 Next Alerts RC User Edit Profile …" at bounding box center [825, 358] width 1204 height 717
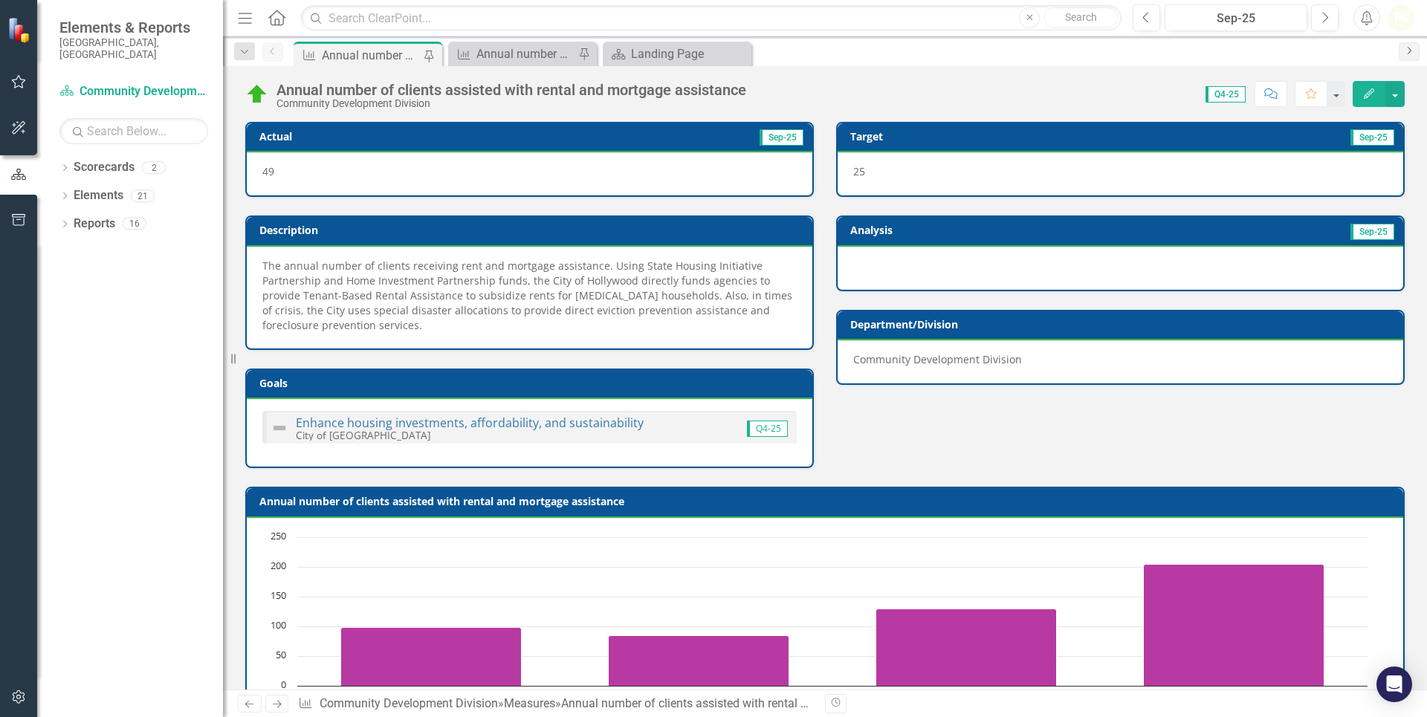
click at [1408, 45] on link "Next" at bounding box center [1409, 51] width 21 height 19
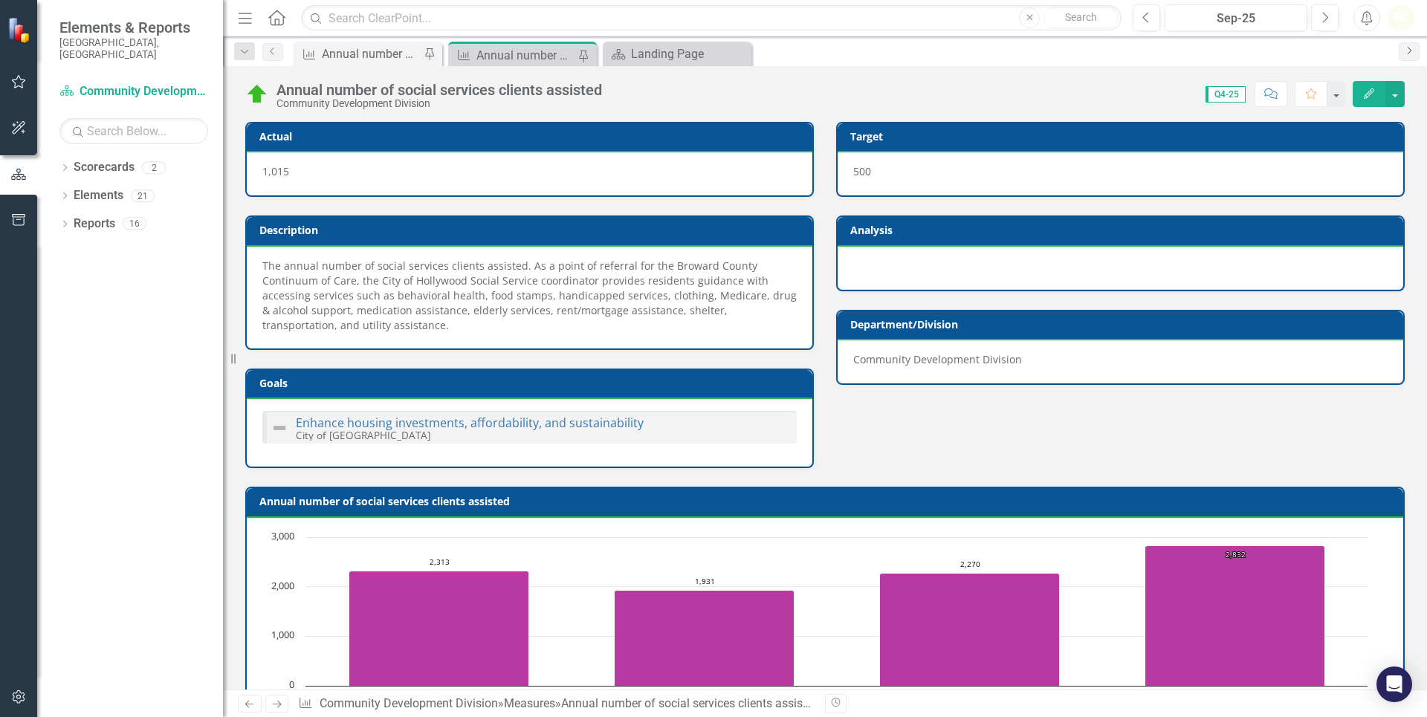
click at [1409, 55] on link "Next" at bounding box center [1409, 51] width 21 height 19
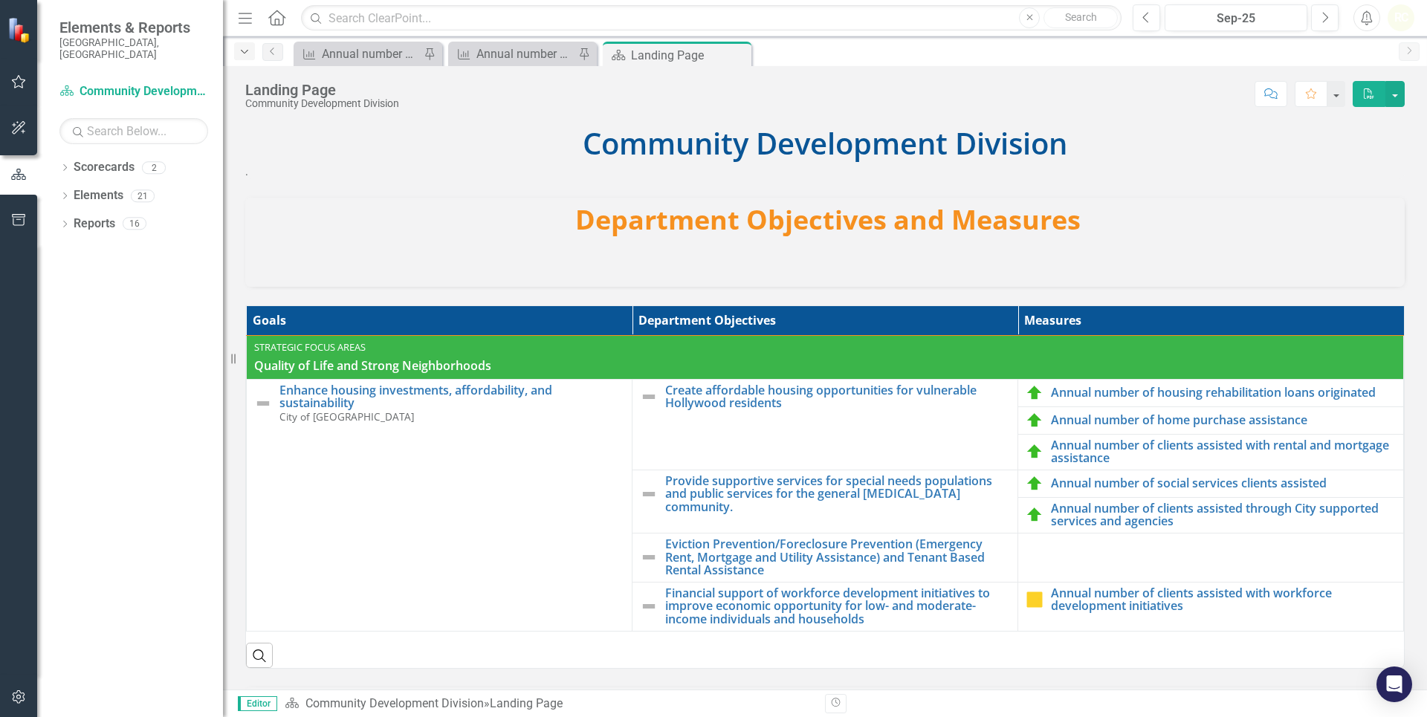
click at [248, 56] on icon "Dropdown" at bounding box center [244, 52] width 13 height 10
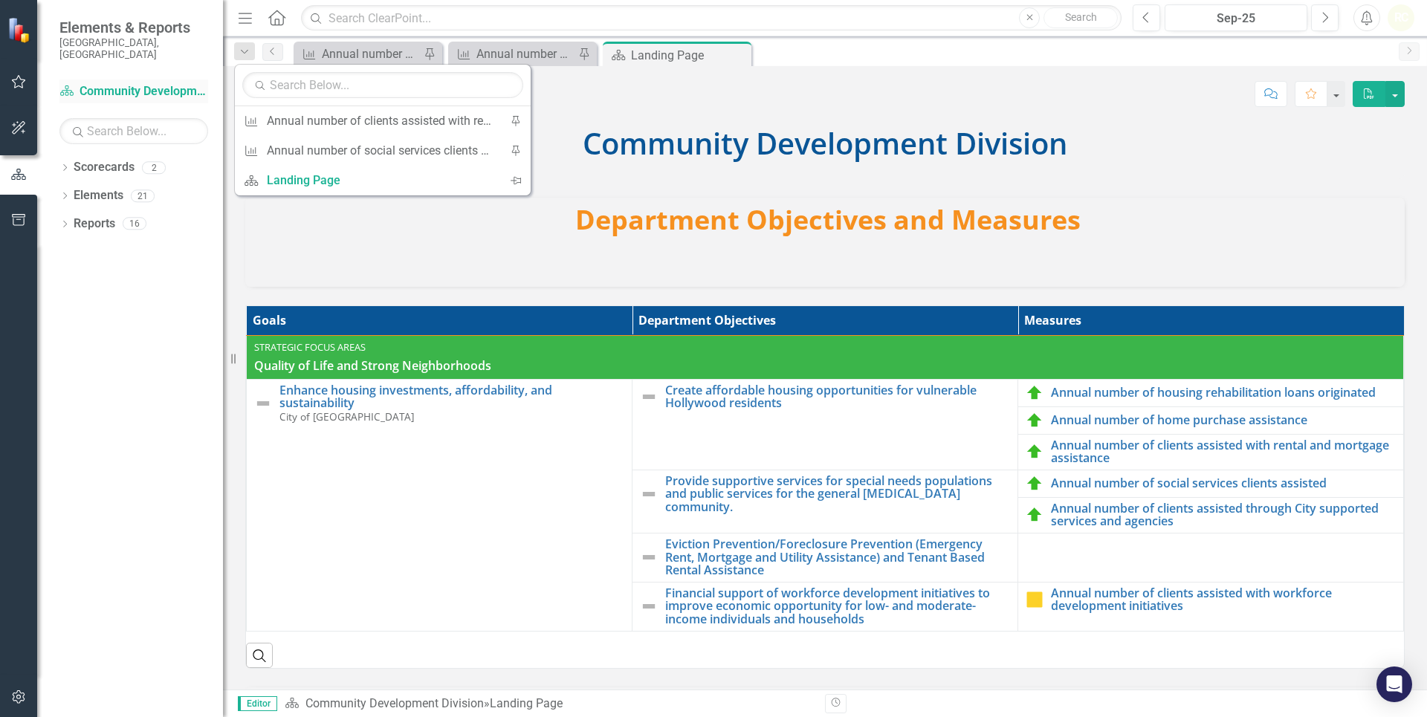
click at [109, 67] on div "Elements & Reports City of [GEOGRAPHIC_DATA], [GEOGRAPHIC_DATA]" at bounding box center [130, 40] width 186 height 80
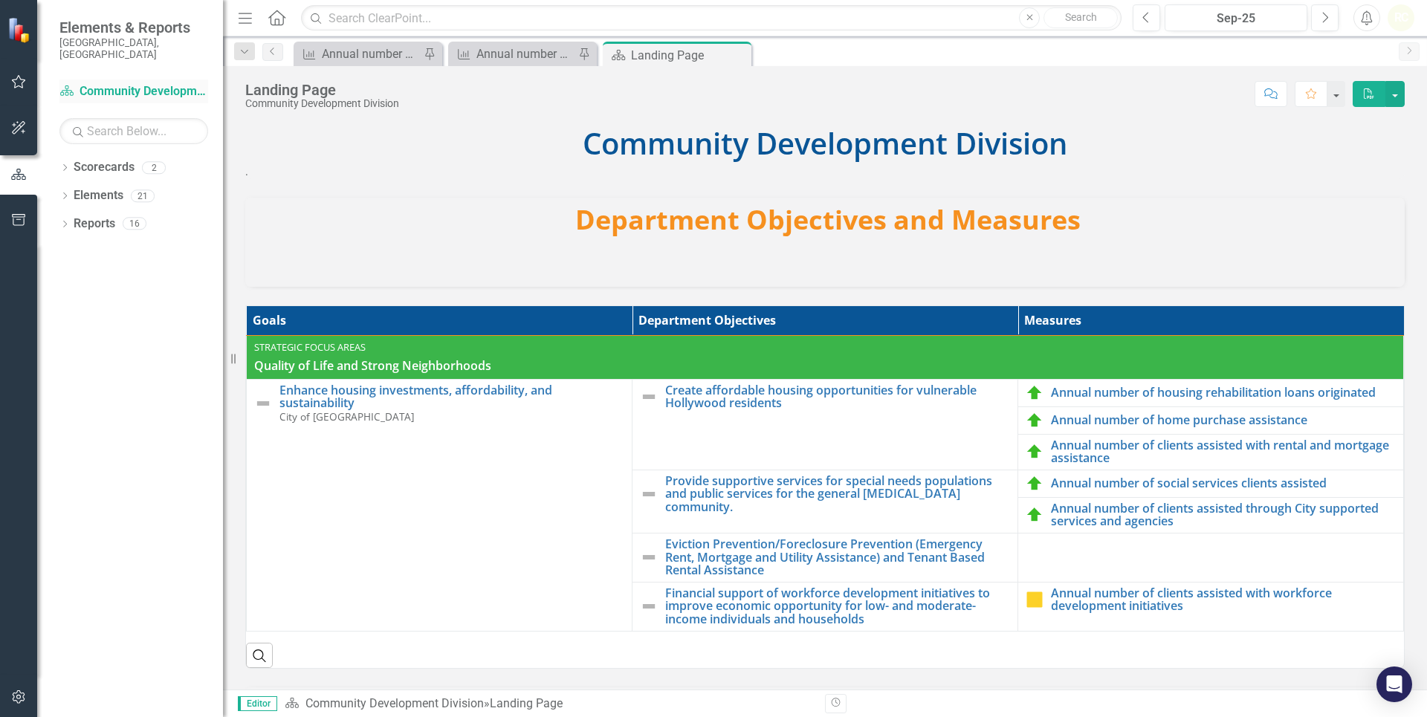
click at [110, 85] on link "Scorecard Community Development Division" at bounding box center [133, 91] width 149 height 17
click at [10, 34] on img at bounding box center [20, 29] width 26 height 26
click at [10, 33] on img at bounding box center [20, 29] width 26 height 26
click at [11, 25] on img at bounding box center [20, 29] width 26 height 26
click at [10, 82] on button "button" at bounding box center [18, 82] width 33 height 31
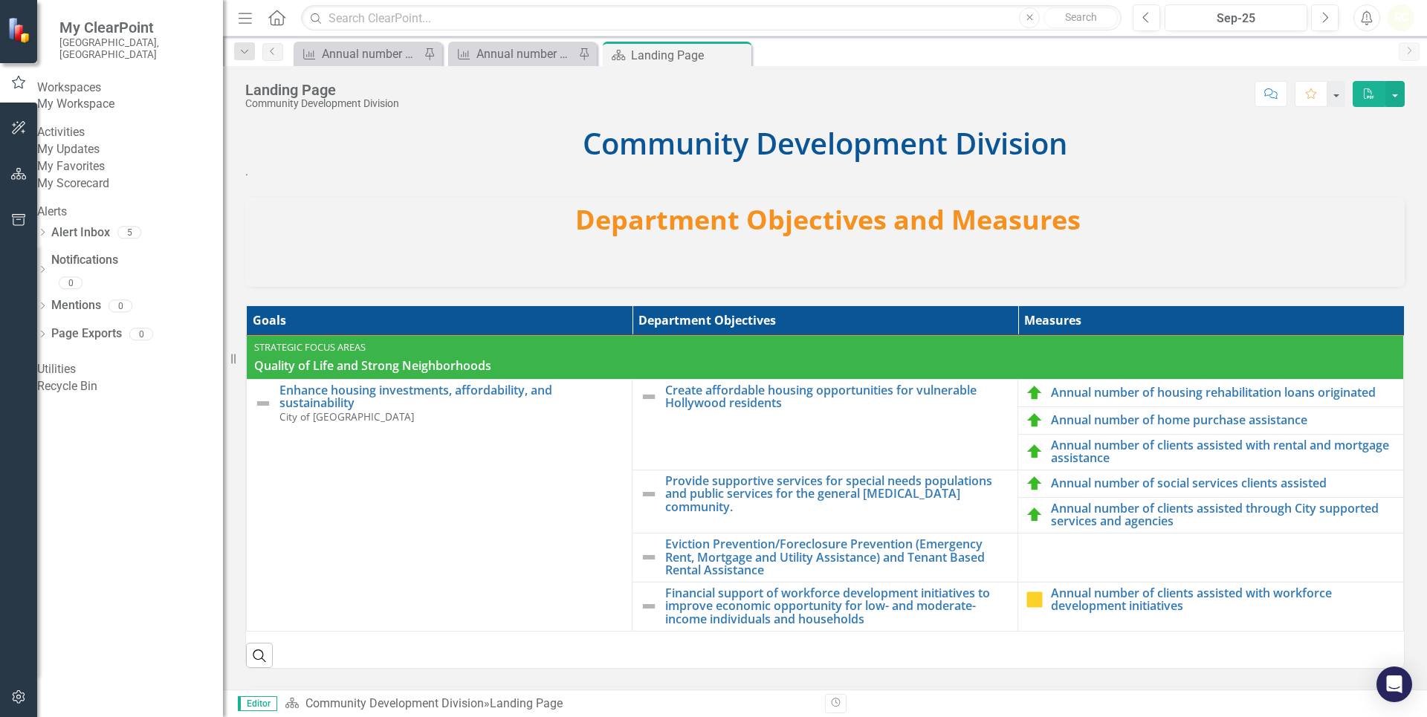
click at [88, 395] on link "Recycle Bin" at bounding box center [130, 386] width 186 height 17
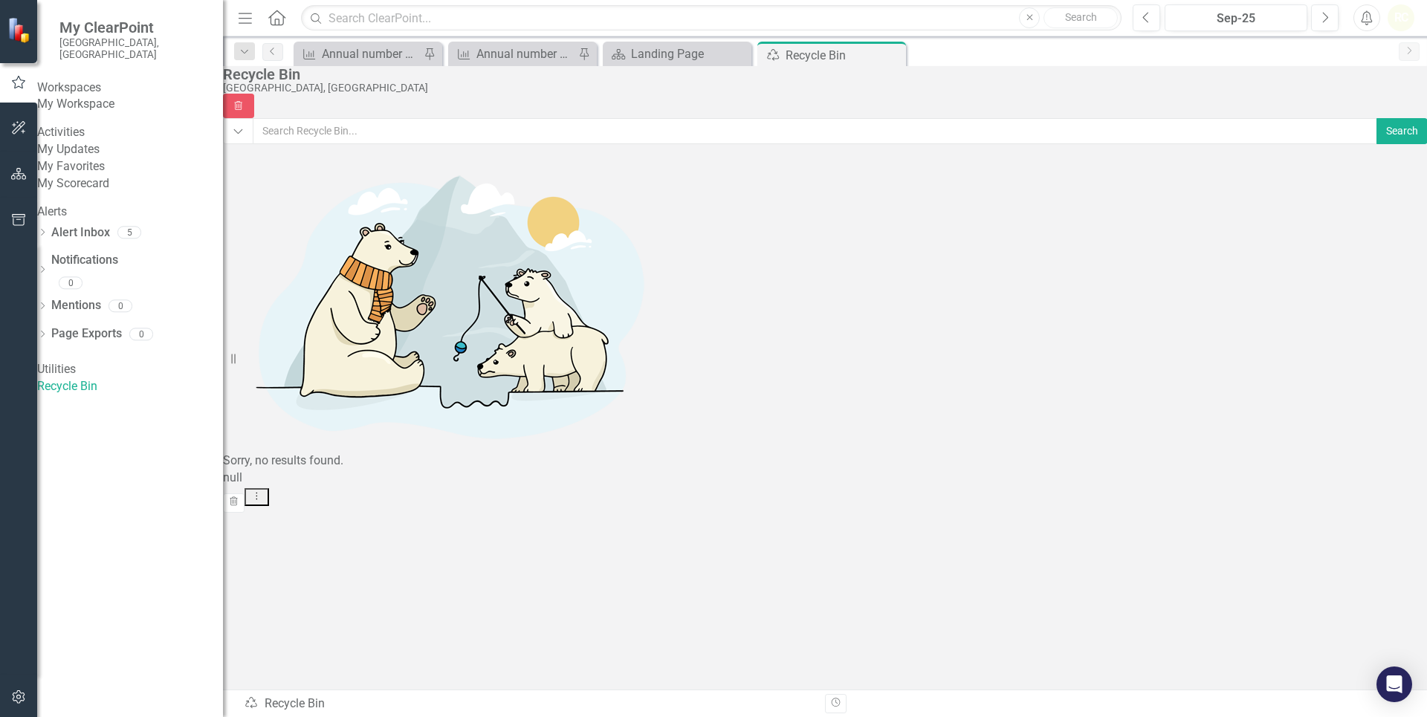
click at [79, 378] on div "Utilities" at bounding box center [130, 369] width 186 height 17
click at [88, 242] on link "Alert Inbox" at bounding box center [80, 232] width 59 height 17
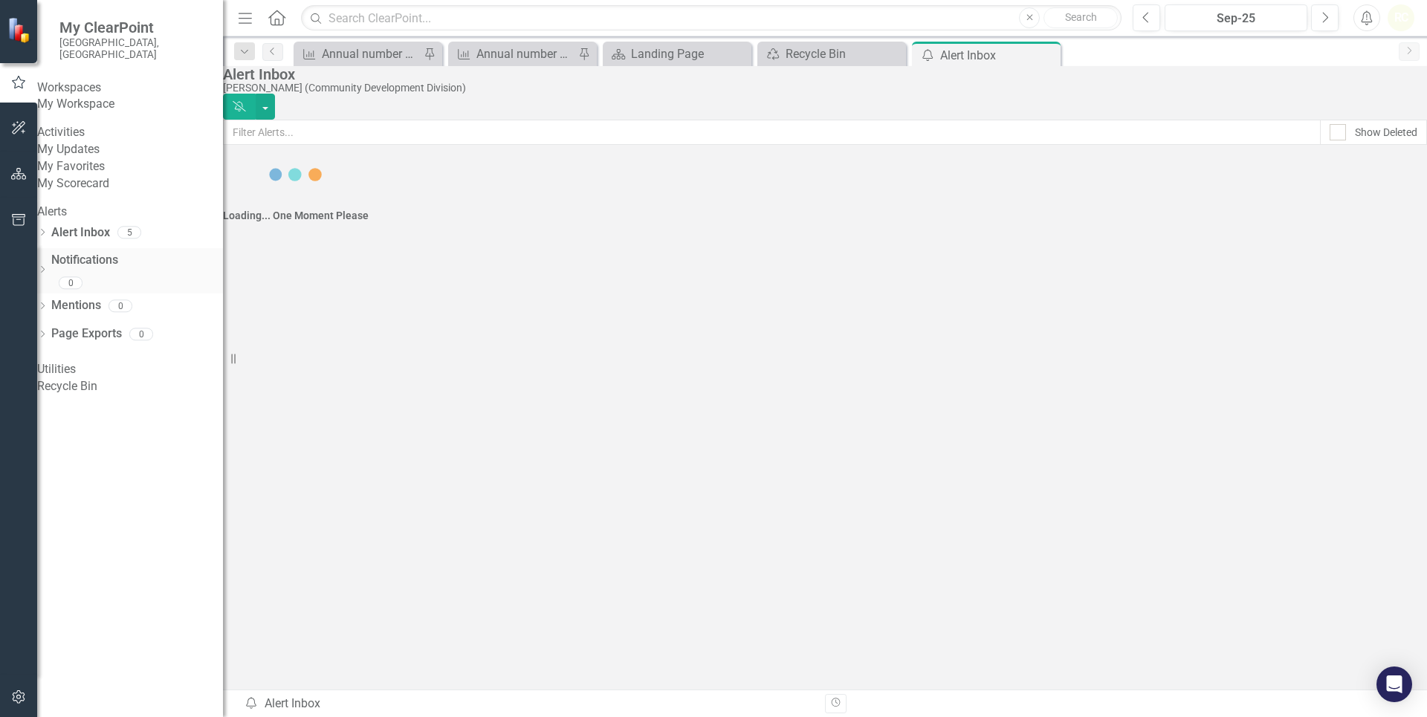
click at [86, 269] on link "Notifications" at bounding box center [137, 260] width 172 height 17
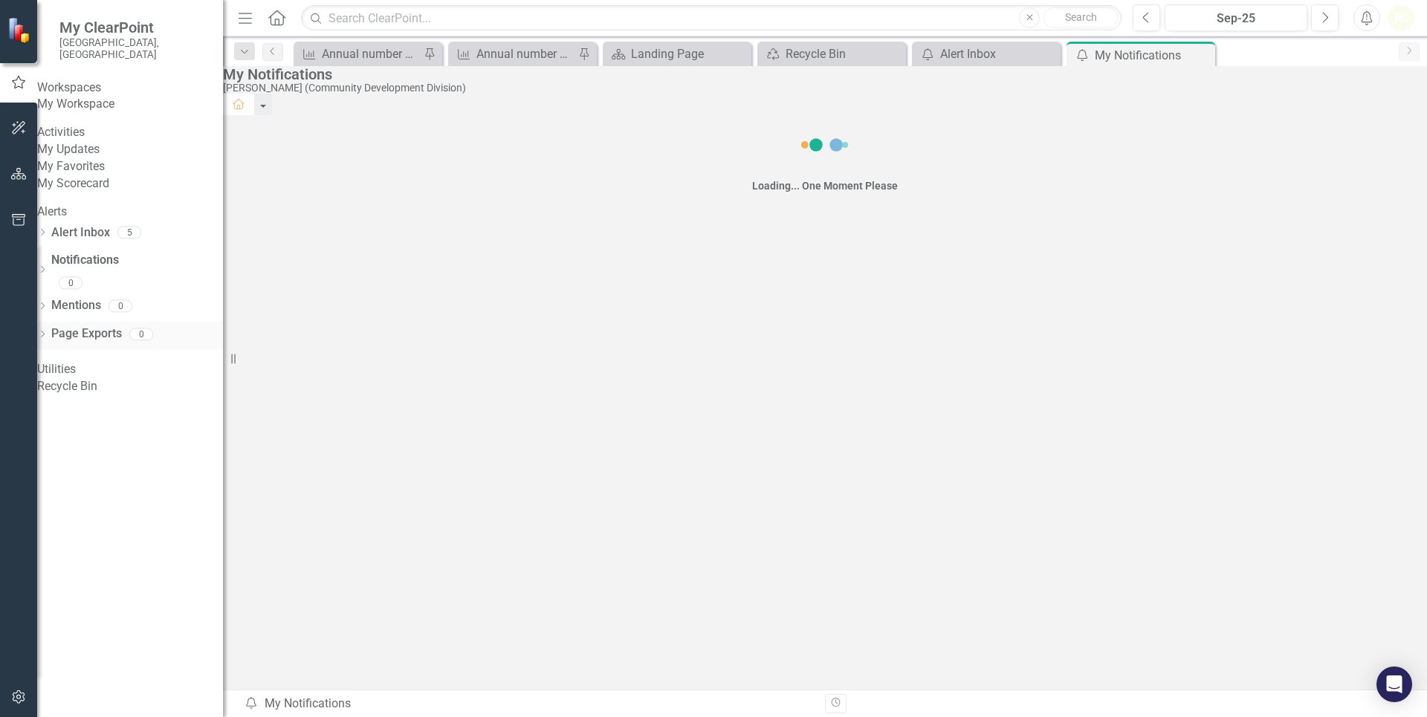
click at [108, 343] on link "Page Exports" at bounding box center [86, 334] width 71 height 17
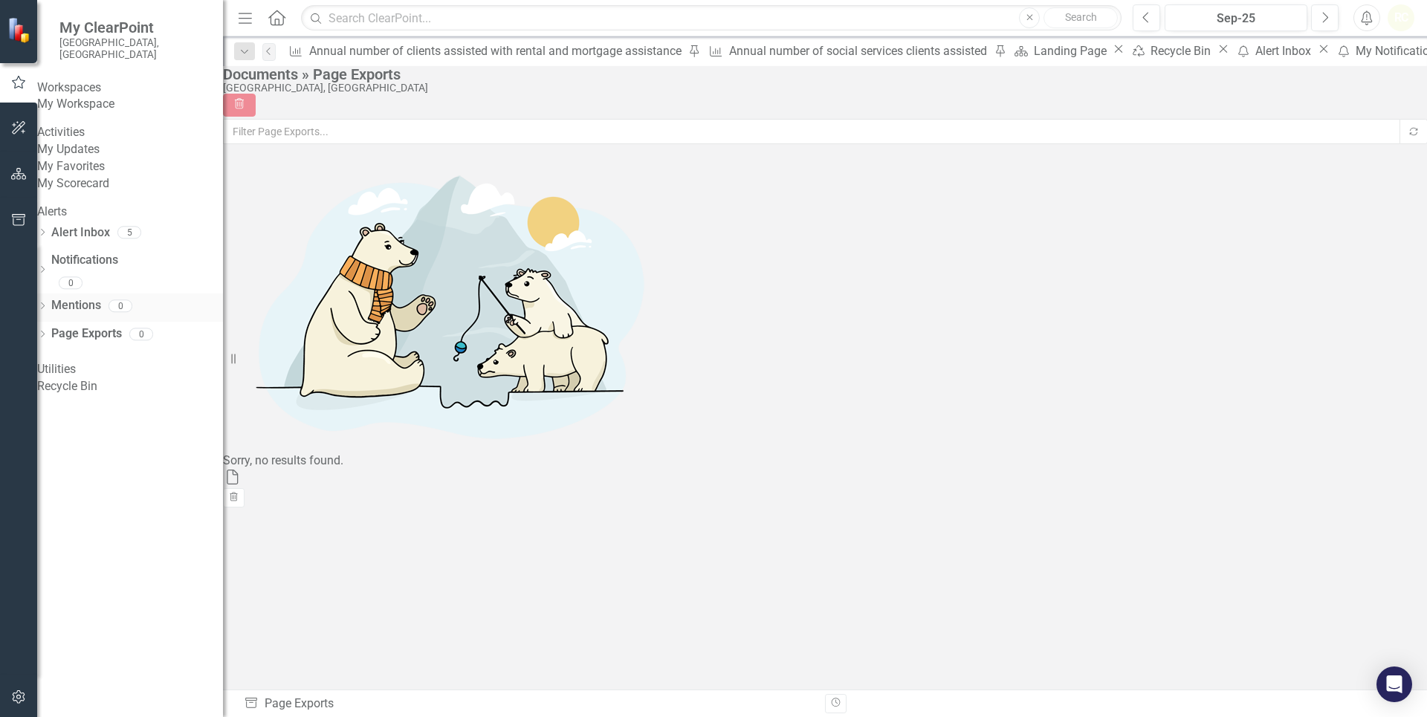
click at [101, 314] on link "Mentions" at bounding box center [76, 305] width 50 height 17
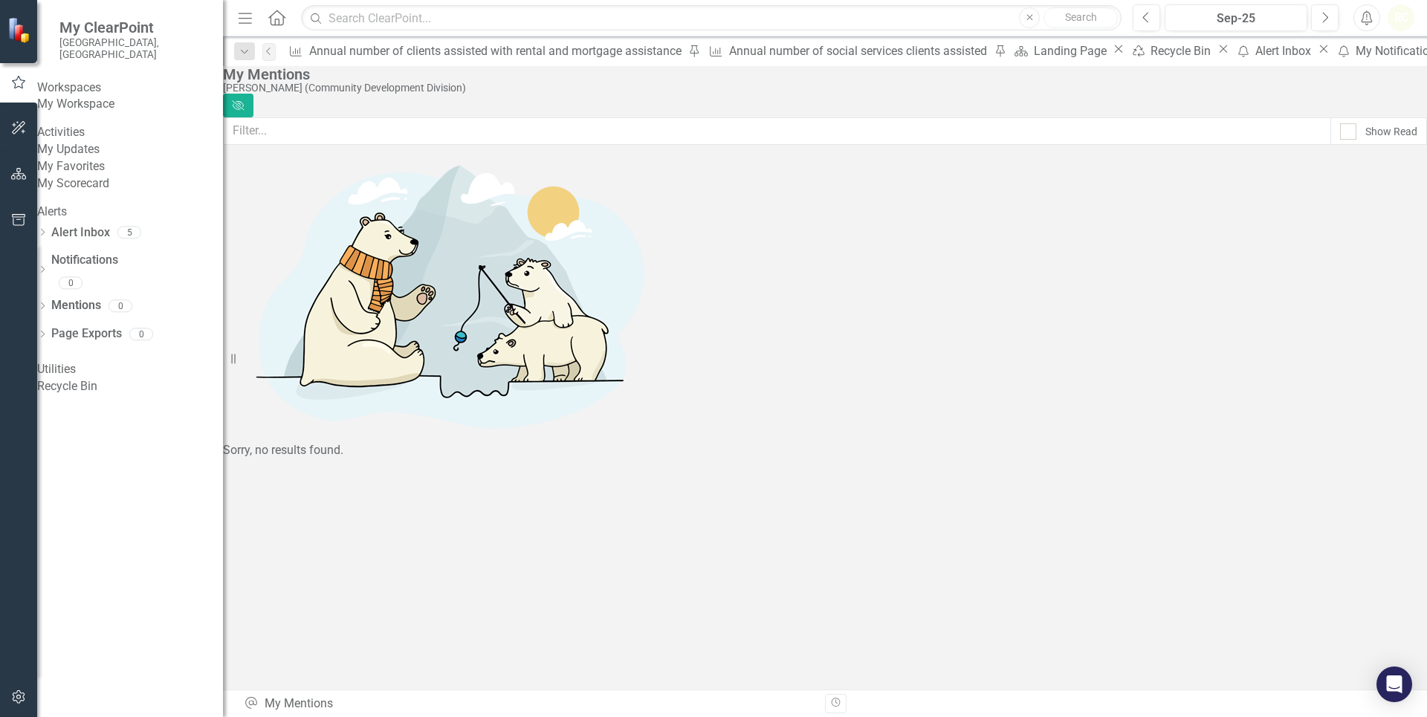
click at [85, 192] on link "My Scorecard" at bounding box center [130, 183] width 186 height 17
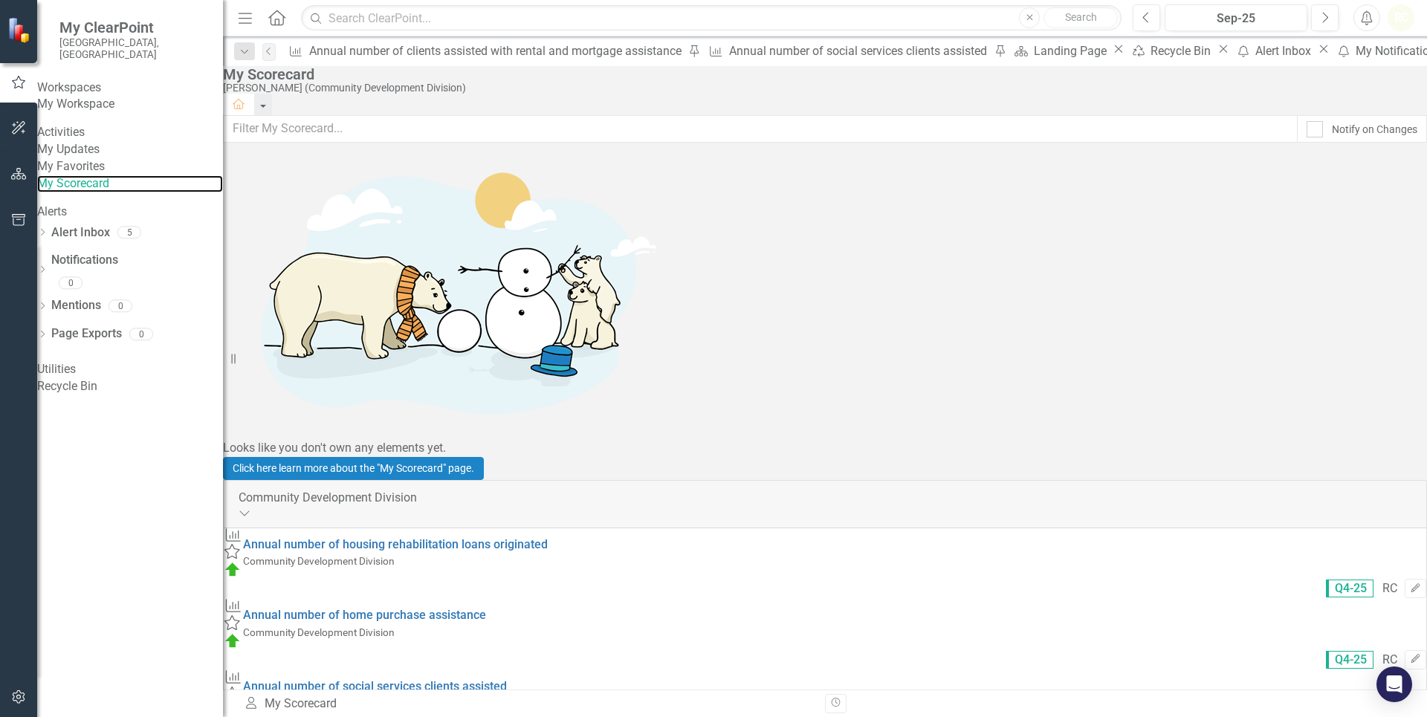
click at [37, 175] on link "My Scorecard" at bounding box center [130, 183] width 186 height 17
